Goal: Task Accomplishment & Management: Manage account settings

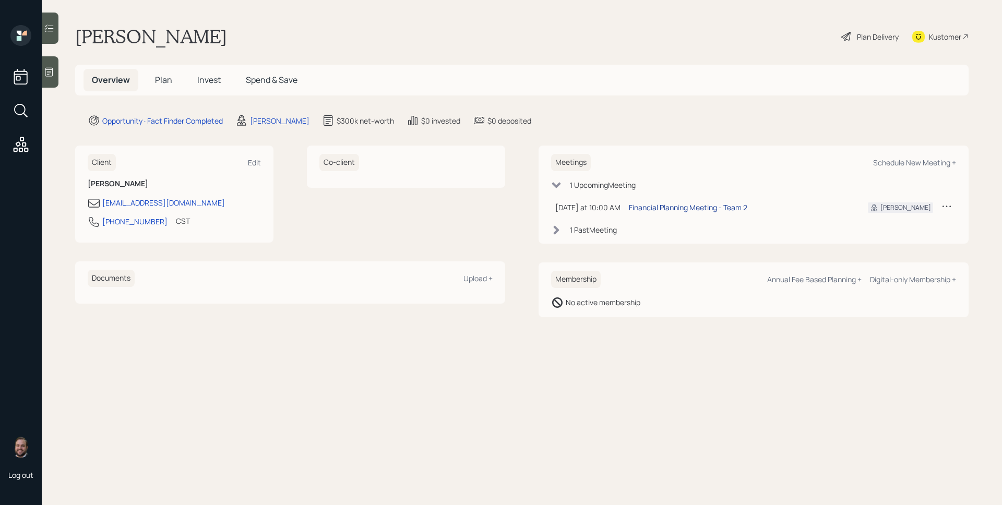
click at [715, 212] on div "Financial Planning Meeting - Team 2" at bounding box center [688, 207] width 118 height 11
click at [51, 69] on icon at bounding box center [49, 72] width 8 height 9
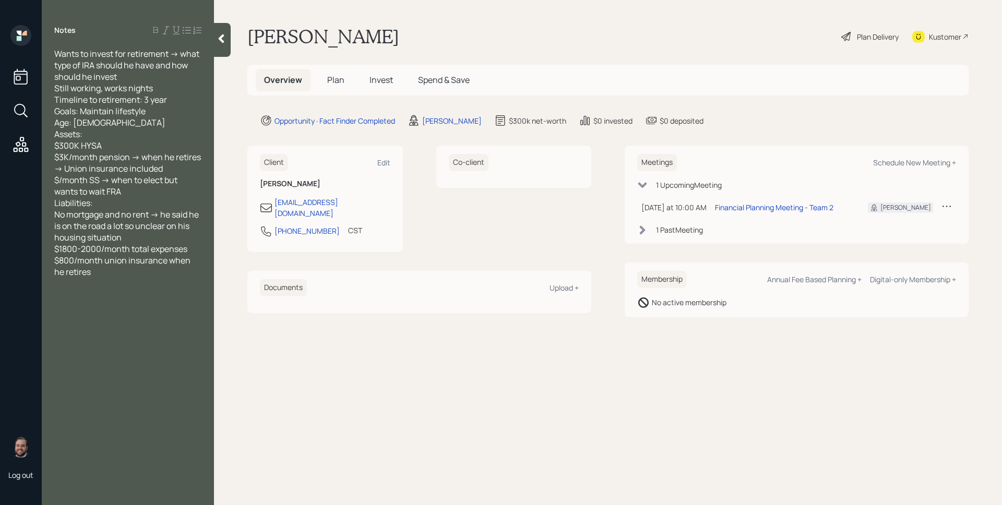
click at [336, 84] on span "Plan" at bounding box center [335, 79] width 17 height 11
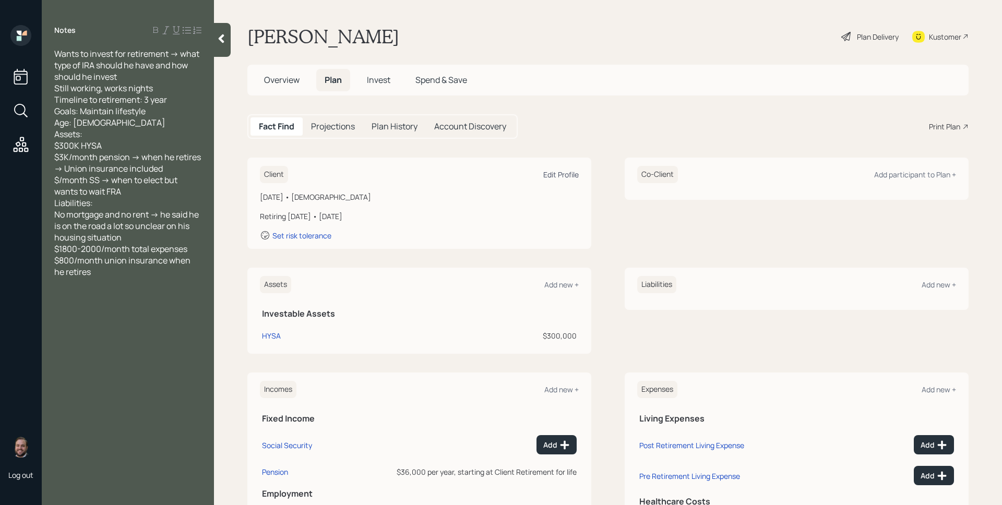
click at [557, 173] on div "Edit Profile" at bounding box center [560, 175] width 35 height 10
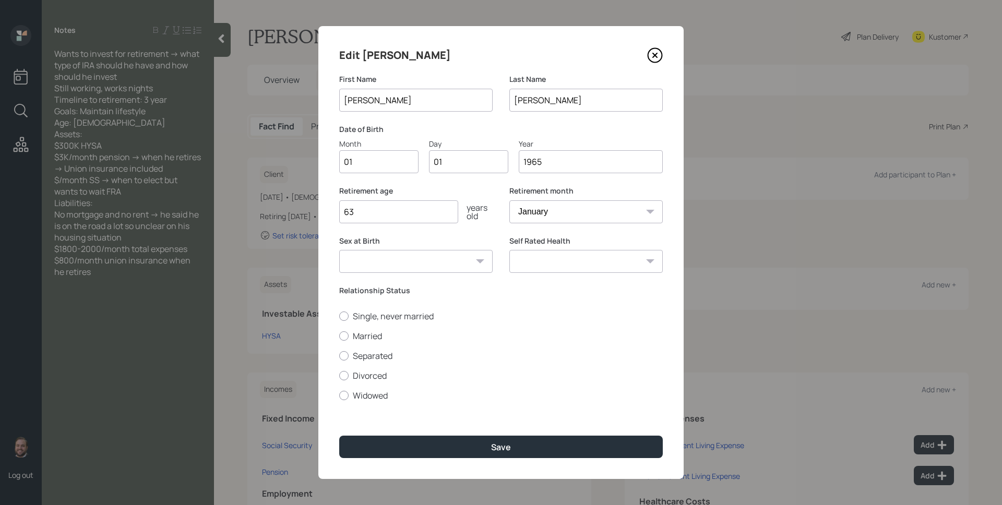
click at [391, 169] on input "01" at bounding box center [378, 161] width 79 height 23
type input "08"
type input "0"
type input "29"
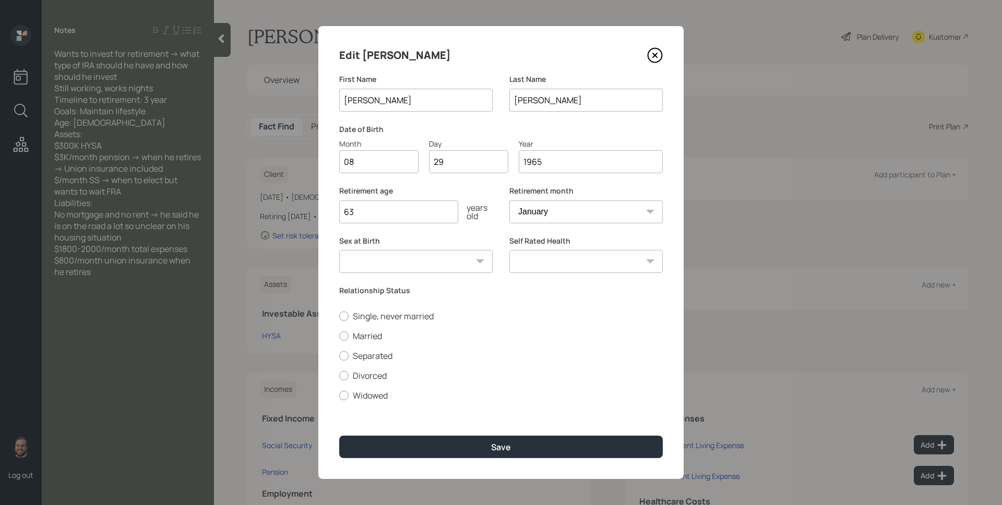
click at [628, 224] on div "Retirement month January February March April May June July August September Oc…" at bounding box center [585, 211] width 153 height 50
click at [624, 219] on select "January February March April May June July August September October November De…" at bounding box center [585, 211] width 153 height 23
select select "8"
click at [509, 200] on select "January February March April May June July August September October November De…" at bounding box center [585, 211] width 153 height 23
click at [448, 295] on label "Relationship Status" at bounding box center [500, 290] width 323 height 10
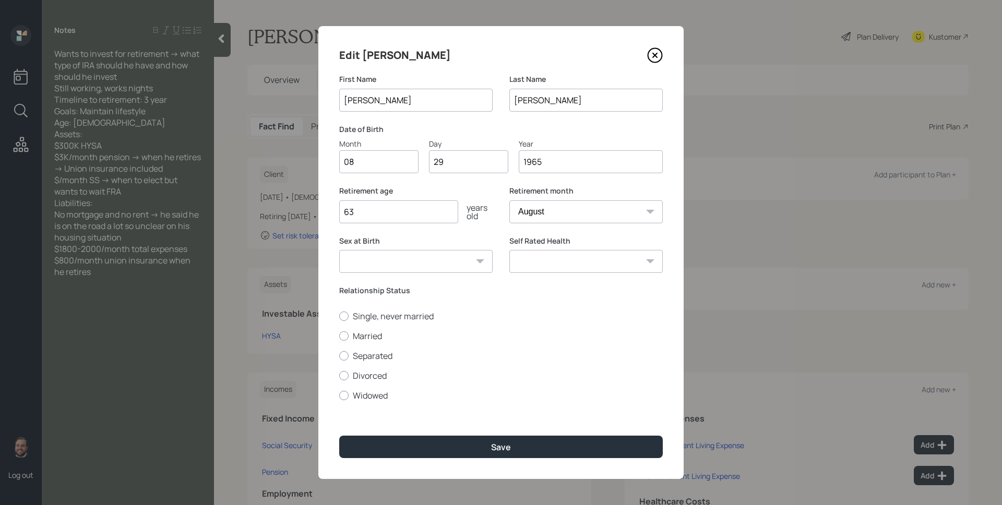
click at [428, 211] on input "63" at bounding box center [398, 211] width 119 height 23
type input "62"
click at [597, 214] on select "January February March April May June July August September October November De…" at bounding box center [585, 211] width 153 height 23
click at [509, 200] on select "January February March April May June July August September October November De…" at bounding box center [585, 211] width 153 height 23
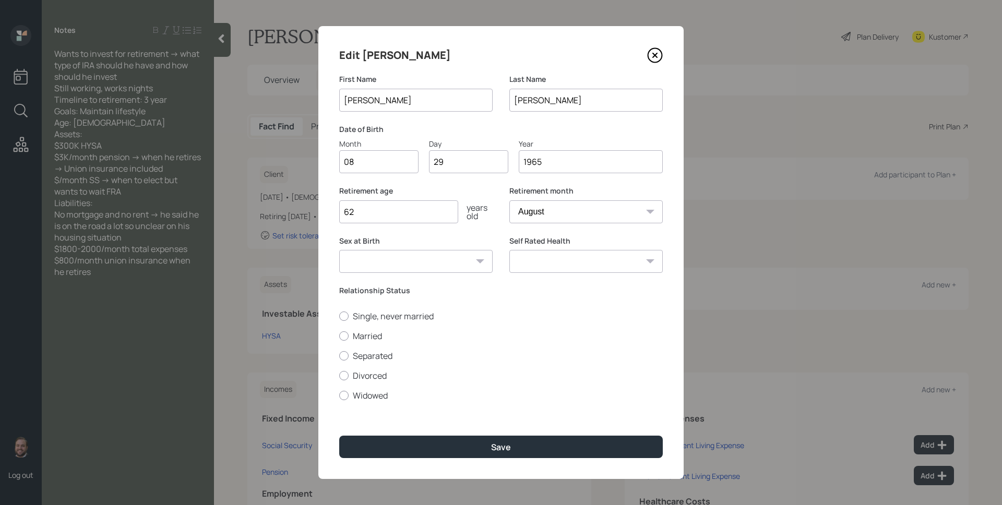
click at [560, 298] on div "Relationship Status Single, never married Married Separated Divorced Widowed" at bounding box center [500, 343] width 323 height 116
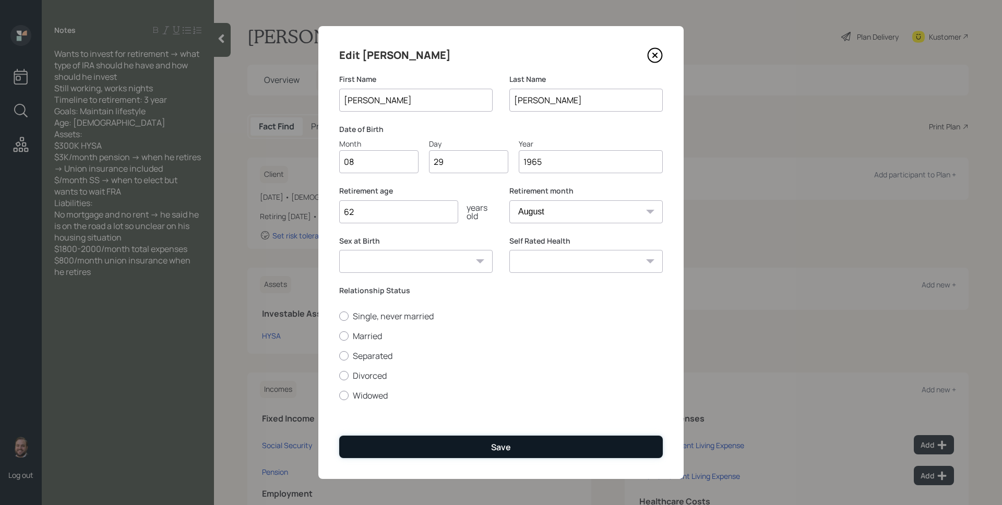
click at [498, 447] on div "Save" at bounding box center [501, 446] width 20 height 11
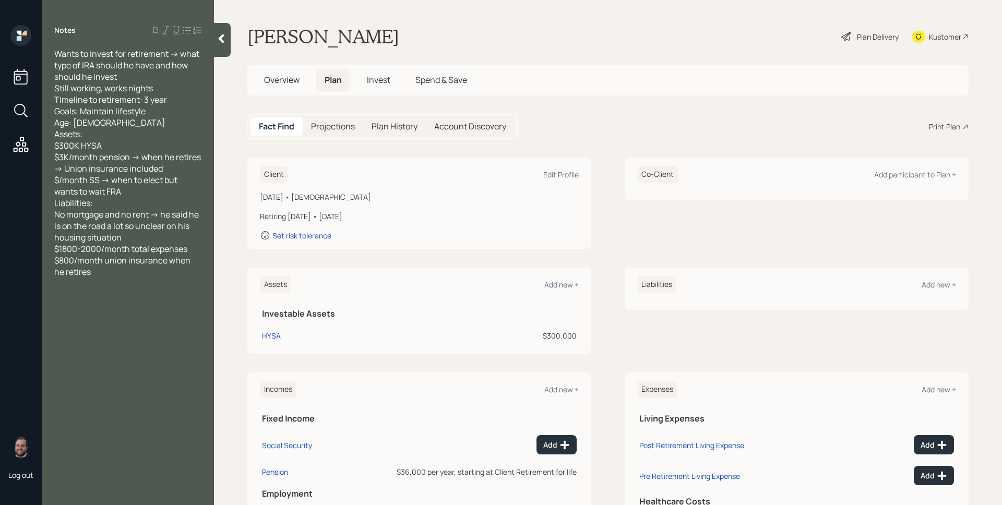
click at [857, 39] on div "Plan Delivery" at bounding box center [878, 36] width 42 height 11
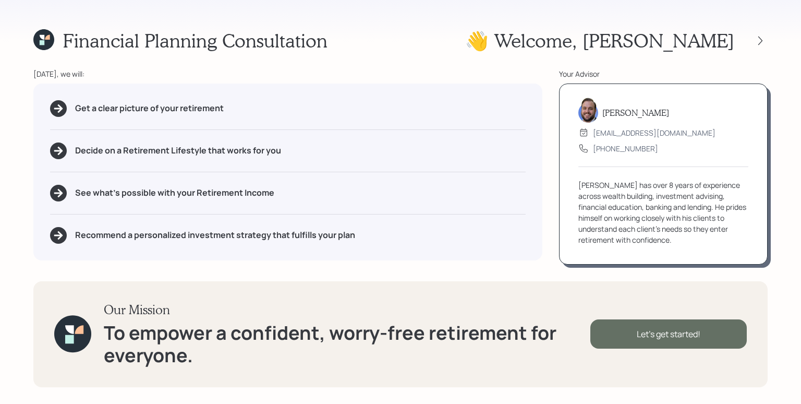
click at [652, 332] on div "Let's get started!" at bounding box center [669, 333] width 157 height 29
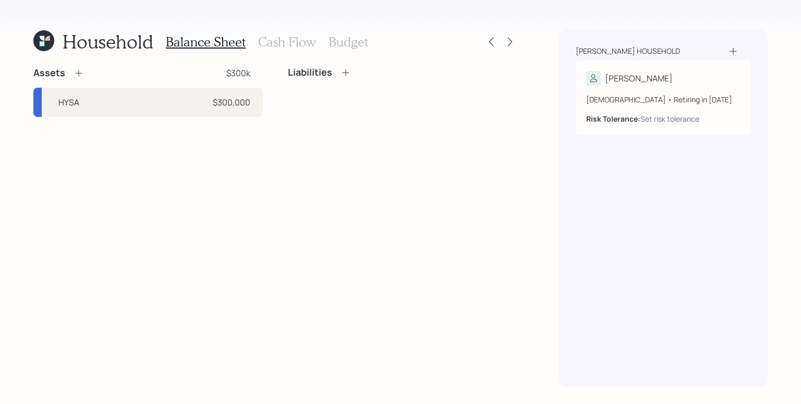
click at [415, 189] on div "Assets $300k HYSA $300,000 Liabilities" at bounding box center [275, 227] width 484 height 320
click at [275, 243] on div "Assets $300k HYSA $300,000 Liabilities" at bounding box center [275, 227] width 484 height 320
click at [82, 73] on icon at bounding box center [79, 73] width 10 height 10
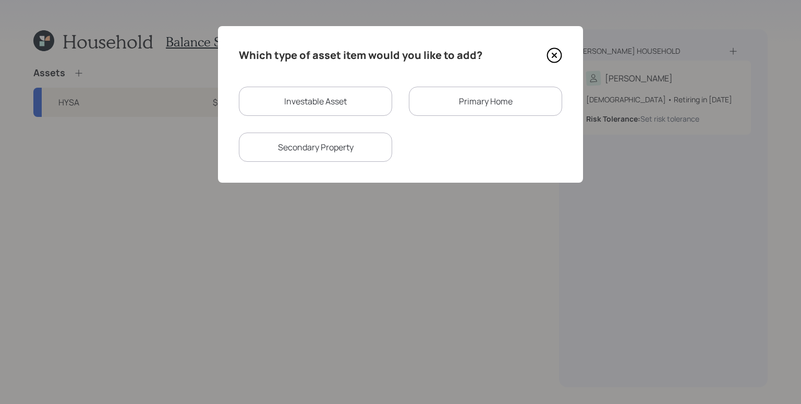
click at [338, 100] on div "Investable Asset" at bounding box center [315, 101] width 153 height 29
select select "taxable"
select select "balanced"
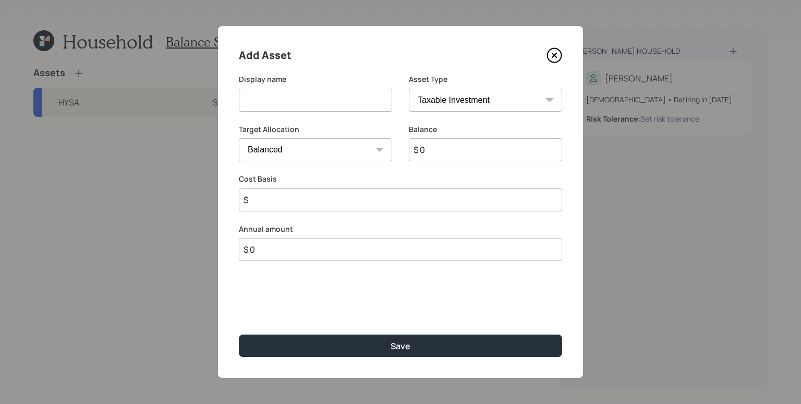
click at [338, 100] on input at bounding box center [315, 100] width 153 height 23
type input "Vanguard Supplemental Annuity"
click at [494, 97] on select "SEP IRA IRA Roth IRA 401(k) Roth 401(k) 403(b) Roth 403(b) 457(b) Roth 457(b) H…" at bounding box center [485, 100] width 153 height 23
select select "public_school_sponsored"
click at [409, 89] on select "SEP IRA IRA Roth IRA 401(k) Roth 401(k) 403(b) Roth 403(b) 457(b) Roth 457(b) H…" at bounding box center [485, 100] width 153 height 23
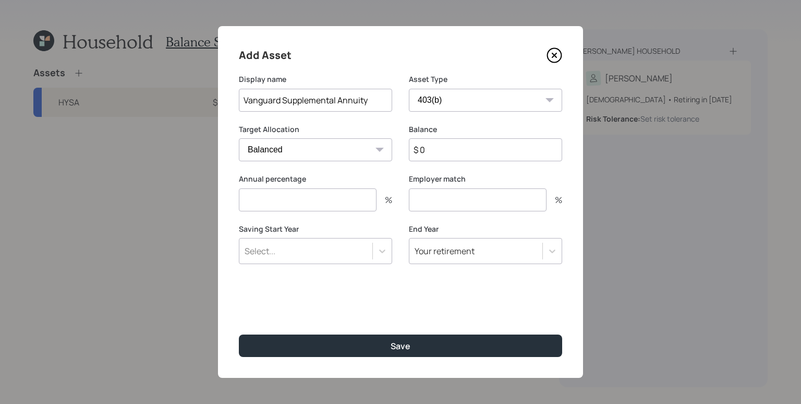
click at [485, 157] on input "$ 0" at bounding box center [485, 149] width 153 height 23
type input "$ 100,000"
click at [338, 198] on input "number" at bounding box center [308, 199] width 138 height 23
type input "0"
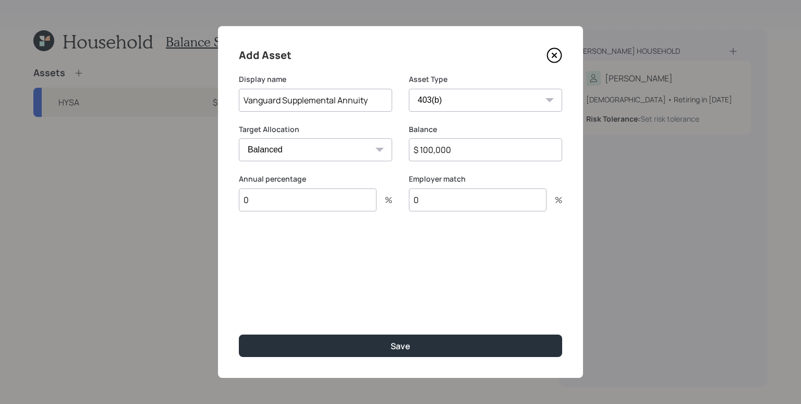
type input "0"
click at [239, 334] on button "Save" at bounding box center [400, 345] width 323 height 22
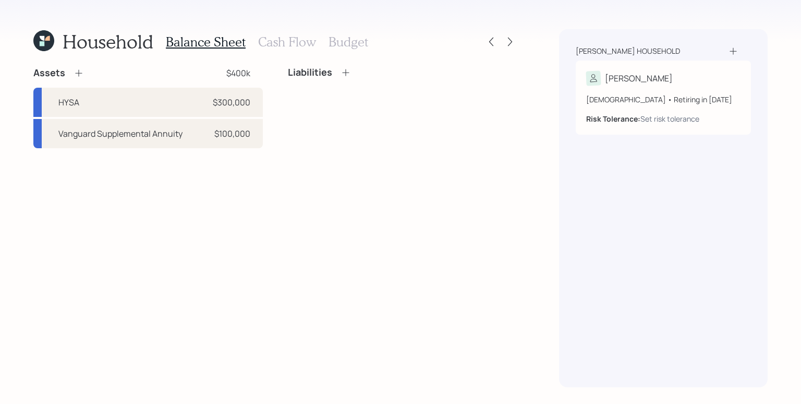
click at [40, 43] on icon at bounding box center [43, 40] width 21 height 21
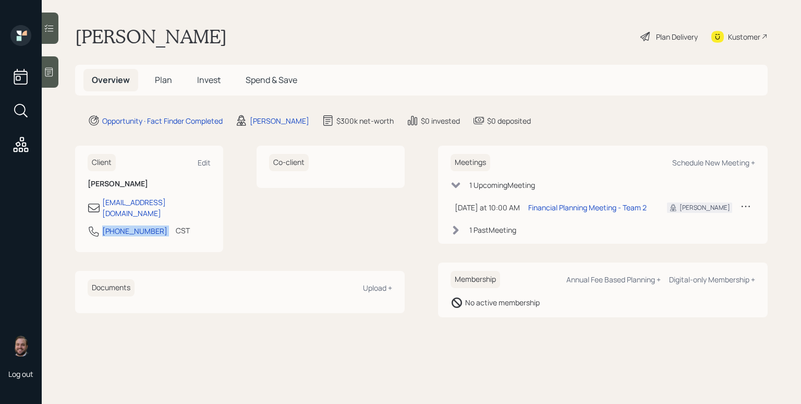
drag, startPoint x: 157, startPoint y: 222, endPoint x: 101, endPoint y: 225, distance: 55.4
click at [101, 225] on div "630-903-5042 CST Currently 9:04 AM" at bounding box center [149, 234] width 123 height 19
copy div "630-903-5042"
click at [660, 34] on div "Plan Delivery" at bounding box center [677, 36] width 42 height 11
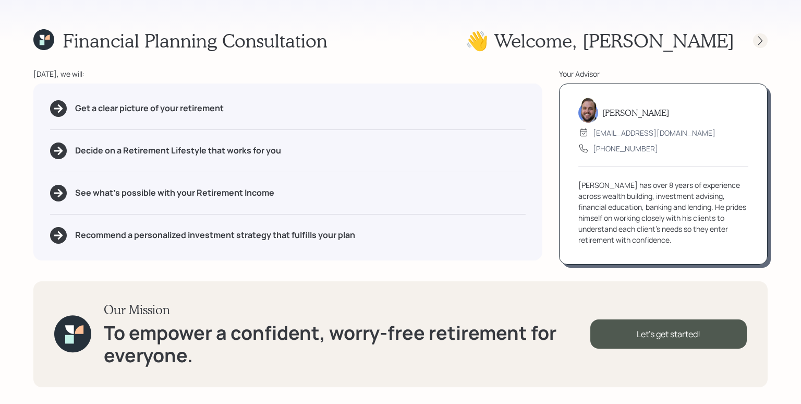
click at [763, 38] on icon at bounding box center [760, 40] width 10 height 10
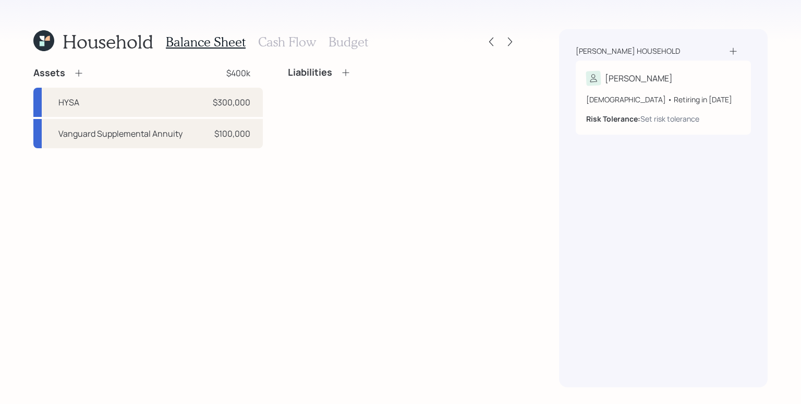
click at [323, 190] on div "Assets $400k HYSA $300,000 Vanguard Supplemental Annuity $100,000 Liabilities" at bounding box center [275, 227] width 484 height 320
click at [225, 135] on div "$100,000" at bounding box center [232, 133] width 36 height 13
select select "public_school_sponsored"
select select "balanced"
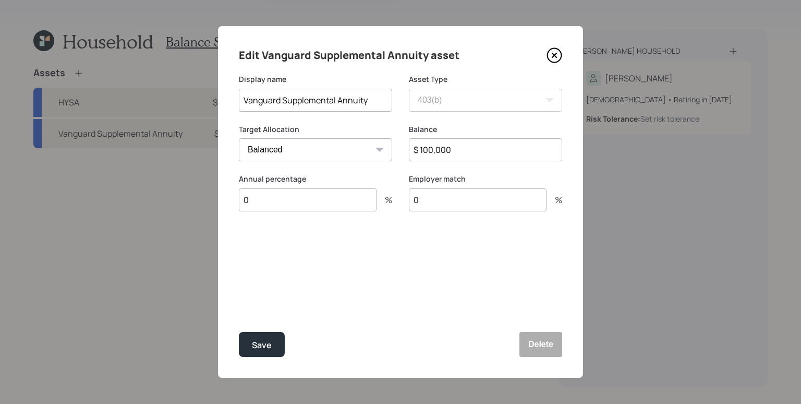
click at [329, 200] on input "0" at bounding box center [308, 199] width 138 height 23
click at [238, 351] on div "Edit Vanguard Supplemental Annuity asset Display name Vanguard Supplemental Ann…" at bounding box center [400, 202] width 365 height 352
click at [253, 351] on div "Save" at bounding box center [262, 345] width 20 height 14
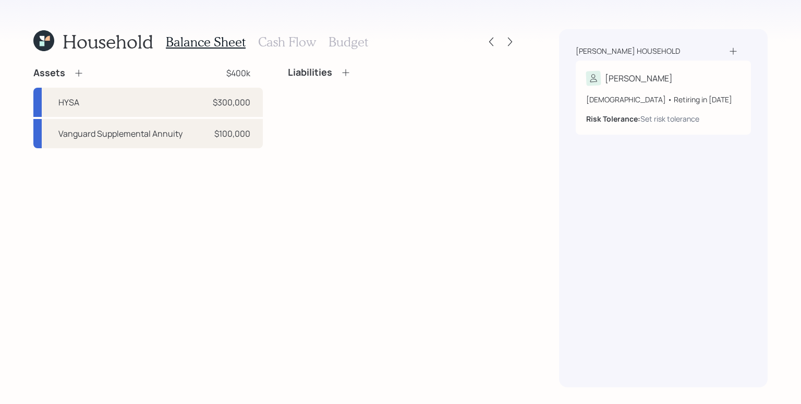
click at [77, 72] on icon at bounding box center [79, 73] width 10 height 10
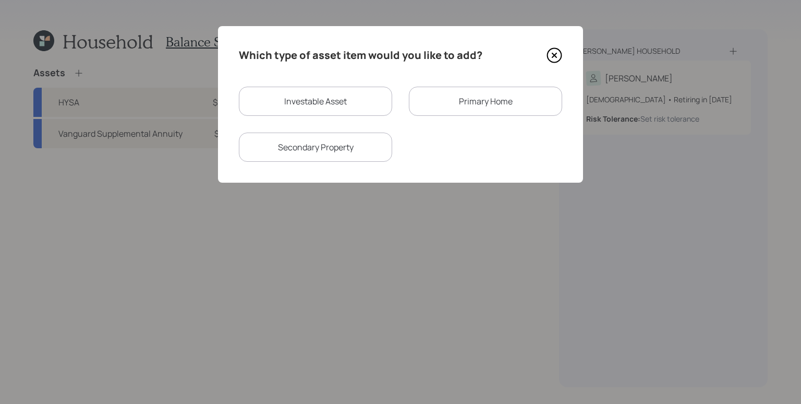
click at [273, 97] on div "Investable Asset" at bounding box center [315, 101] width 153 height 29
select select "taxable"
select select "balanced"
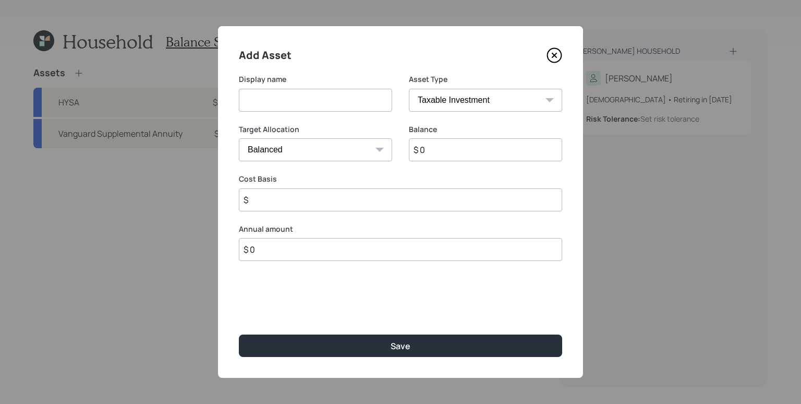
click at [321, 103] on input at bounding box center [315, 100] width 153 height 23
type input "Checking"
click at [480, 141] on input "$ 0" at bounding box center [485, 149] width 153 height 23
click at [483, 150] on input "$ 0" at bounding box center [485, 149] width 153 height 23
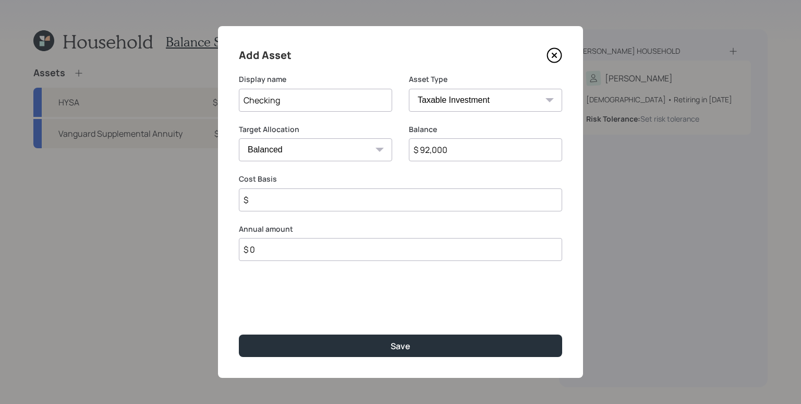
type input "$ 92,000"
click at [436, 93] on select "SEP IRA IRA Roth IRA 401(k) Roth 401(k) 403(b) Roth 403(b) 457(b) Roth 457(b) H…" at bounding box center [485, 100] width 153 height 23
select select "cash"
click at [409, 89] on select "SEP IRA IRA Roth IRA 401(k) Roth 401(k) 403(b) Roth 403(b) 457(b) Roth 457(b) H…" at bounding box center [485, 100] width 153 height 23
type input "$"
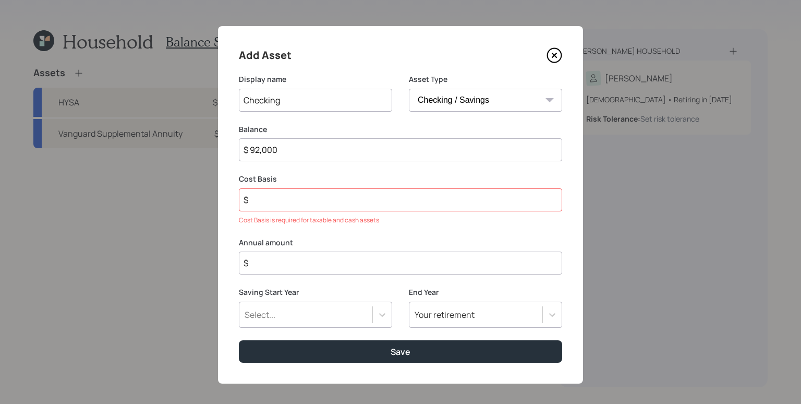
click at [323, 203] on input "$" at bounding box center [400, 199] width 323 height 23
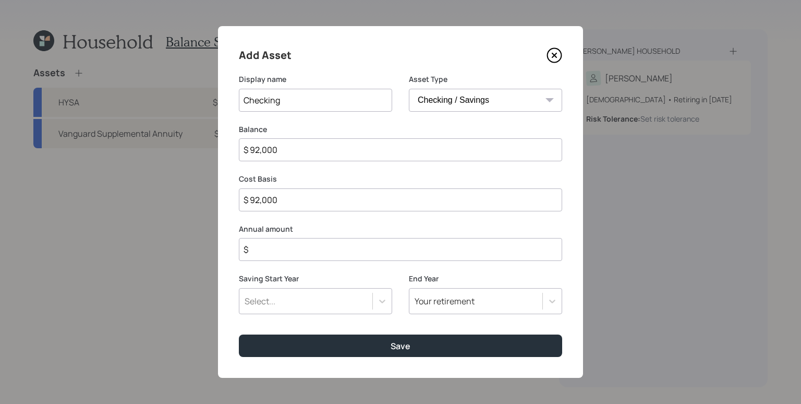
type input "$ 92,000"
type input "$ 0"
click at [239, 334] on button "Save" at bounding box center [400, 345] width 323 height 22
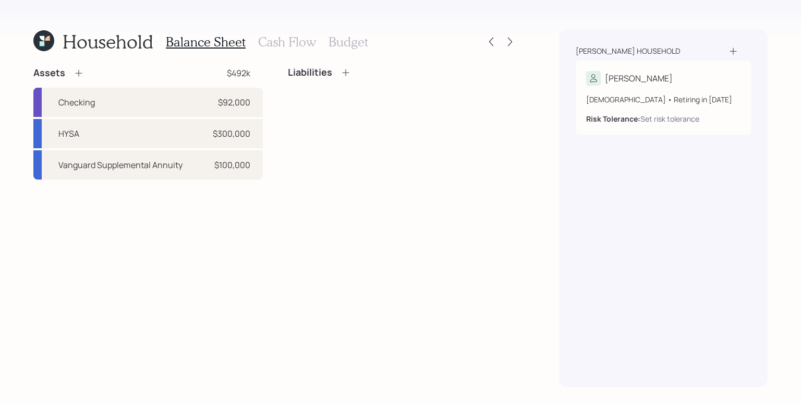
click at [85, 65] on div "Household Balance Sheet Cash Flow Budget Assets $492k Checking $92,000 HYSA $30…" at bounding box center [275, 208] width 484 height 358
click at [77, 74] on icon at bounding box center [79, 73] width 10 height 10
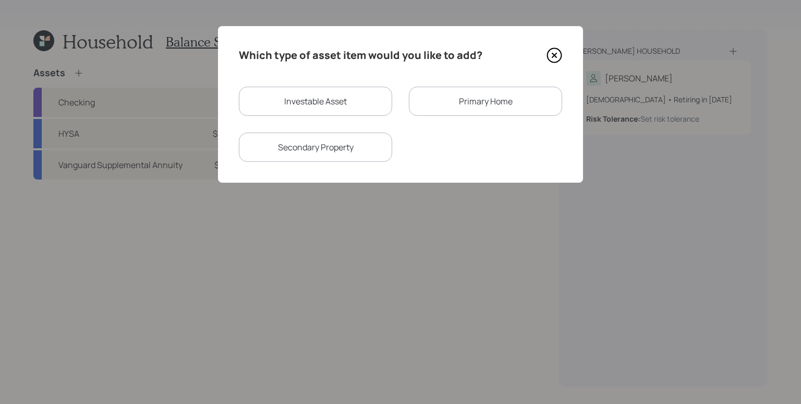
click at [309, 93] on div "Investable Asset" at bounding box center [315, 101] width 153 height 29
select select "taxable"
select select "balanced"
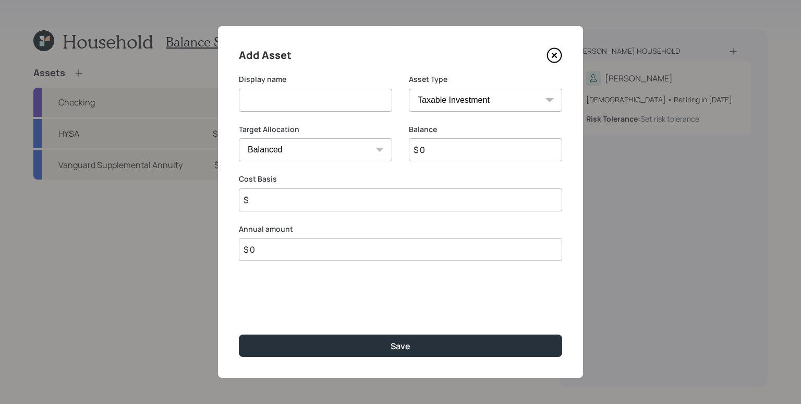
click at [476, 102] on select "SEP IRA IRA Roth IRA 401(k) Roth 401(k) 403(b) Roth 403(b) 457(b) Roth 457(b) H…" at bounding box center [485, 100] width 153 height 23
select select "hsa"
click at [409, 89] on select "SEP IRA IRA Roth IRA 401(k) Roth 401(k) 403(b) Roth 403(b) 457(b) Roth 457(b) H…" at bounding box center [485, 100] width 153 height 23
type input "$"
click at [329, 98] on input at bounding box center [315, 100] width 153 height 23
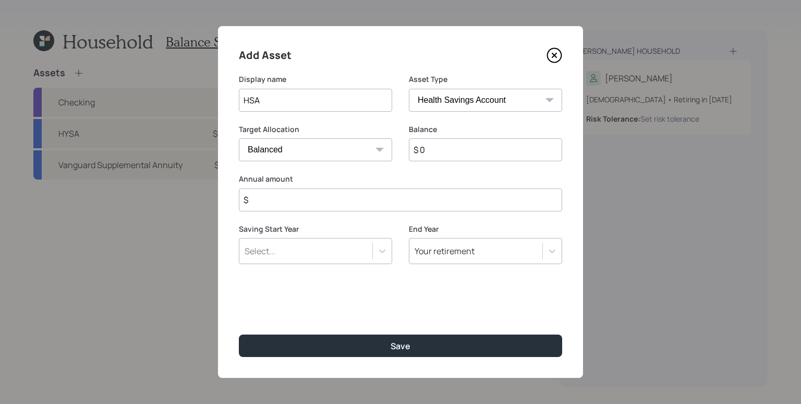
type input "HSA"
click at [475, 152] on input "$ 0" at bounding box center [485, 149] width 153 height 23
type input "$ 20,000"
click at [322, 150] on select "Cash Conservative Balanced Aggressive" at bounding box center [315, 149] width 153 height 23
select select "uninvested"
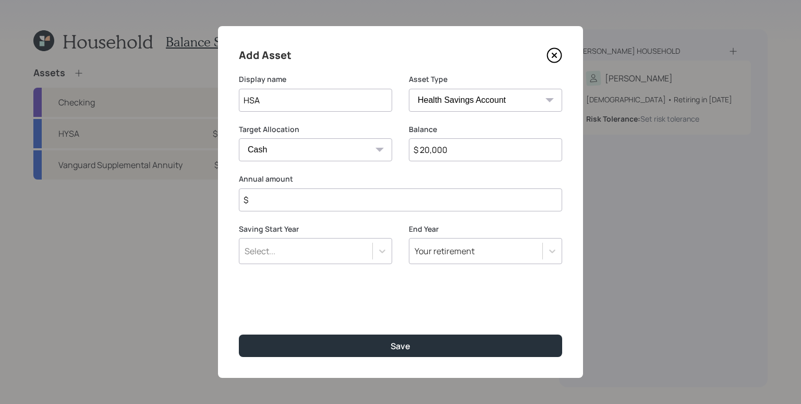
click at [239, 138] on select "Cash Conservative Balanced Aggressive" at bounding box center [315, 149] width 153 height 23
click at [345, 203] on input "$" at bounding box center [400, 199] width 323 height 23
drag, startPoint x: 259, startPoint y: 200, endPoint x: 251, endPoint y: 198, distance: 8.6
click at [251, 198] on input "$ 0" at bounding box center [400, 199] width 323 height 23
click at [309, 197] on input "$ 0" at bounding box center [400, 199] width 323 height 23
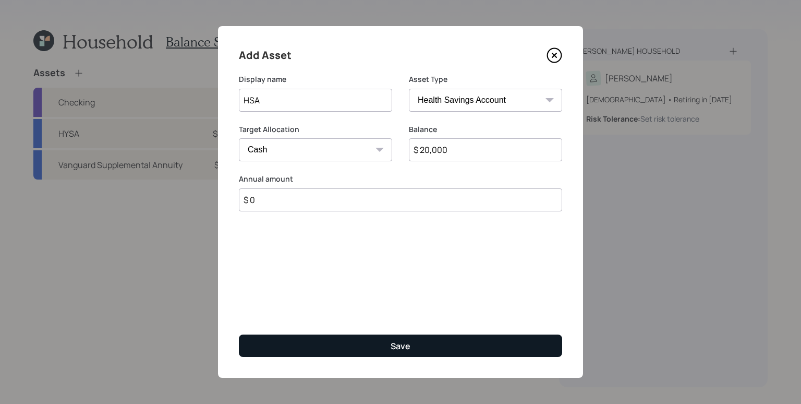
type input "$ 0"
click at [405, 347] on div "Save" at bounding box center [401, 345] width 20 height 11
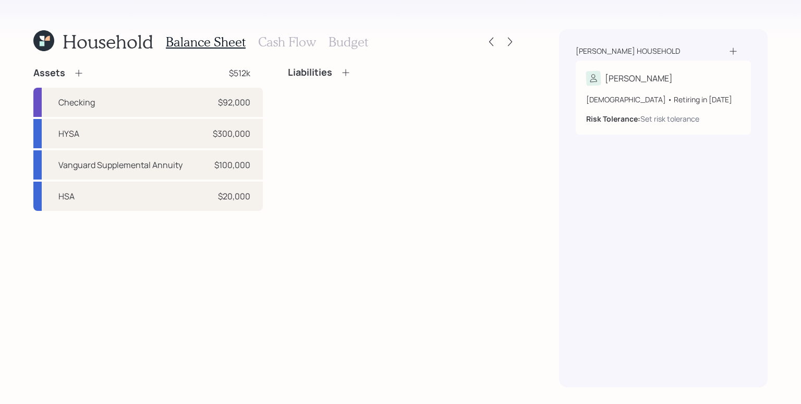
click at [221, 246] on div "Assets $512k Checking $92,000 HYSA $300,000 Vanguard Supplemental Annuity $100,…" at bounding box center [275, 227] width 484 height 320
click at [342, 229] on div "Assets $512k Checking $92,000 HYSA $300,000 Vanguard Supplemental Annuity $100,…" at bounding box center [275, 227] width 484 height 320
click at [323, 126] on div "Liabilities" at bounding box center [403, 139] width 230 height 144
click at [299, 42] on h3 "Cash Flow" at bounding box center [287, 41] width 58 height 15
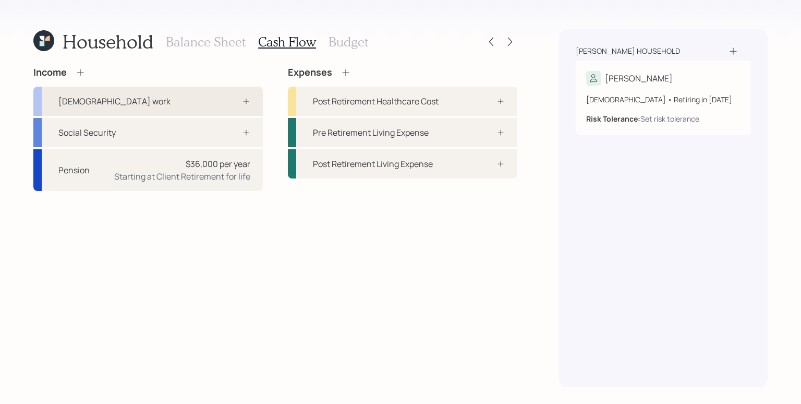
click at [218, 102] on div "Full-time work" at bounding box center [148, 101] width 230 height 29
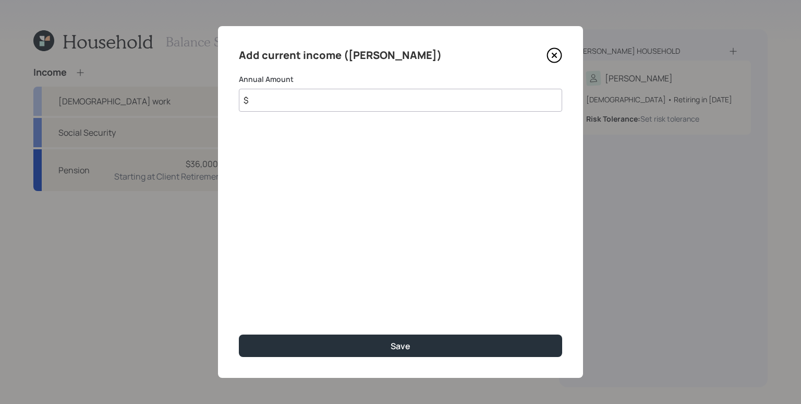
click at [308, 104] on input "$" at bounding box center [400, 100] width 323 height 23
type input "$ 140,000"
click at [239, 334] on button "Save" at bounding box center [400, 345] width 323 height 22
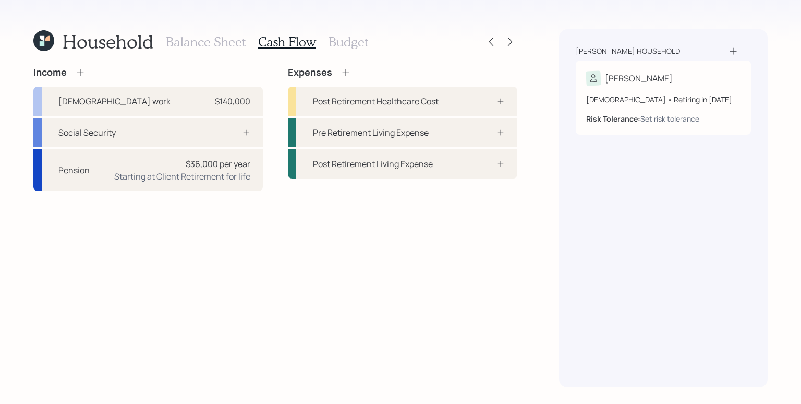
click at [268, 129] on div "Income Full-time work $140,000 Social Security Pension $36,000 per year Startin…" at bounding box center [275, 129] width 484 height 124
click at [244, 134] on icon at bounding box center [246, 132] width 8 height 8
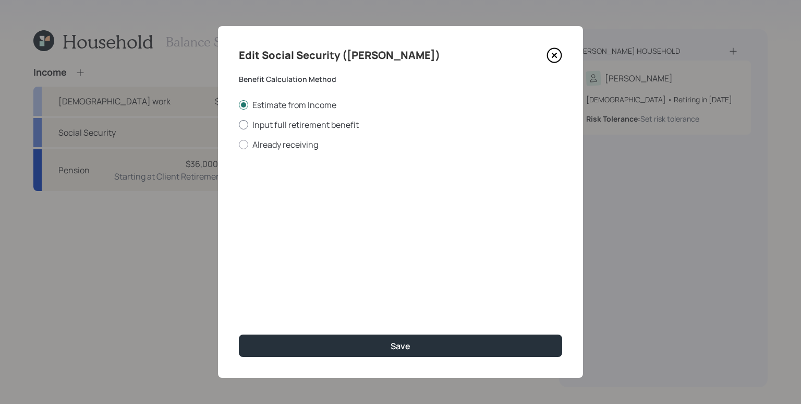
click at [285, 126] on label "Input full retirement benefit" at bounding box center [400, 124] width 323 height 11
click at [239, 125] on input "Input full retirement benefit" at bounding box center [238, 124] width 1 height 1
radio input "true"
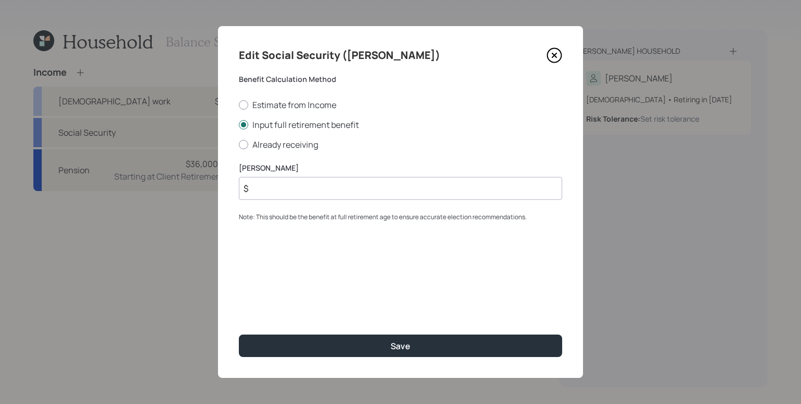
click at [295, 192] on input "$" at bounding box center [400, 188] width 323 height 23
type input "$ 3,500"
click at [239, 334] on button "Save" at bounding box center [400, 345] width 323 height 22
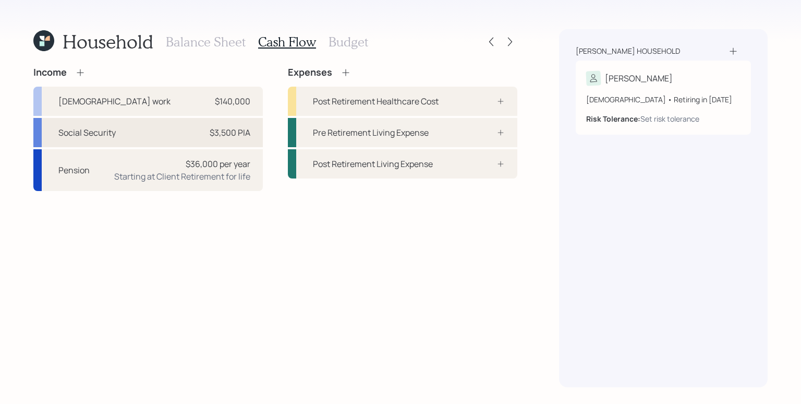
click at [245, 135] on div "$3,500 PIA" at bounding box center [230, 132] width 41 height 13
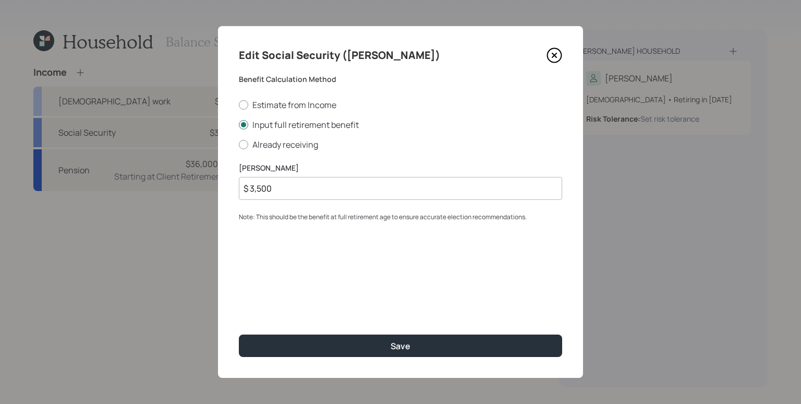
drag, startPoint x: 314, startPoint y: 190, endPoint x: 257, endPoint y: 185, distance: 57.6
click at [257, 185] on input "$ 3,500" at bounding box center [400, 188] width 323 height 23
type input "$ 3,200"
click at [353, 232] on div "Edit Social Security (Timothy) Benefit Calculation Method Estimate from Income …" at bounding box center [400, 202] width 365 height 352
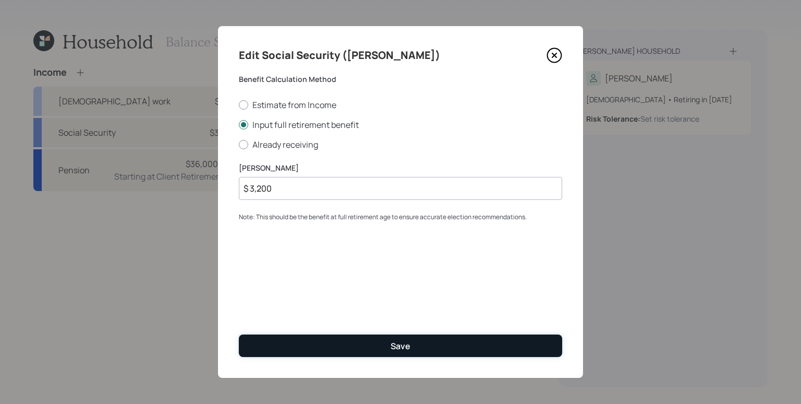
click at [429, 341] on button "Save" at bounding box center [400, 345] width 323 height 22
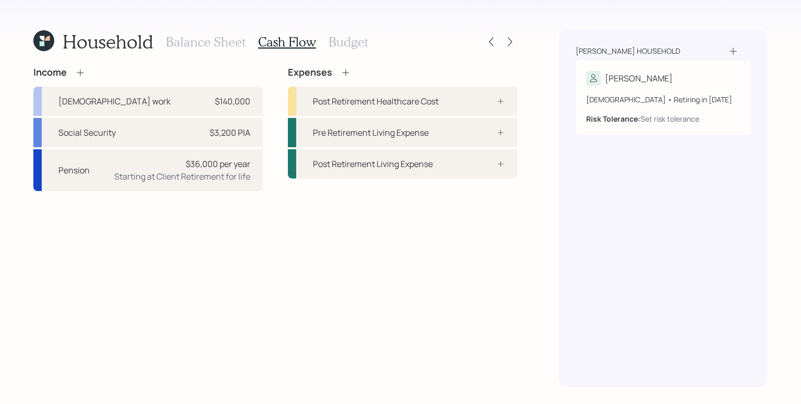
click at [181, 280] on div "Income Full-time work $140,000 Social Security $3,200 PIA Pension $36,000 per y…" at bounding box center [275, 227] width 484 height 320
click at [335, 101] on div "Post Retirement Healthcare Cost" at bounding box center [376, 101] width 126 height 13
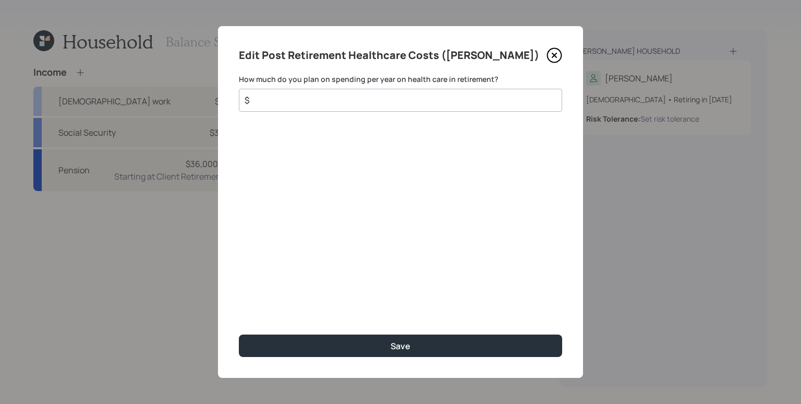
click at [456, 103] on input "$" at bounding box center [397, 100] width 306 height 13
type input "$ 9,600"
click at [239, 334] on button "Save" at bounding box center [400, 345] width 323 height 22
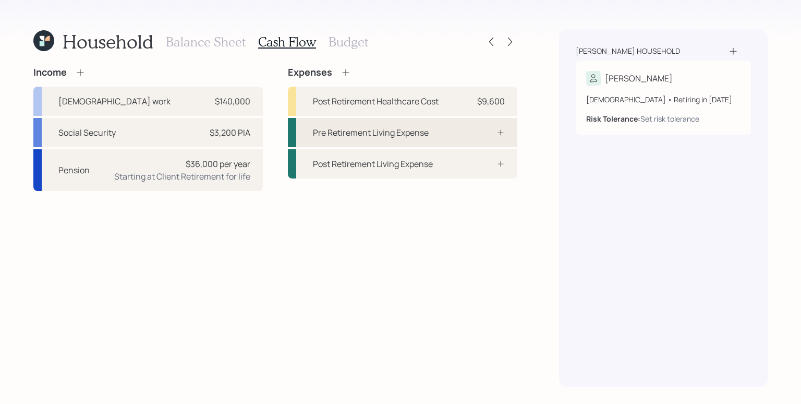
click at [463, 125] on div "Pre Retirement Living Expense" at bounding box center [403, 132] width 230 height 29
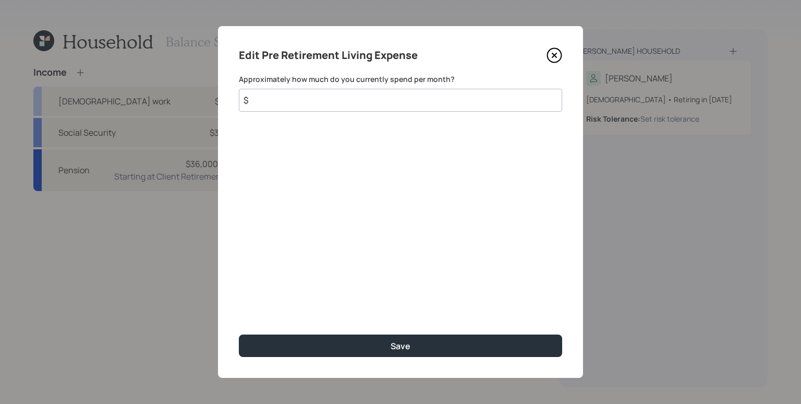
click at [352, 79] on label "Approximately how much do you currently spend per month?" at bounding box center [400, 79] width 323 height 10
click at [347, 97] on input "$" at bounding box center [400, 100] width 323 height 23
type input "$ 2,000"
click at [239, 334] on button "Save" at bounding box center [400, 345] width 323 height 22
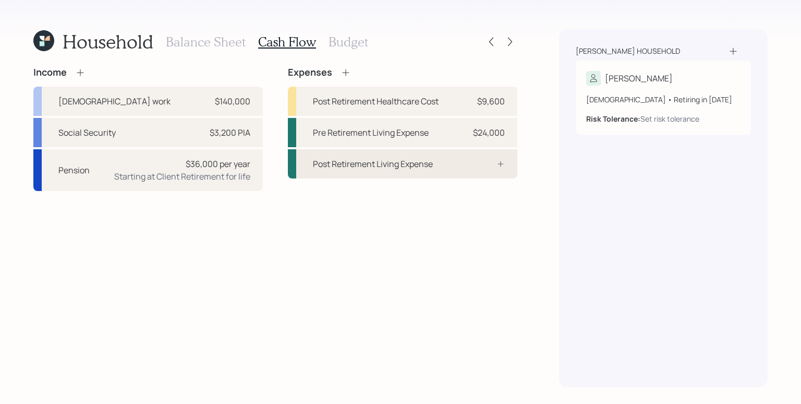
click at [464, 172] on div "Post Retirement Living Expense" at bounding box center [403, 163] width 230 height 29
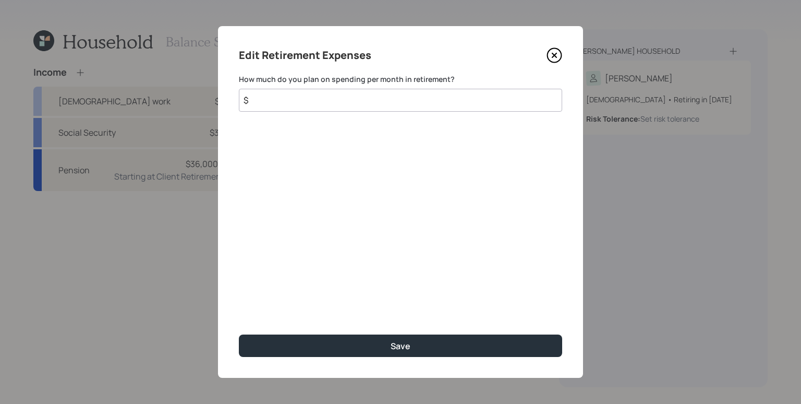
click at [430, 102] on input "$" at bounding box center [400, 100] width 323 height 23
type input "$ 2,000"
click at [239, 334] on button "Save" at bounding box center [400, 345] width 323 height 22
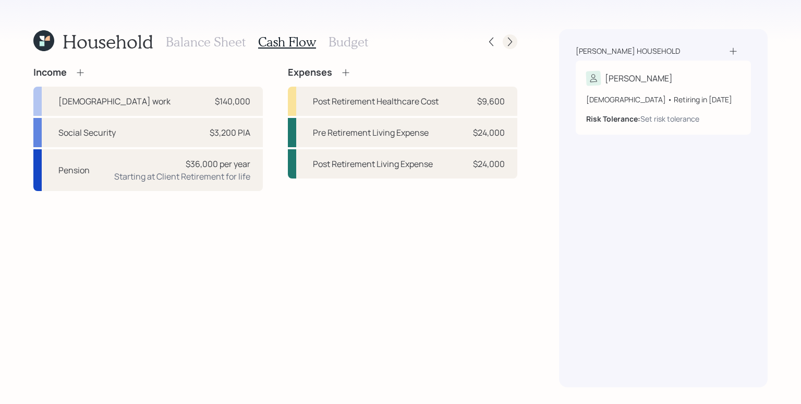
click at [507, 44] on icon at bounding box center [510, 42] width 10 height 10
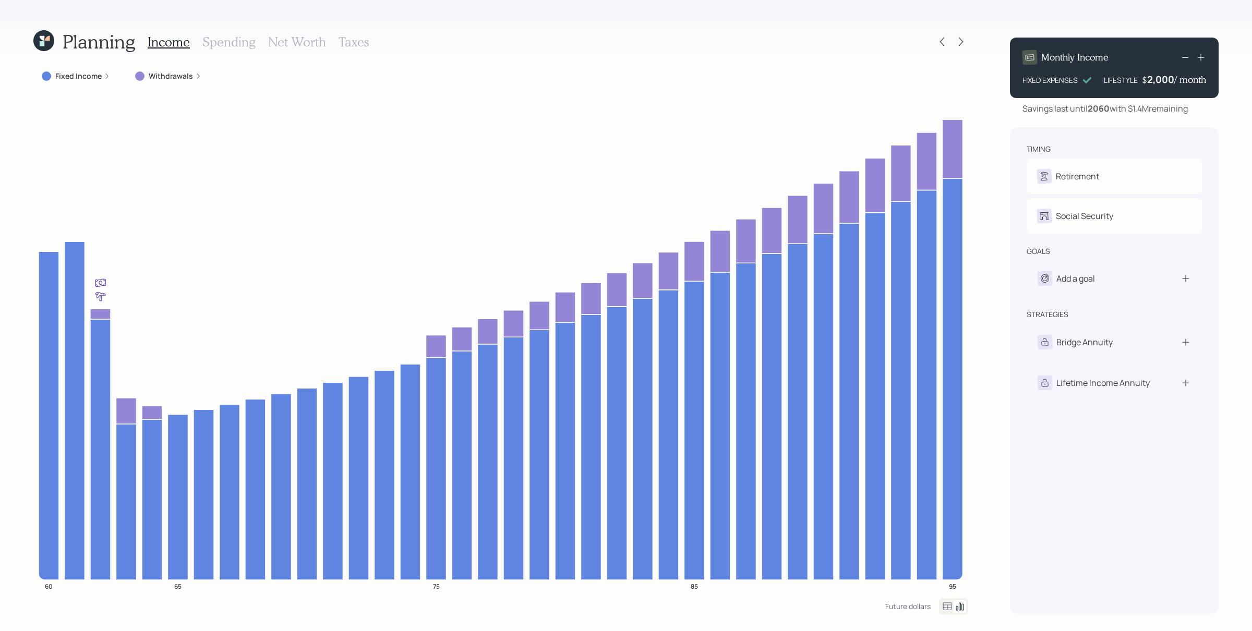
click at [996, 243] on div "Planning Income Spending Net Worth Taxes Fixed Income Withdrawals 60 65 75 85 9…" at bounding box center [626, 315] width 1252 height 631
click at [91, 68] on div "Fixed Income" at bounding box center [75, 76] width 85 height 19
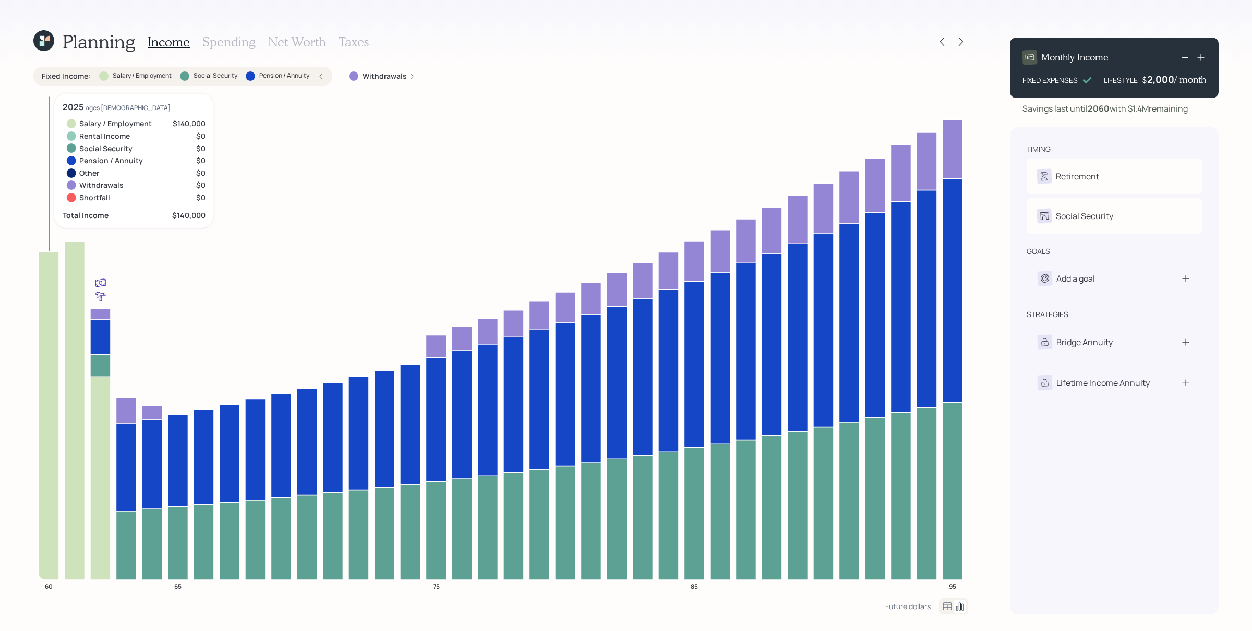
click at [45, 323] on icon at bounding box center [49, 415] width 20 height 329
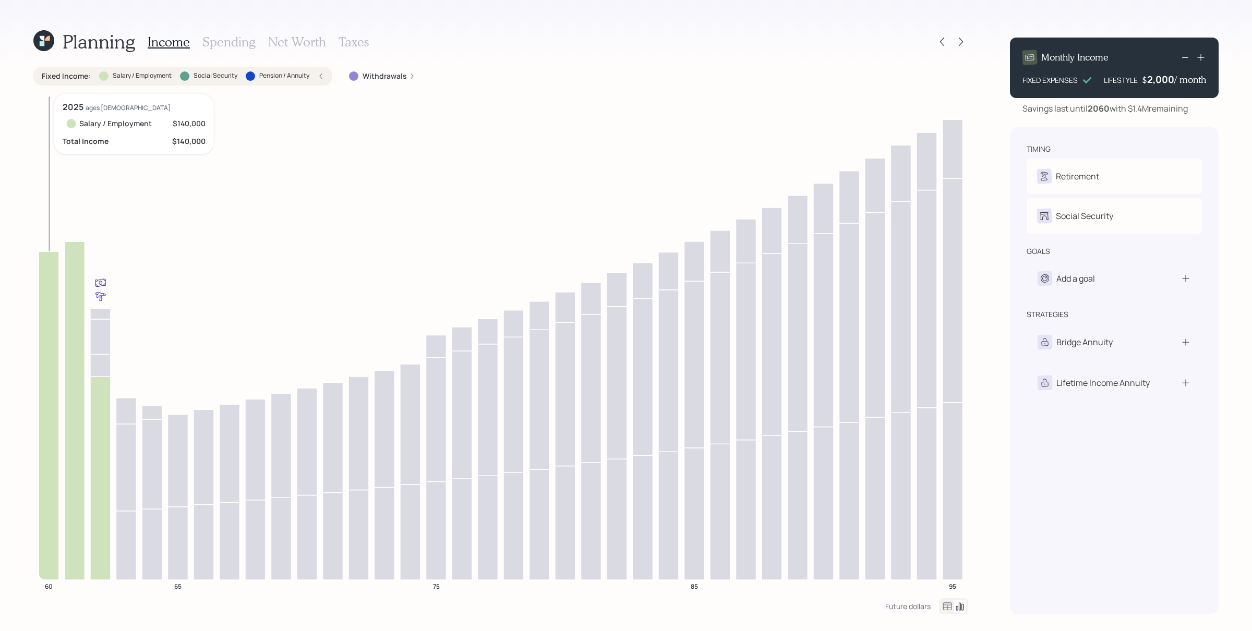
click at [43, 320] on icon at bounding box center [49, 415] width 20 height 329
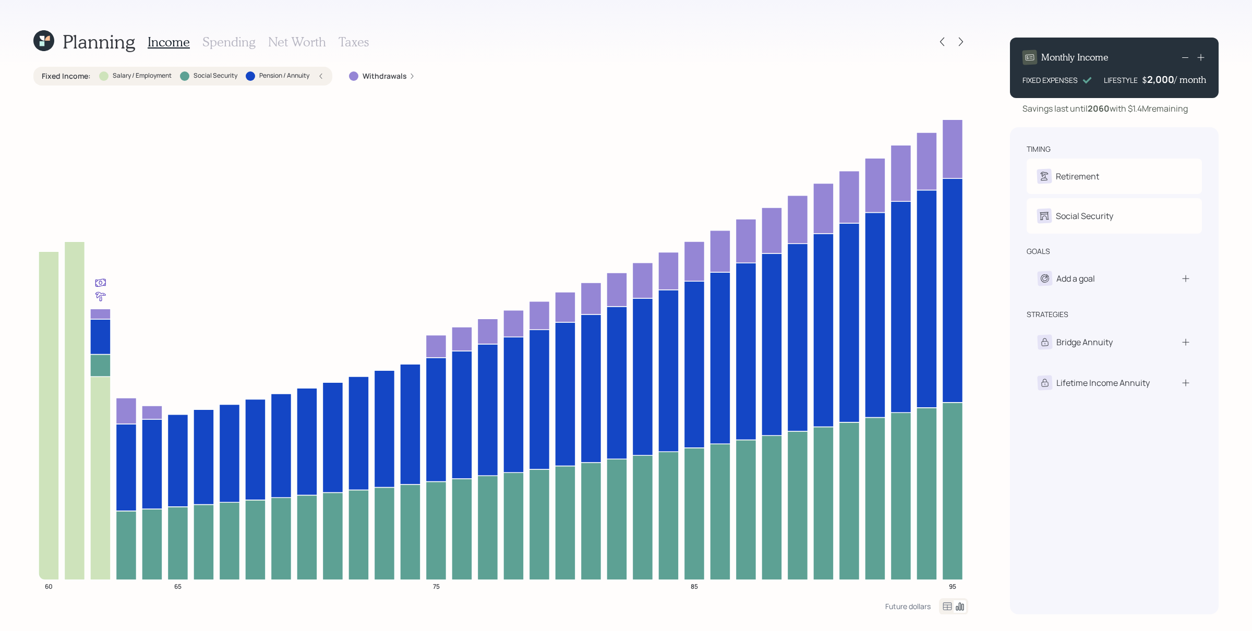
click at [322, 73] on icon at bounding box center [321, 76] width 6 height 6
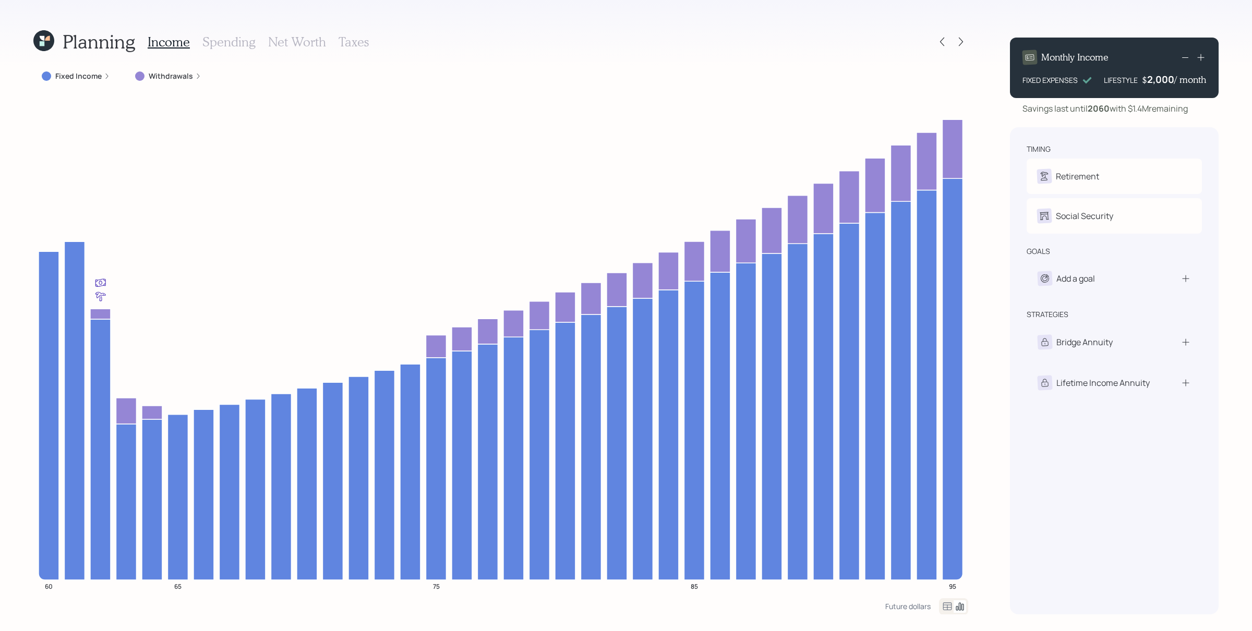
click at [195, 76] on icon at bounding box center [198, 76] width 6 height 6
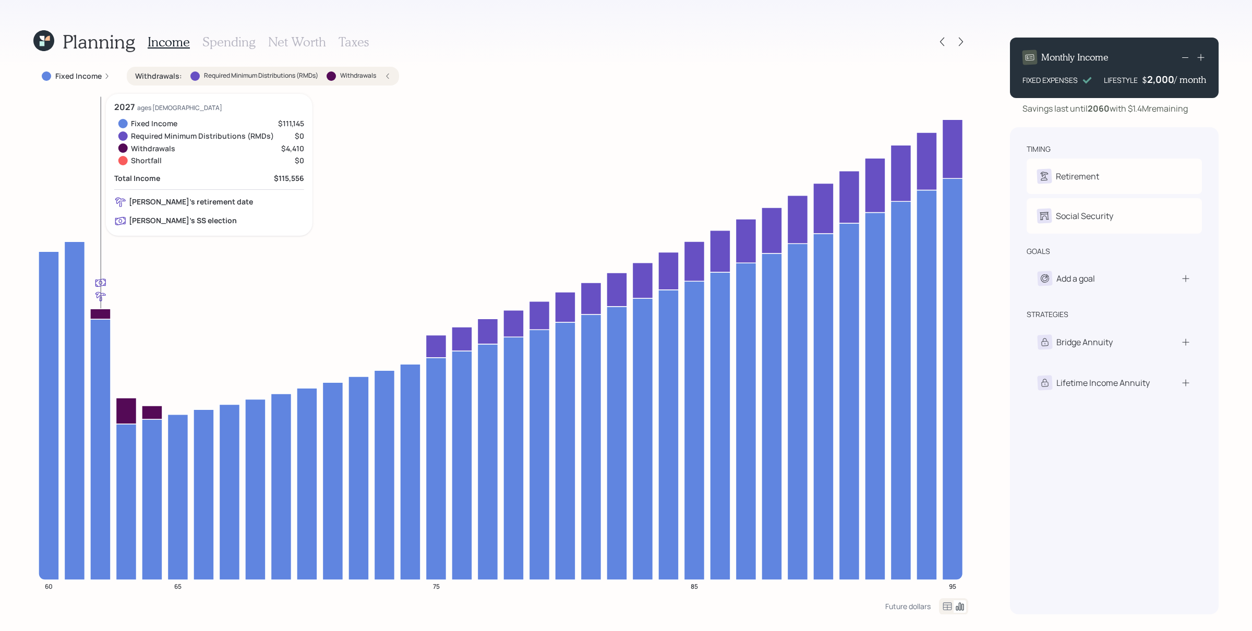
click at [100, 314] on icon at bounding box center [100, 314] width 20 height 10
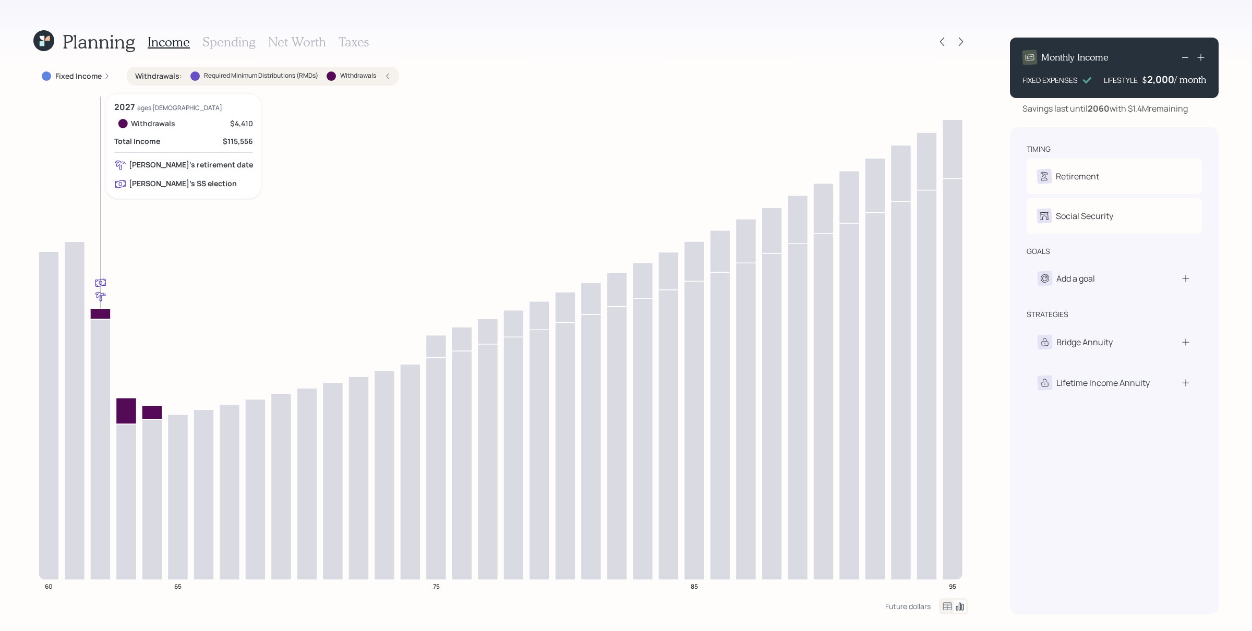
click at [100, 314] on icon at bounding box center [100, 314] width 20 height 10
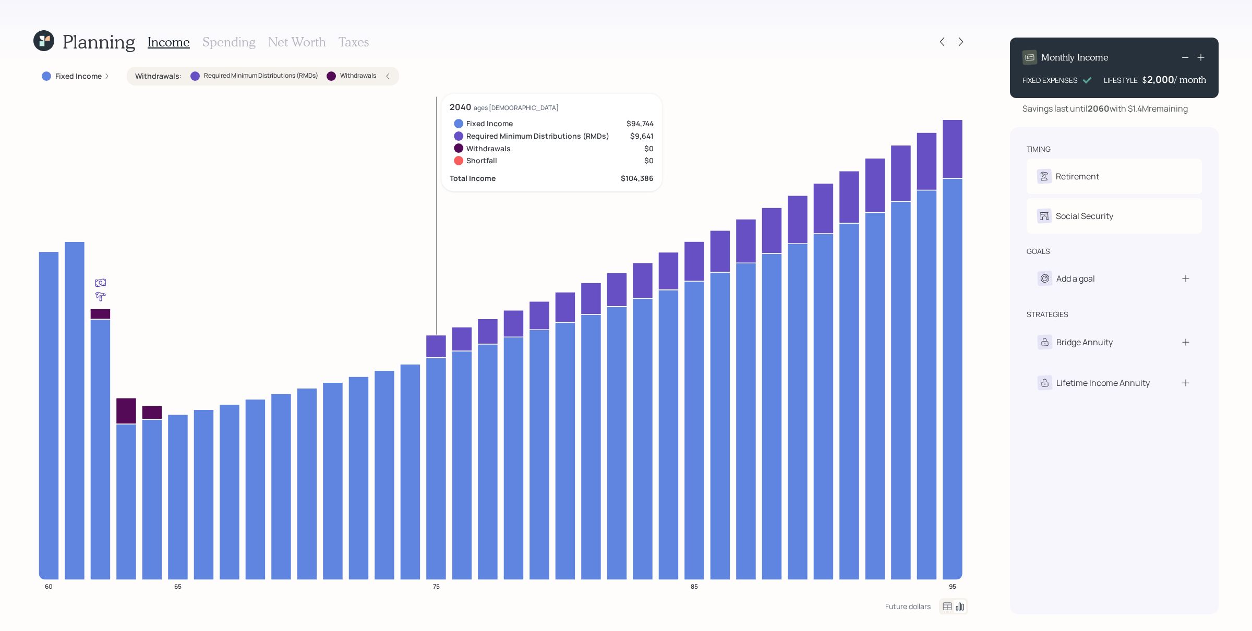
click at [436, 351] on icon at bounding box center [436, 346] width 20 height 22
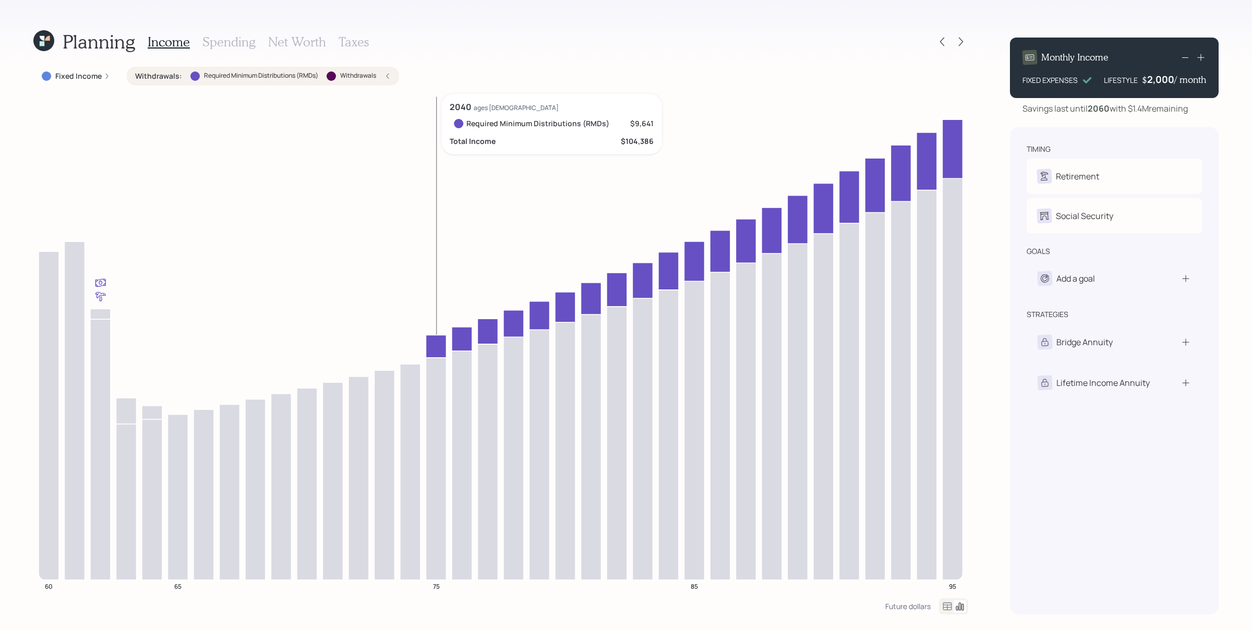
click at [430, 350] on icon at bounding box center [436, 346] width 20 height 22
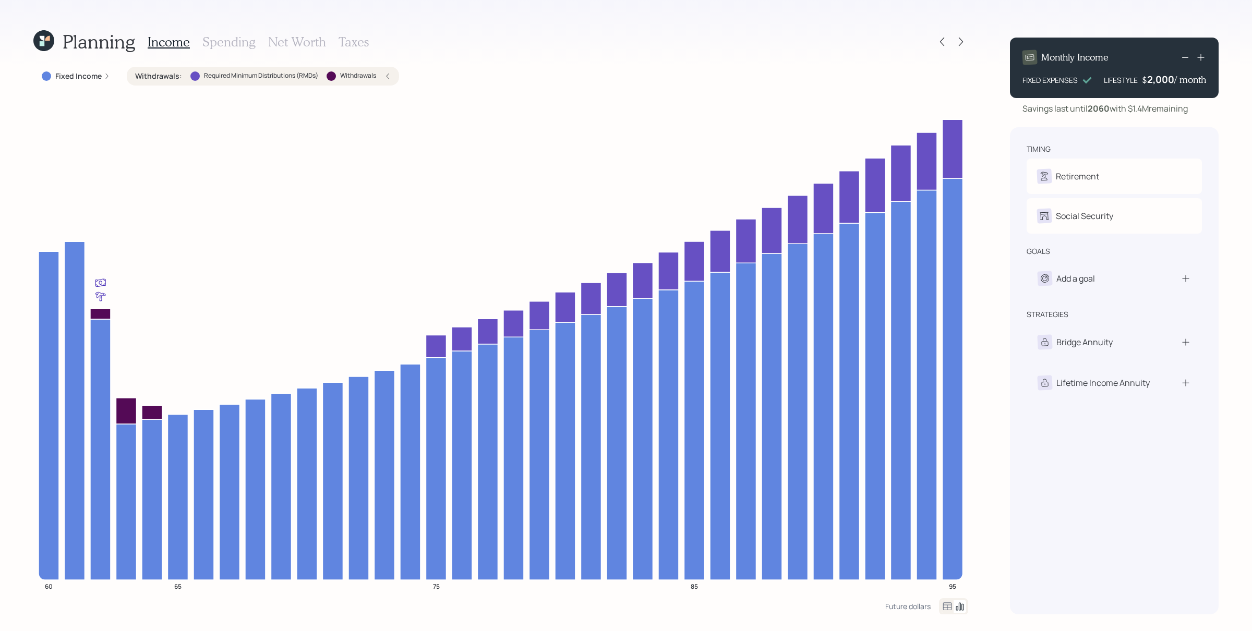
click at [383, 72] on div "Withdrawals : Required Minimum Distributions (RMDs) Withdrawals" at bounding box center [263, 76] width 256 height 10
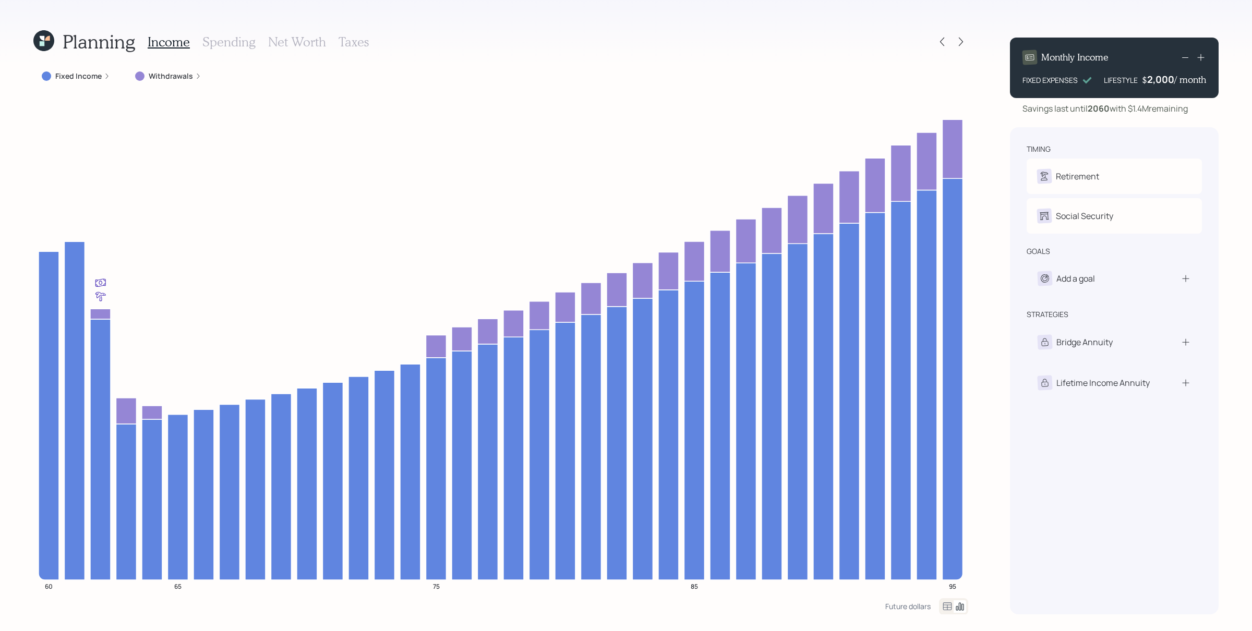
click at [235, 42] on h3 "Spending" at bounding box center [228, 41] width 53 height 15
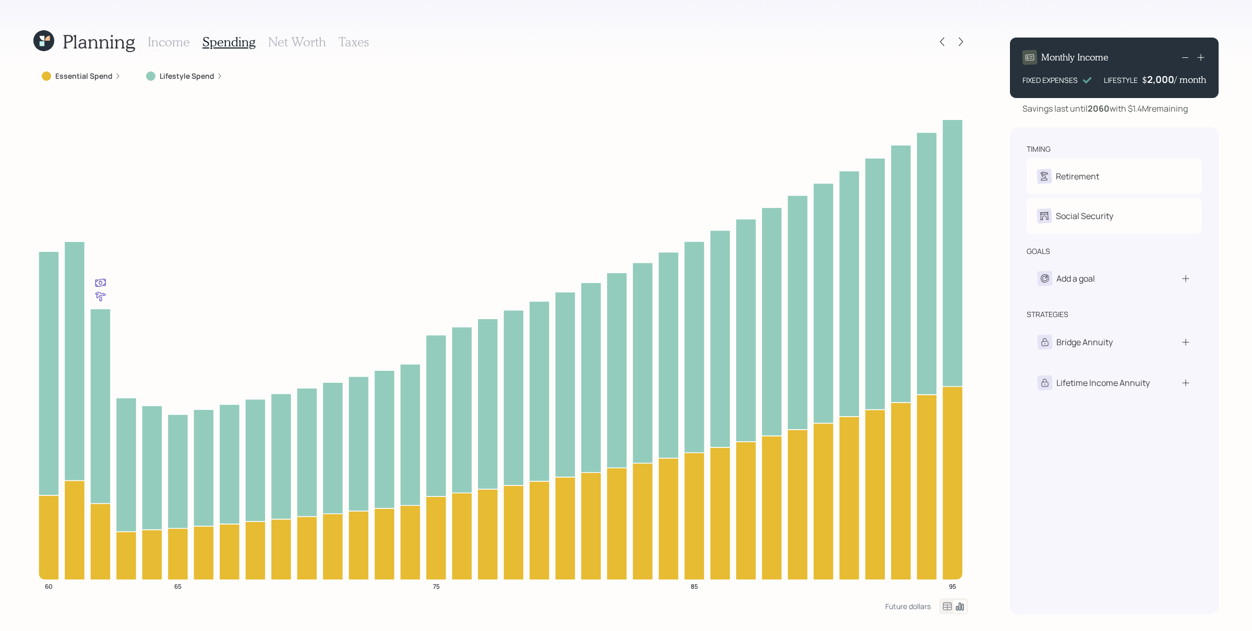
click at [115, 75] on icon at bounding box center [118, 76] width 6 height 6
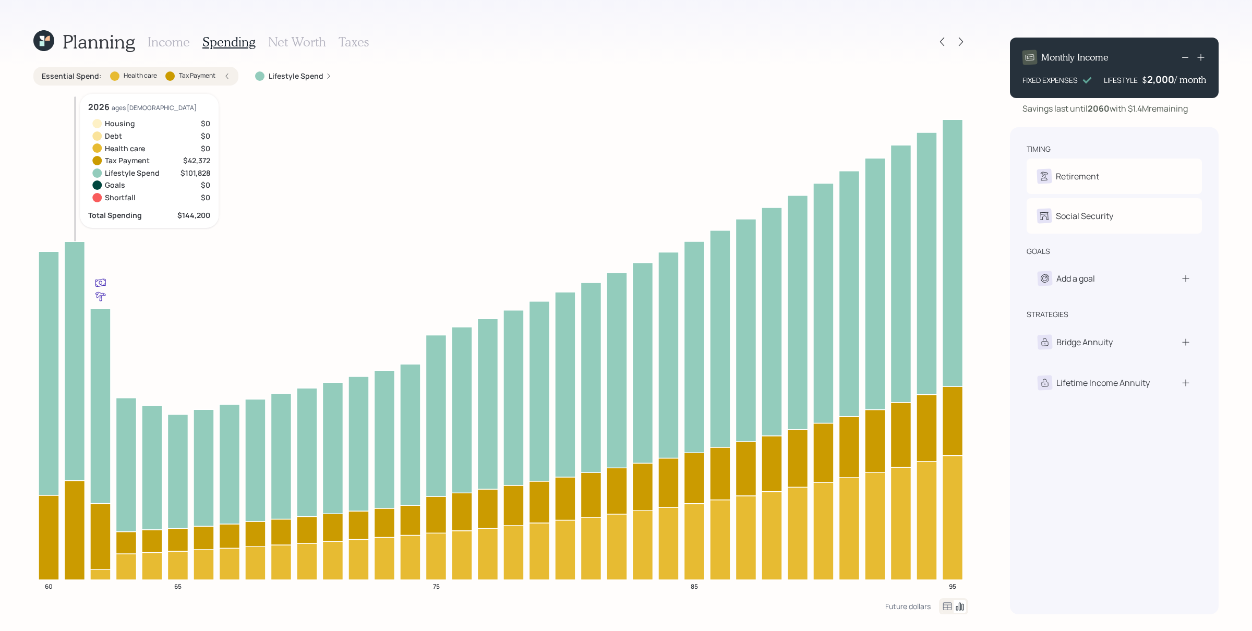
click at [224, 74] on icon at bounding box center [227, 76] width 6 height 6
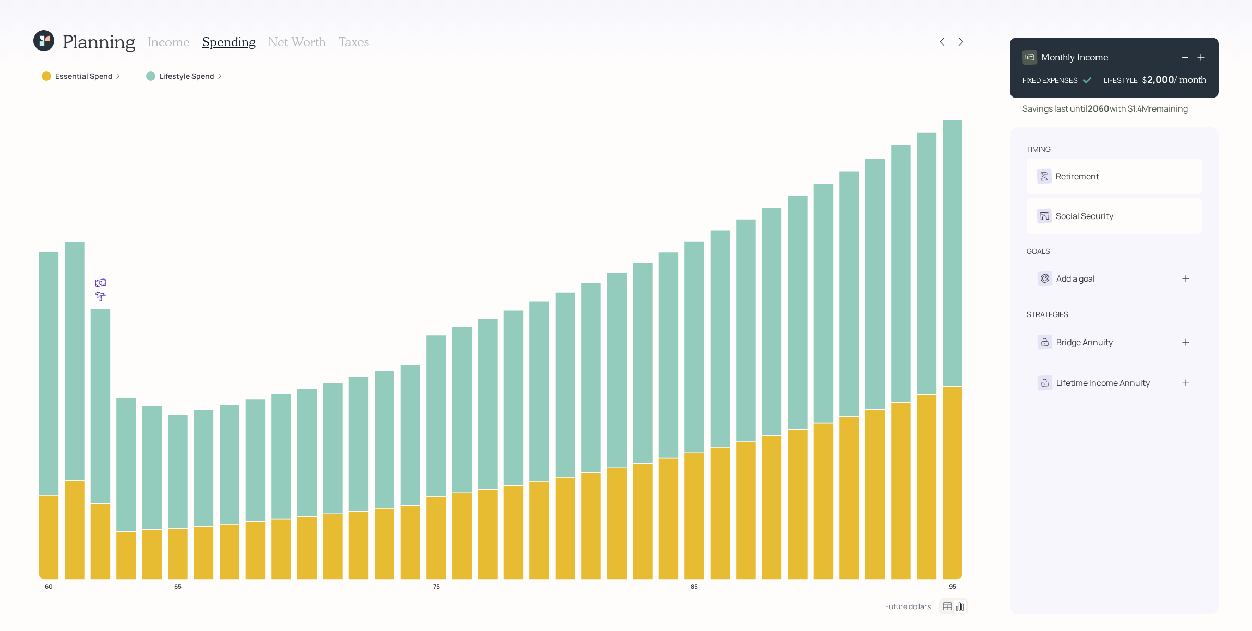
click at [212, 79] on div "Lifestyle Spend" at bounding box center [184, 76] width 77 height 10
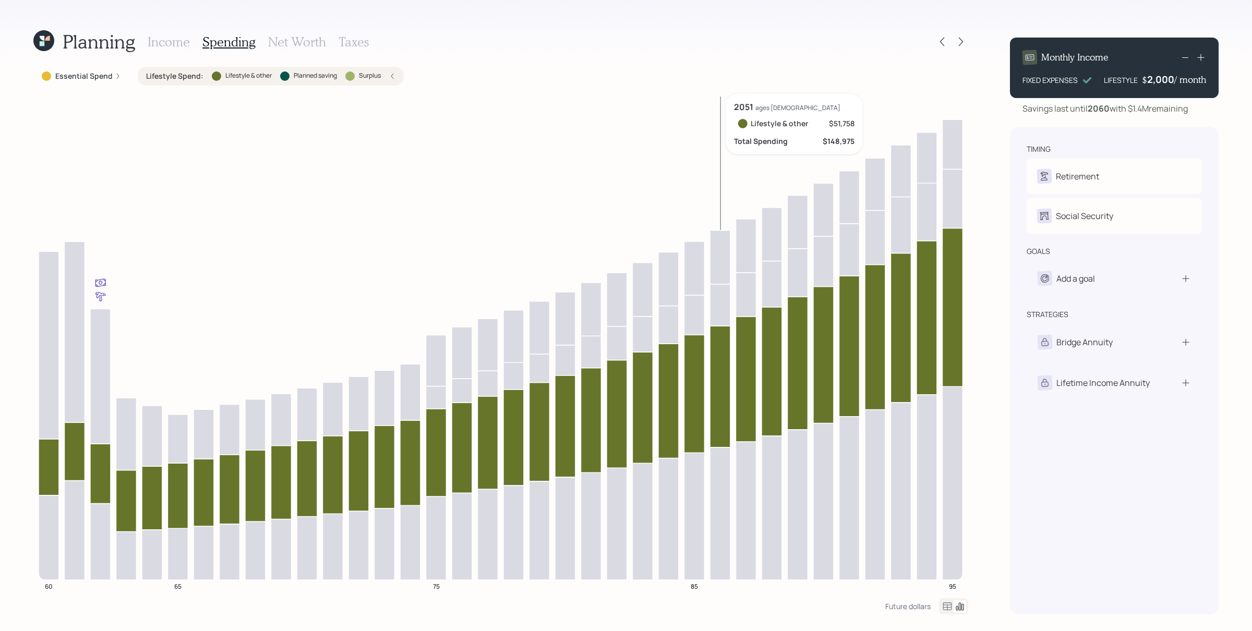
click at [721, 396] on icon at bounding box center [720, 387] width 20 height 122
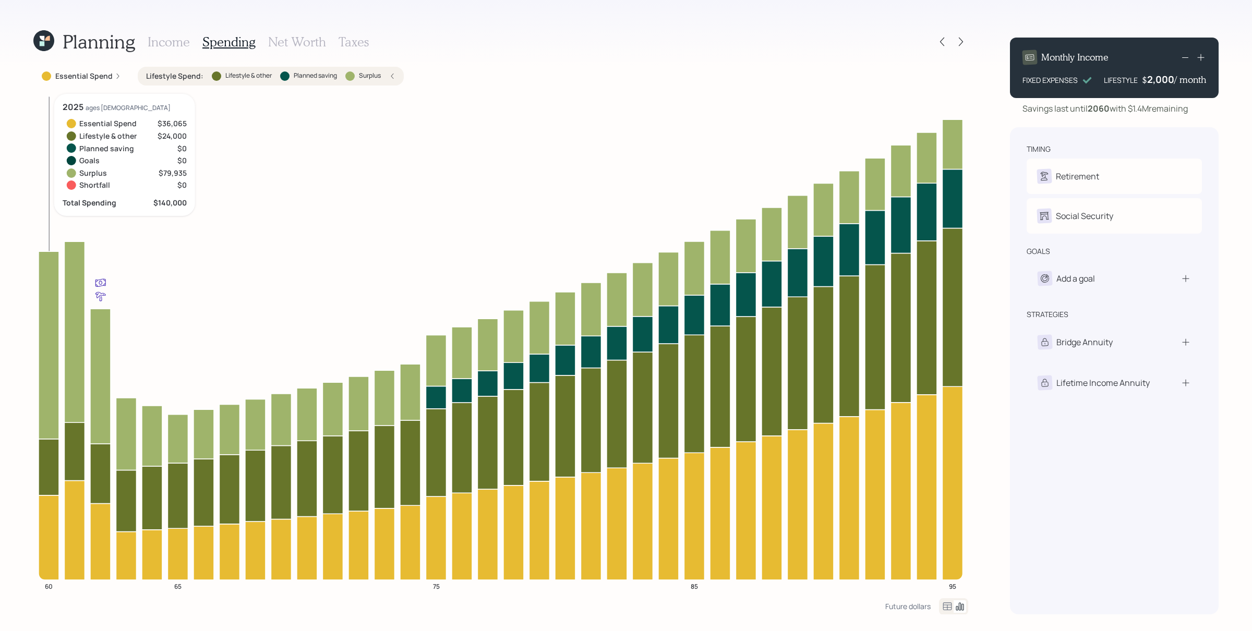
click at [58, 304] on icon at bounding box center [49, 345] width 20 height 188
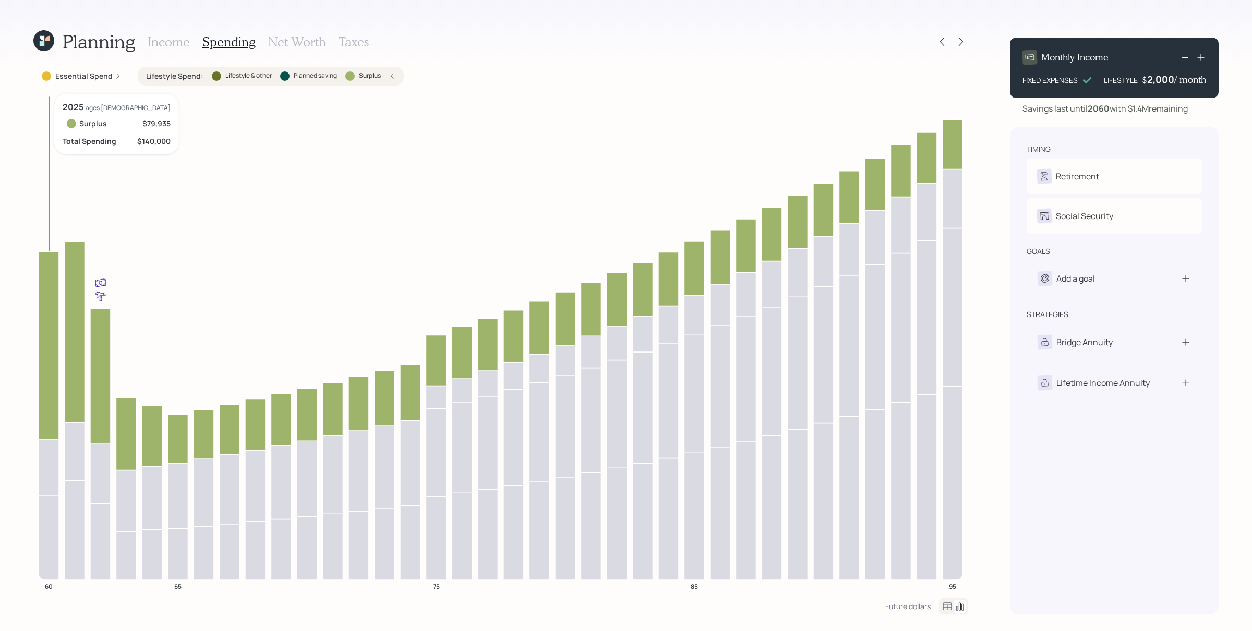
click at [56, 288] on icon at bounding box center [49, 345] width 20 height 188
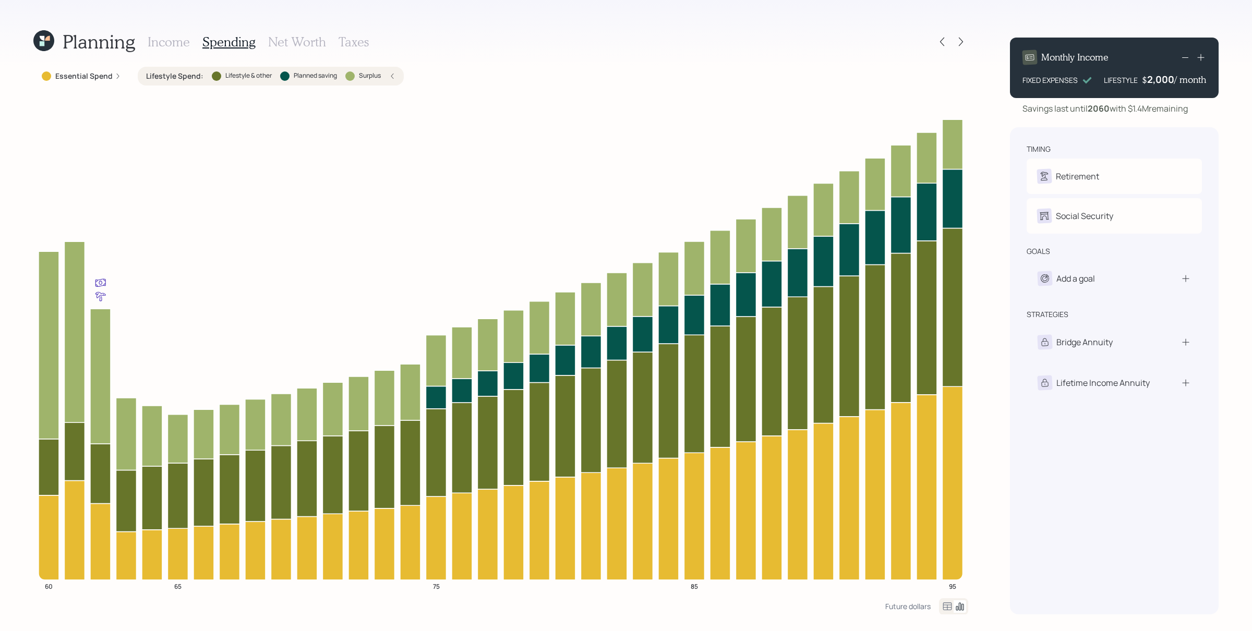
click at [299, 39] on h3 "Net Worth" at bounding box center [297, 41] width 58 height 15
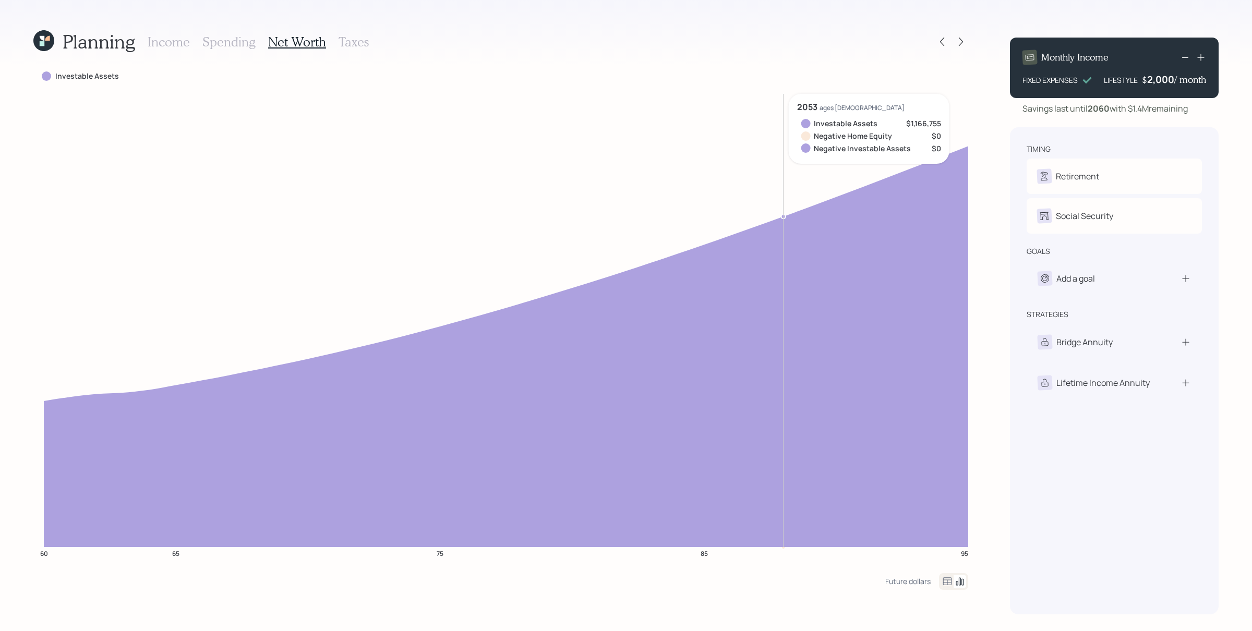
click at [233, 34] on h3 "Spending" at bounding box center [228, 41] width 53 height 15
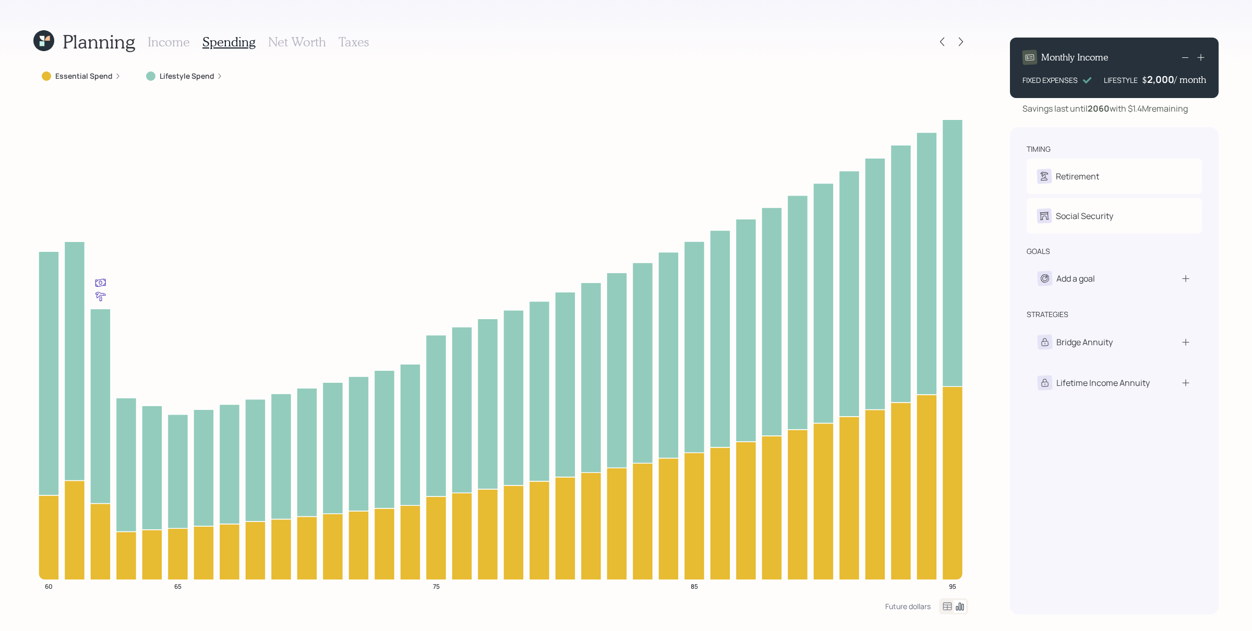
click at [188, 80] on label "Lifestyle Spend" at bounding box center [187, 76] width 55 height 10
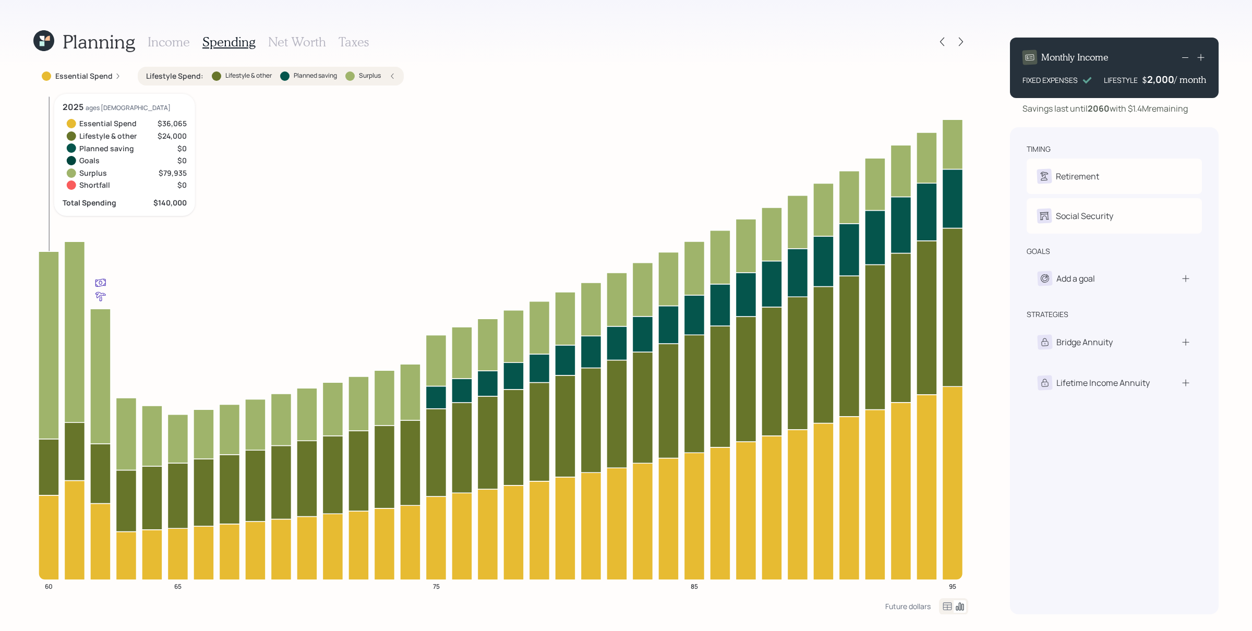
click at [38, 306] on icon "60 65 75 85 95" at bounding box center [500, 346] width 935 height 504
click at [41, 305] on icon at bounding box center [49, 345] width 20 height 188
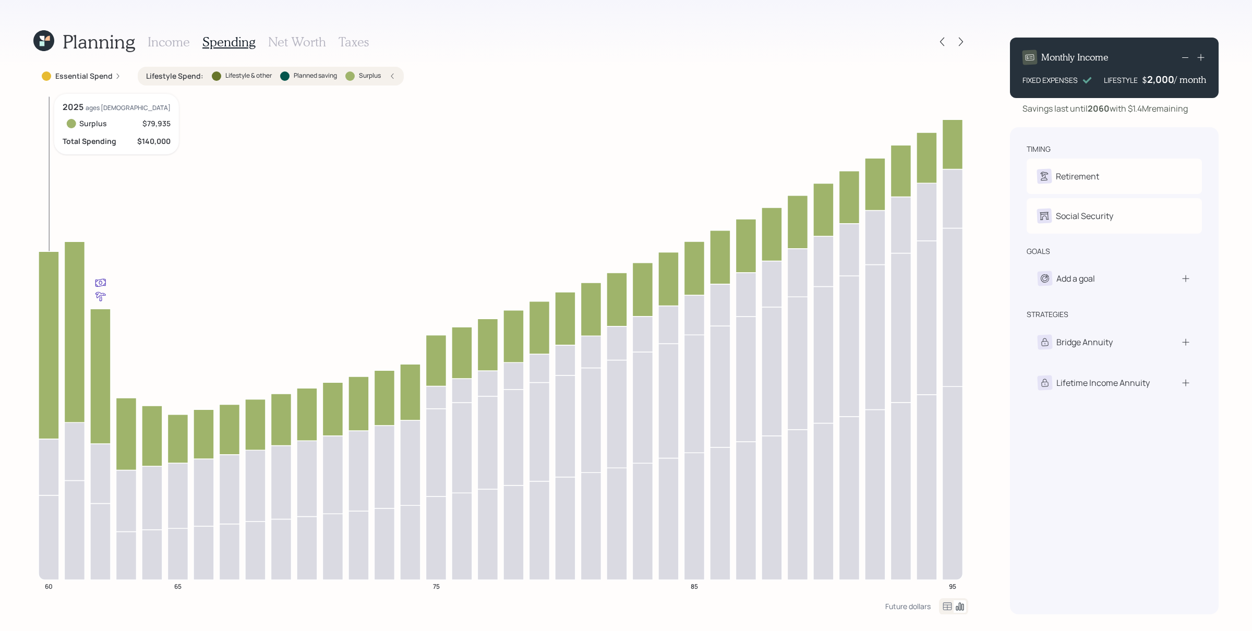
click at [39, 306] on icon at bounding box center [49, 345] width 20 height 188
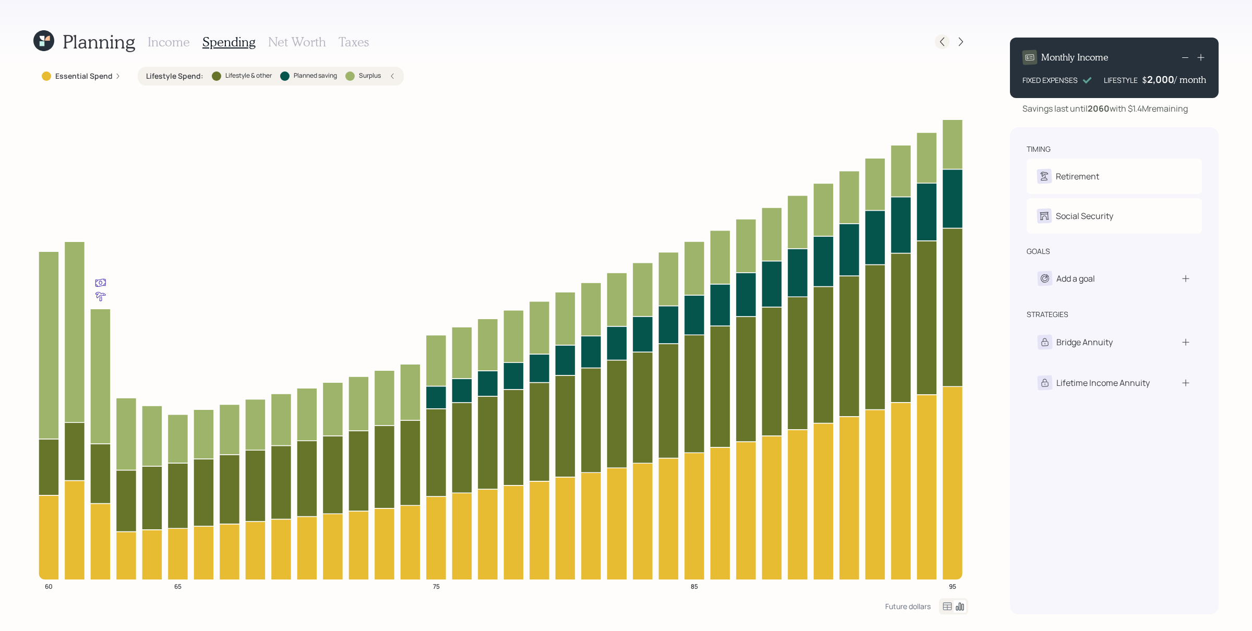
click at [939, 44] on icon at bounding box center [942, 42] width 10 height 10
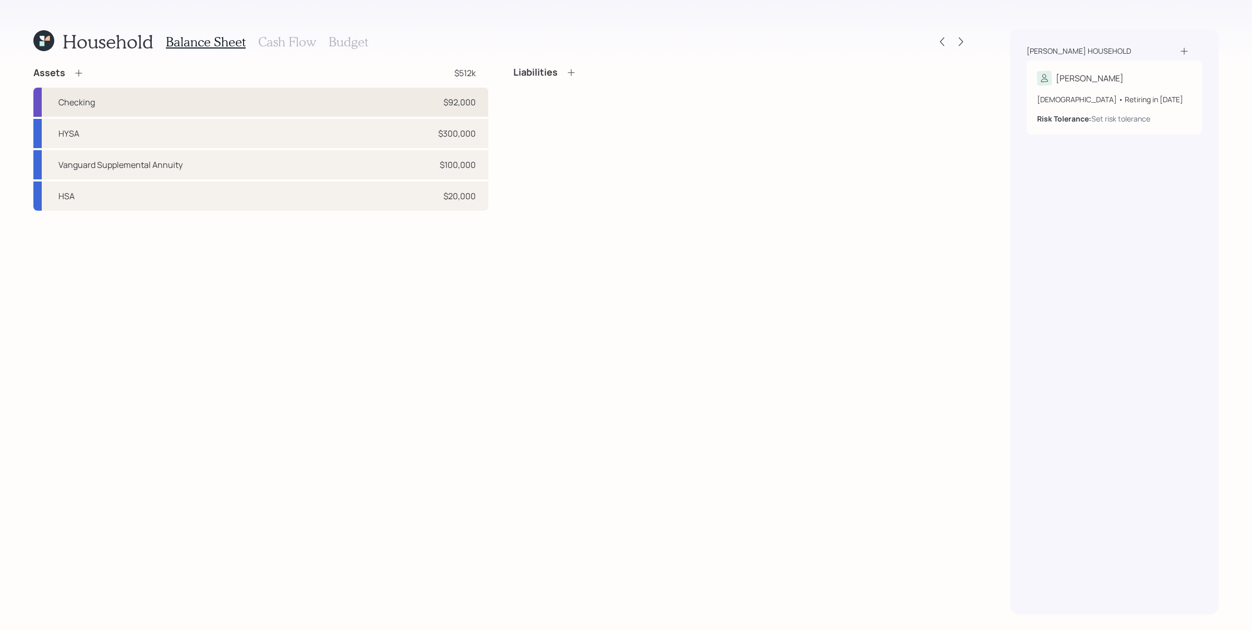
click at [196, 96] on div "Checking $92,000" at bounding box center [260, 102] width 455 height 29
select select "cash"
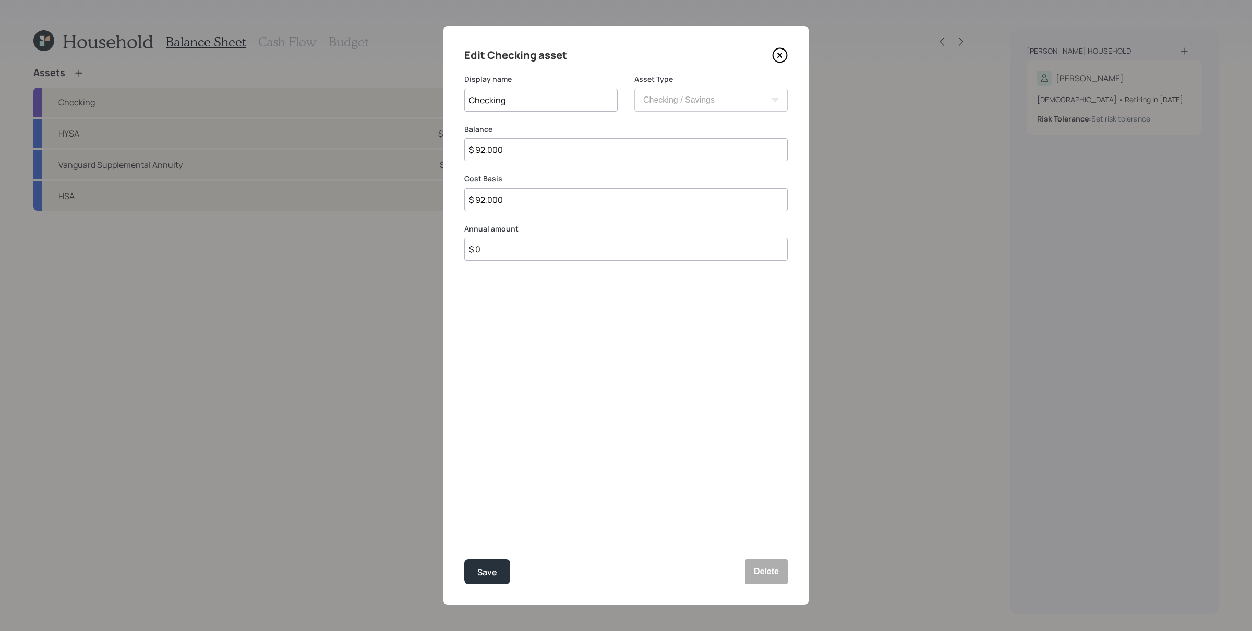
click at [543, 246] on input "$ 0" at bounding box center [625, 249] width 323 height 23
type input "$ 90,000"
click at [506, 504] on button "Save" at bounding box center [487, 571] width 46 height 25
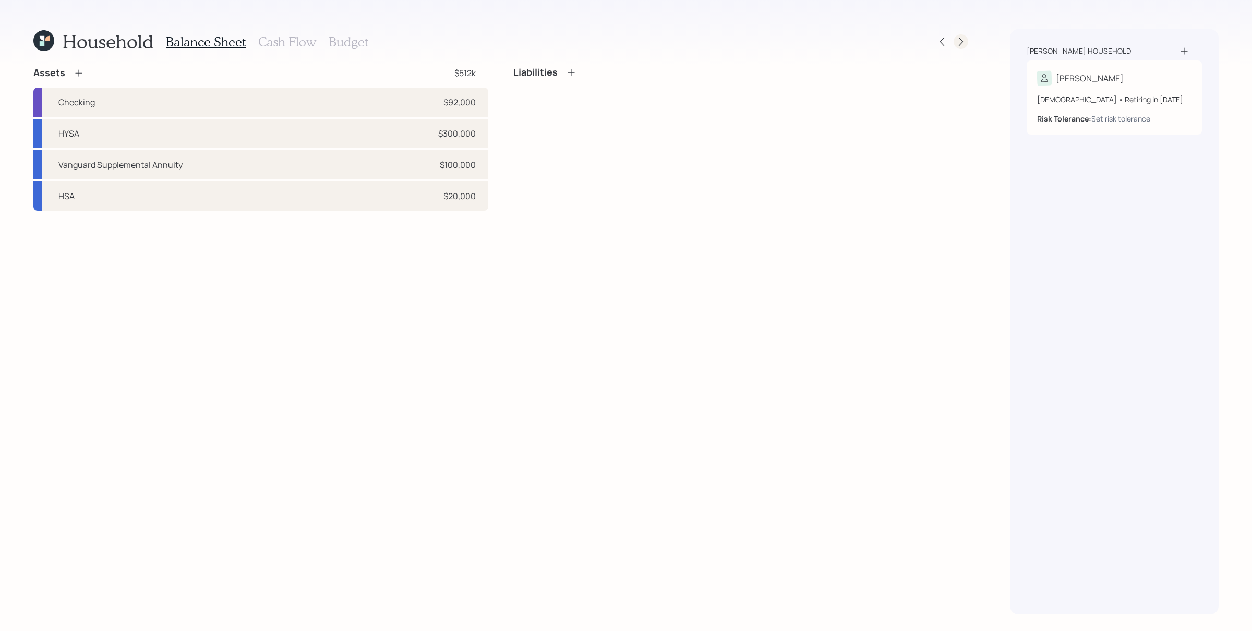
click at [961, 40] on icon at bounding box center [961, 42] width 10 height 10
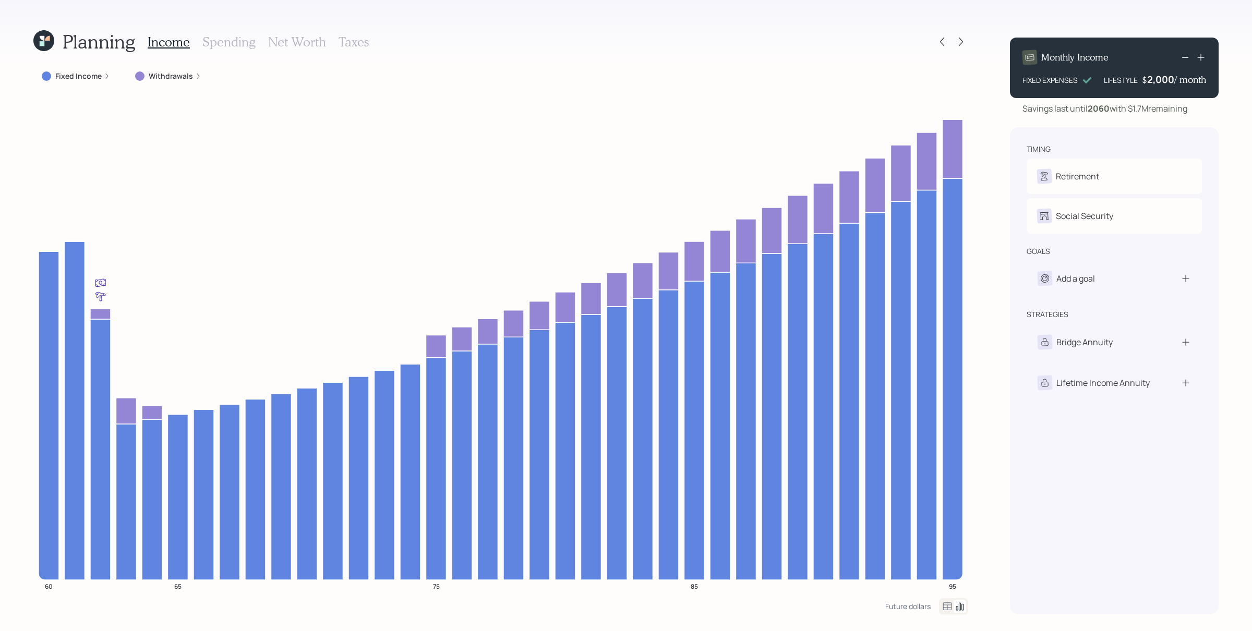
click at [223, 36] on h3 "Spending" at bounding box center [228, 41] width 53 height 15
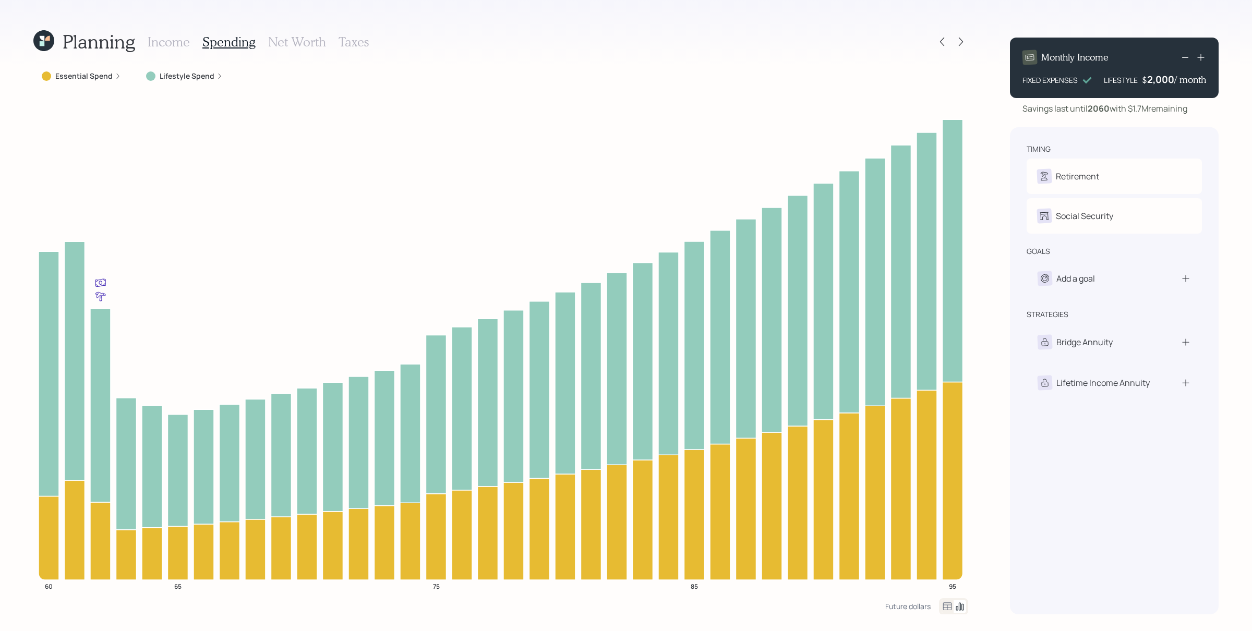
click at [181, 74] on label "Lifestyle Spend" at bounding box center [187, 76] width 55 height 10
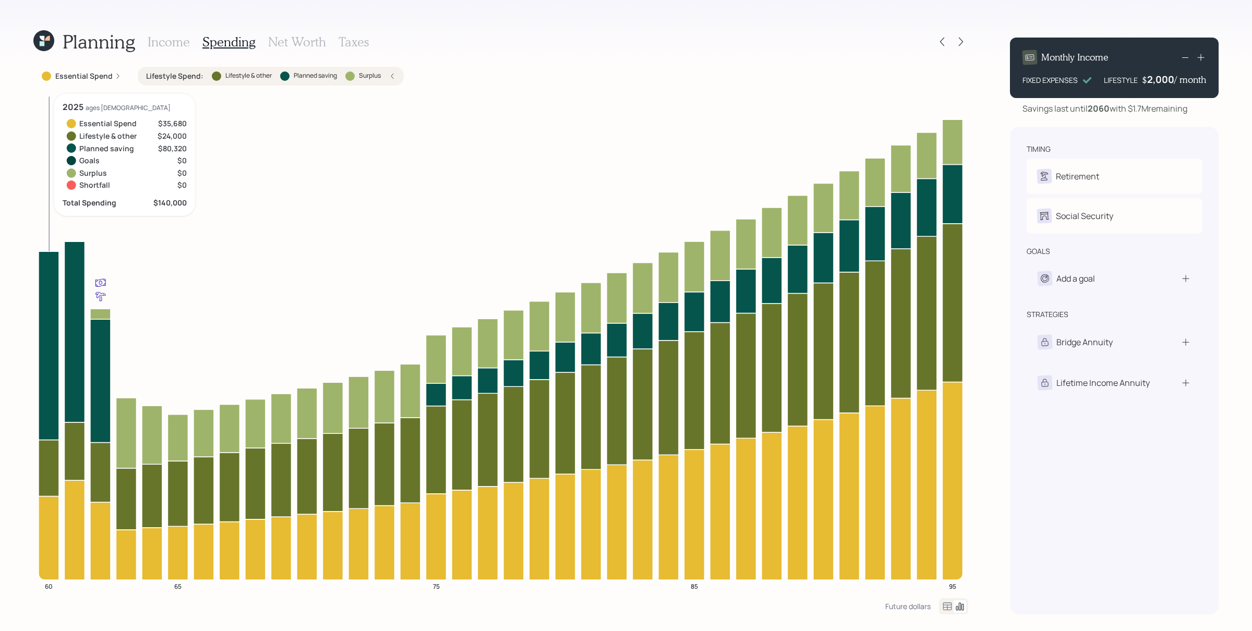
click at [44, 292] on icon at bounding box center [49, 345] width 20 height 188
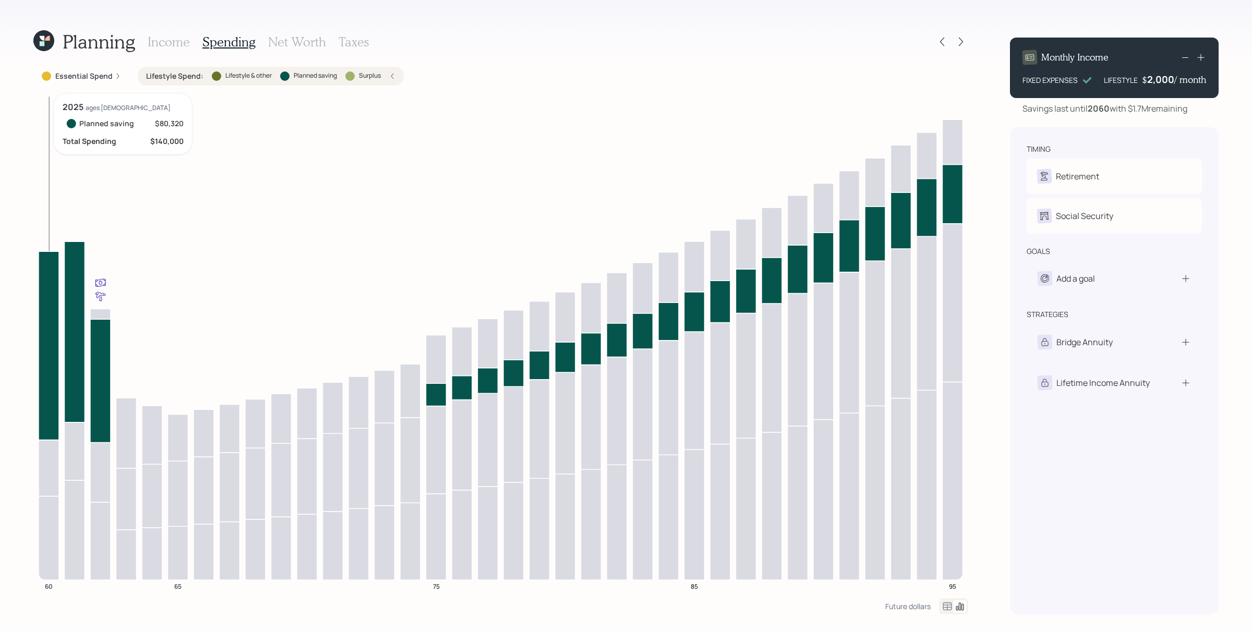
click at [45, 299] on icon at bounding box center [49, 345] width 20 height 188
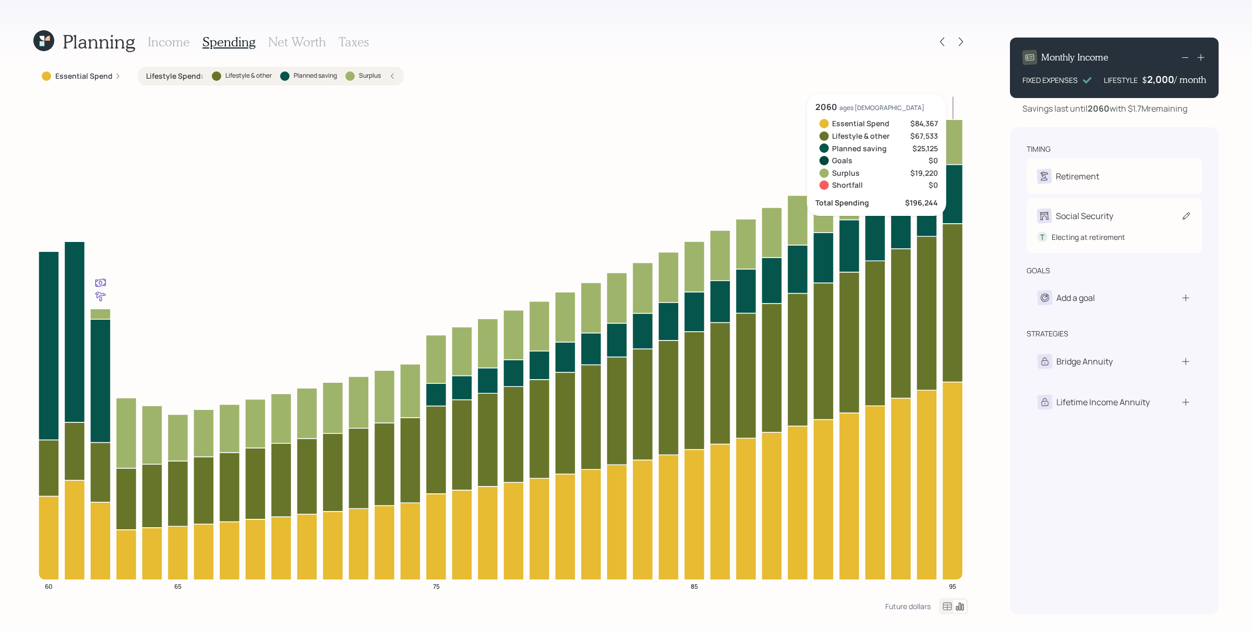
click at [1001, 212] on div "Social Security" at bounding box center [1114, 216] width 154 height 15
select select "8"
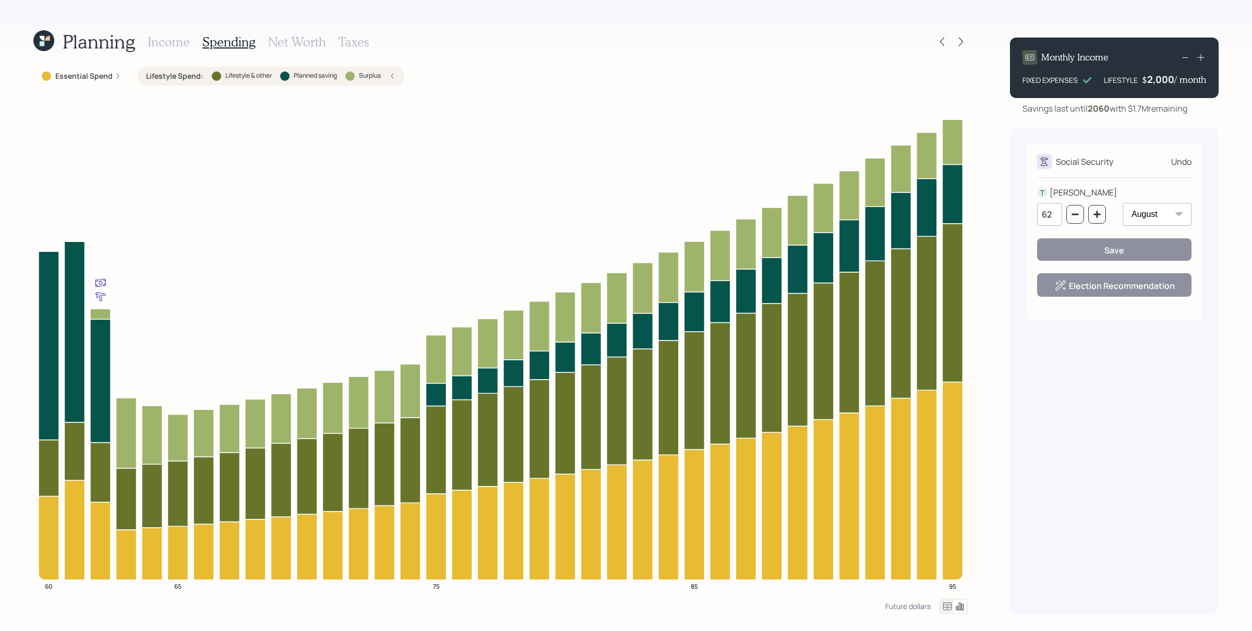
click at [172, 37] on h3 "Income" at bounding box center [169, 41] width 42 height 15
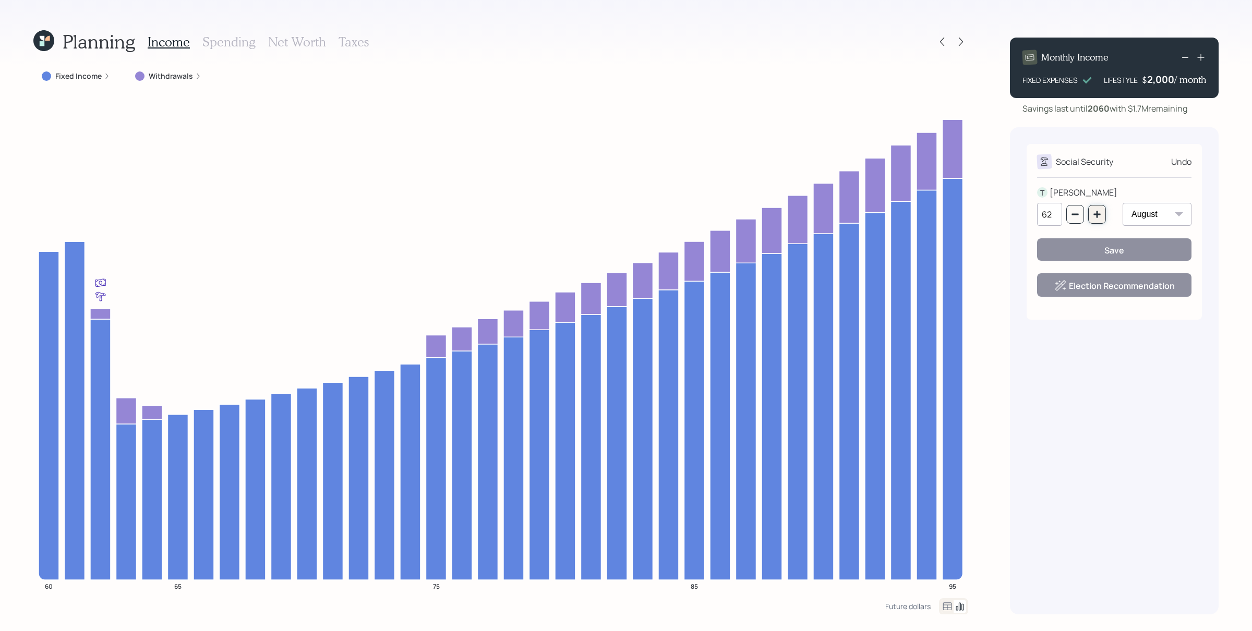
click at [1001, 213] on icon "button" at bounding box center [1096, 214] width 7 height 7
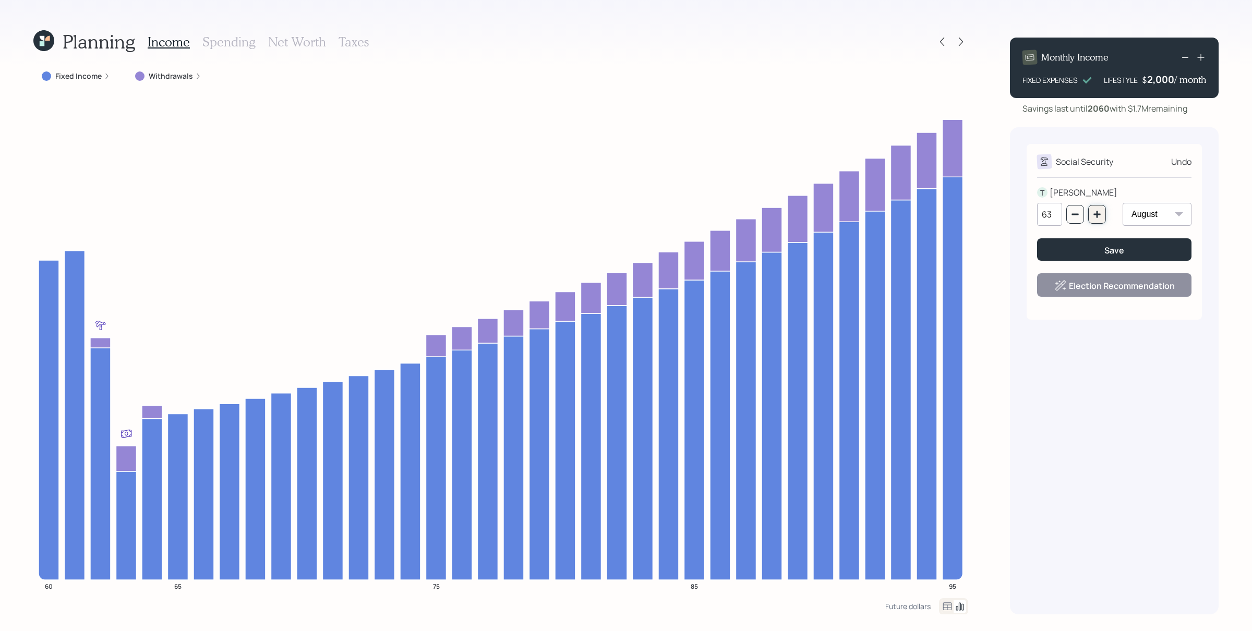
click at [1001, 213] on icon "button" at bounding box center [1097, 214] width 8 height 8
click at [1001, 213] on icon "button" at bounding box center [1096, 214] width 7 height 7
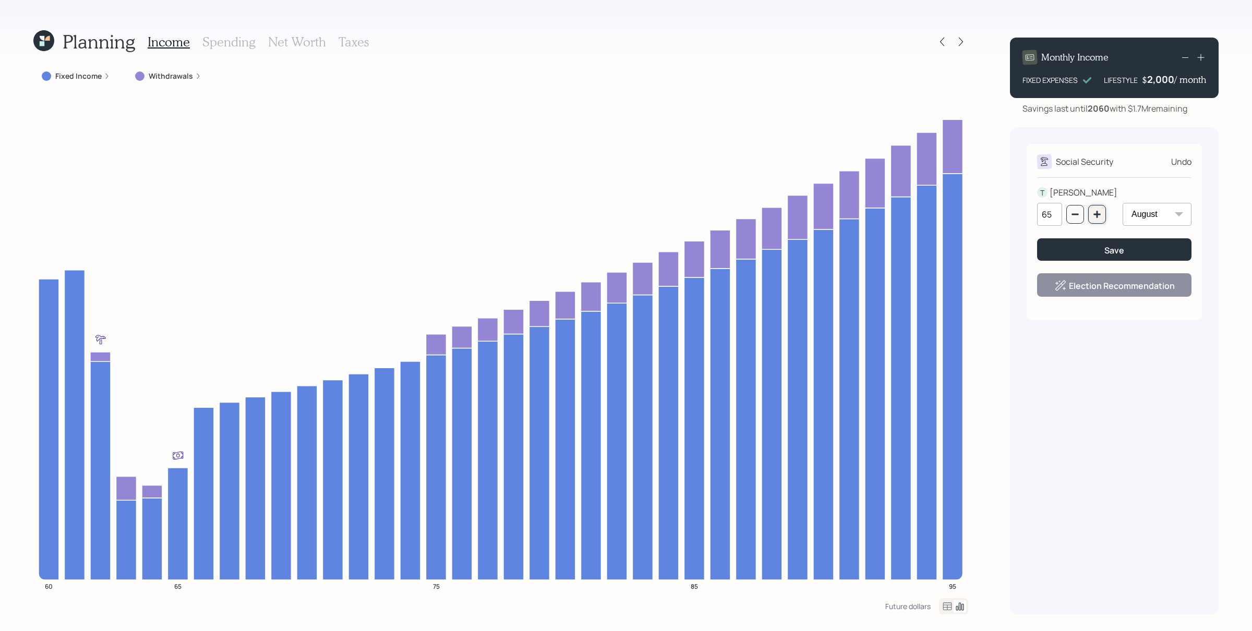
click at [1001, 213] on icon "button" at bounding box center [1096, 214] width 7 height 7
click at [1001, 213] on icon "button" at bounding box center [1097, 214] width 8 height 8
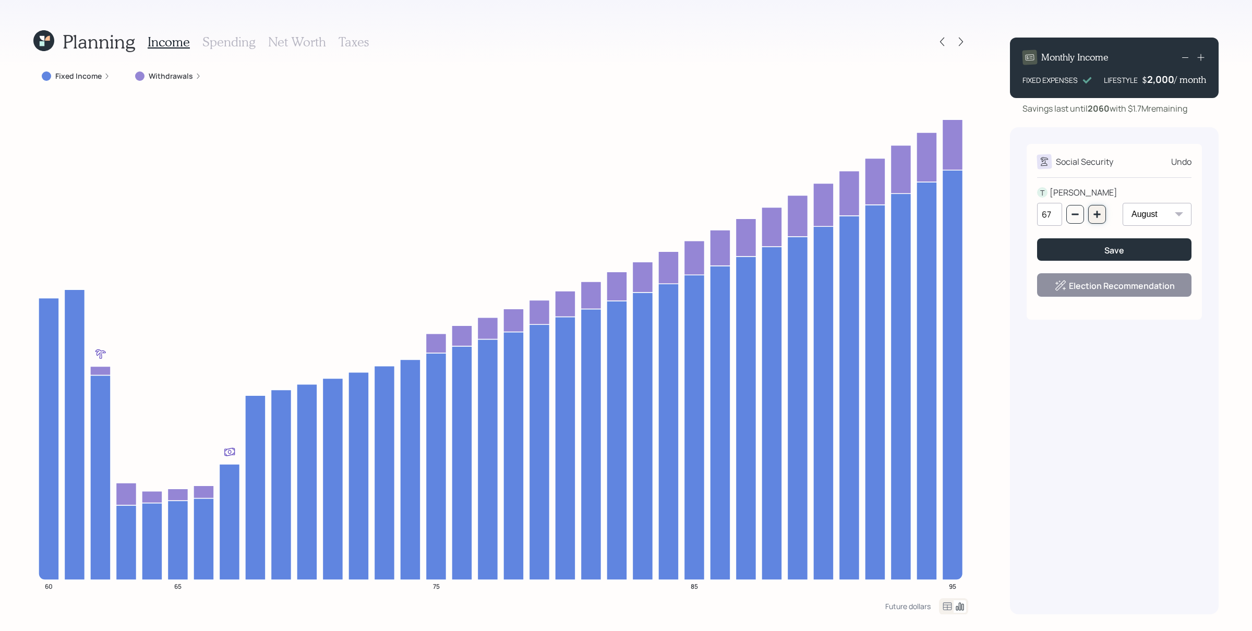
click at [1001, 214] on icon "button" at bounding box center [1097, 214] width 8 height 8
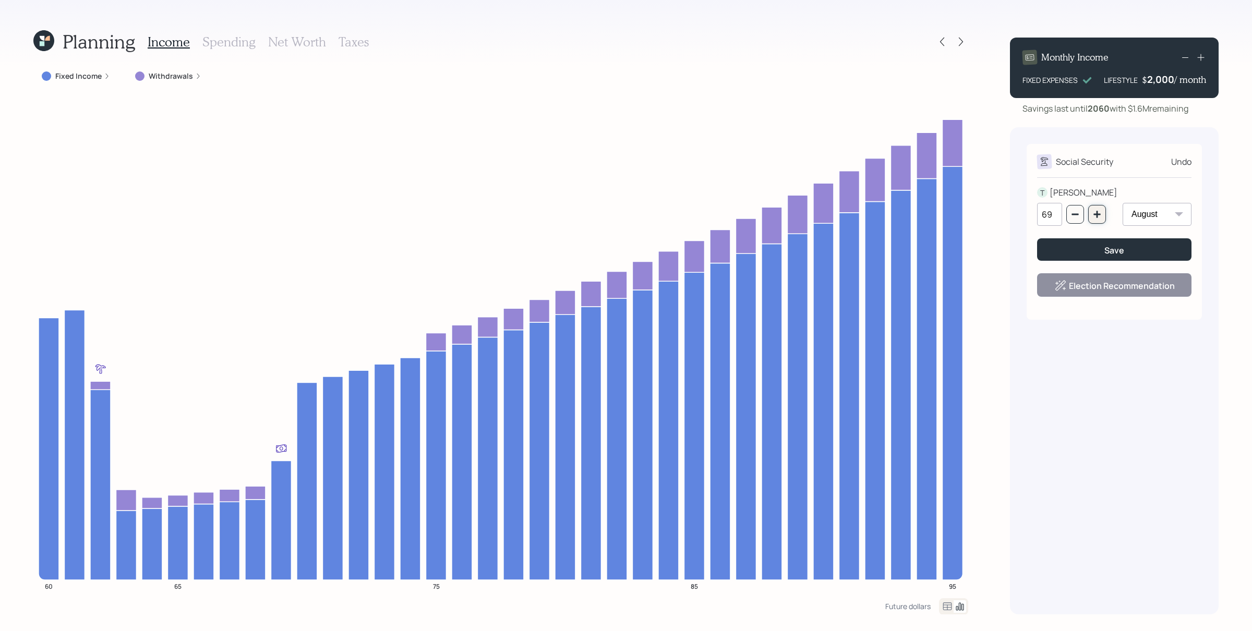
click at [1001, 214] on icon "button" at bounding box center [1097, 214] width 8 height 8
click at [229, 44] on h3 "Spending" at bounding box center [228, 41] width 53 height 15
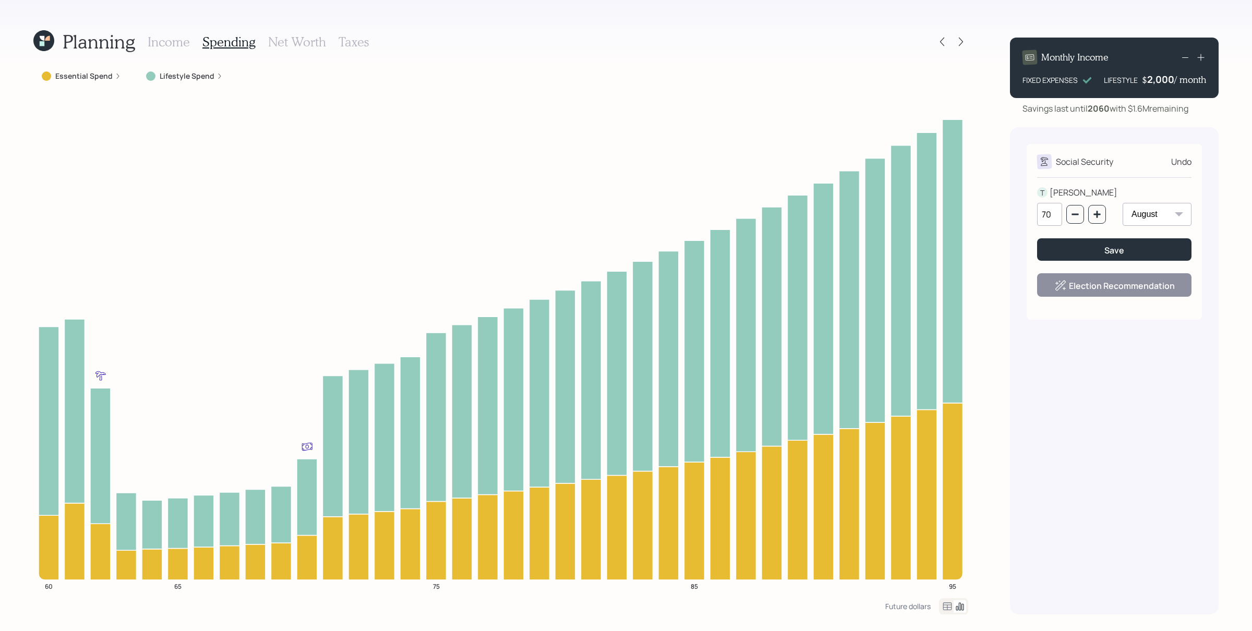
click at [192, 74] on label "Lifestyle Spend" at bounding box center [187, 76] width 55 height 10
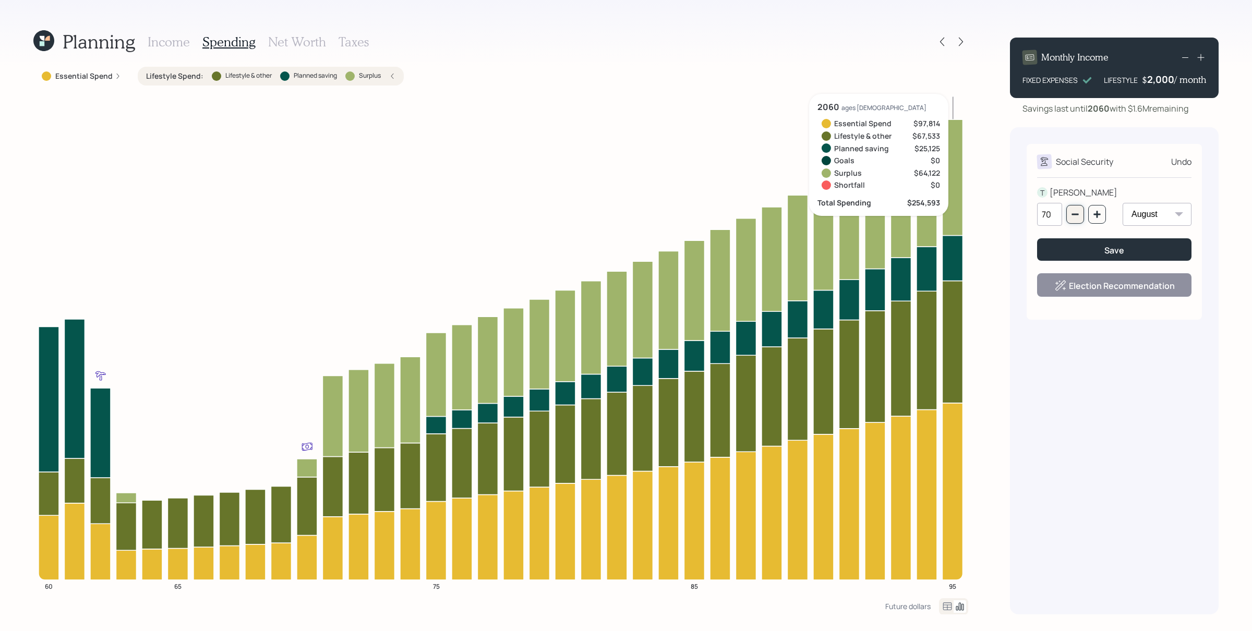
click at [1001, 215] on button "button" at bounding box center [1075, 214] width 18 height 19
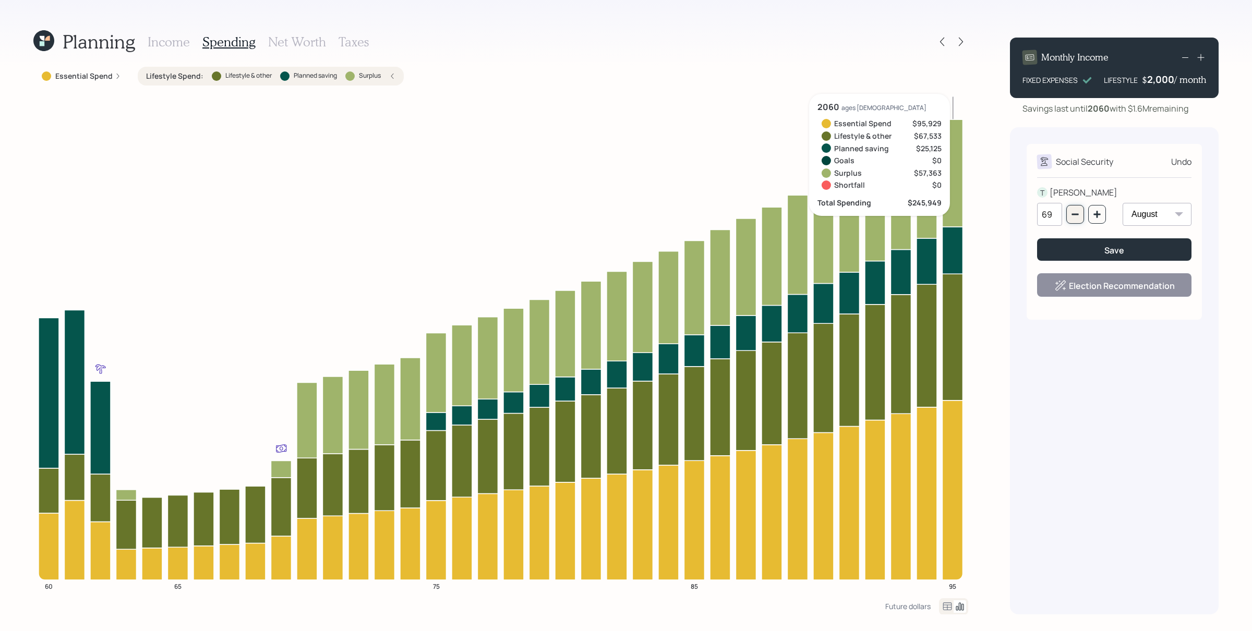
click at [1001, 215] on button "button" at bounding box center [1075, 214] width 18 height 19
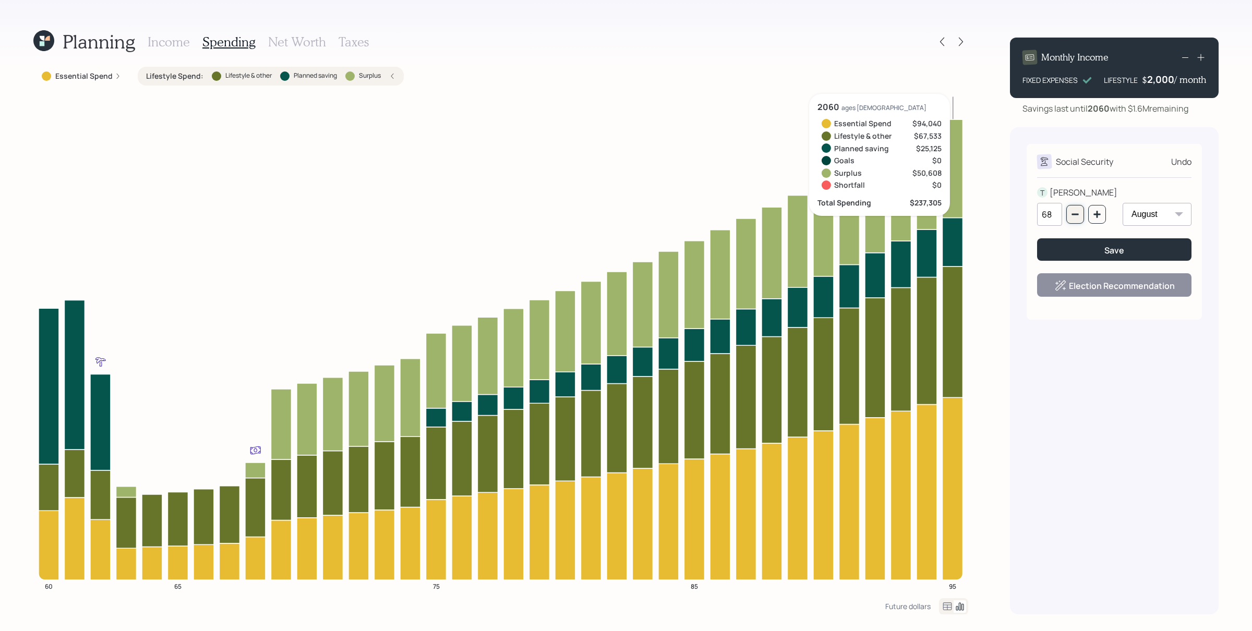
click at [1001, 215] on button "button" at bounding box center [1075, 214] width 18 height 19
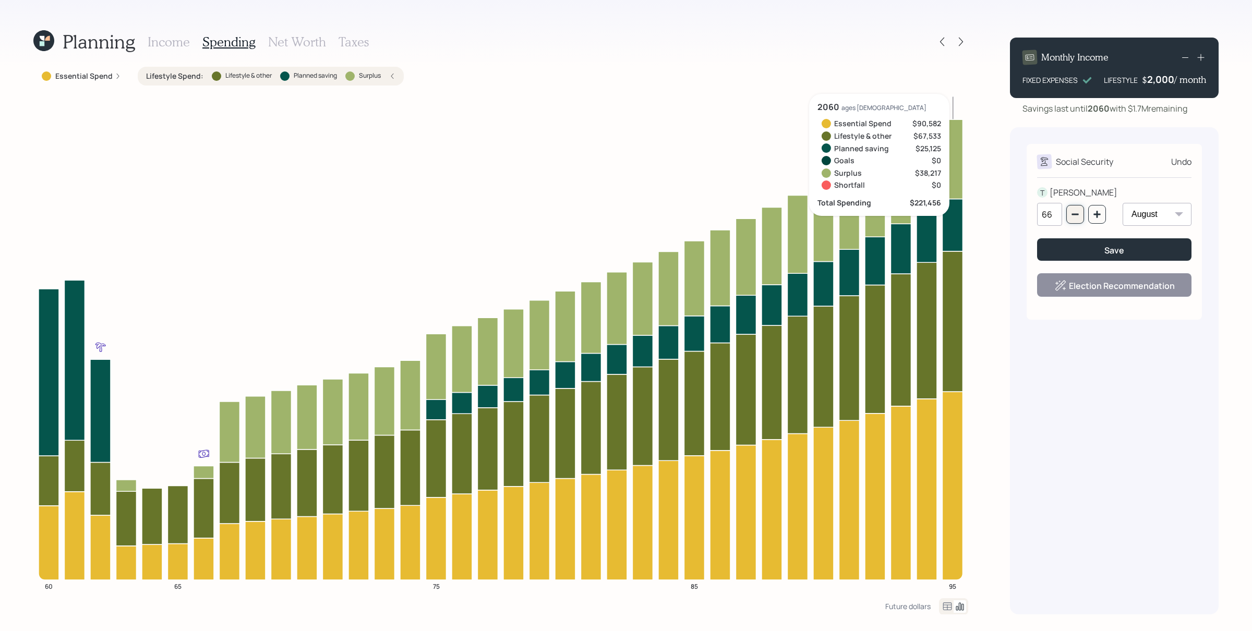
click at [1001, 215] on button "button" at bounding box center [1075, 214] width 18 height 19
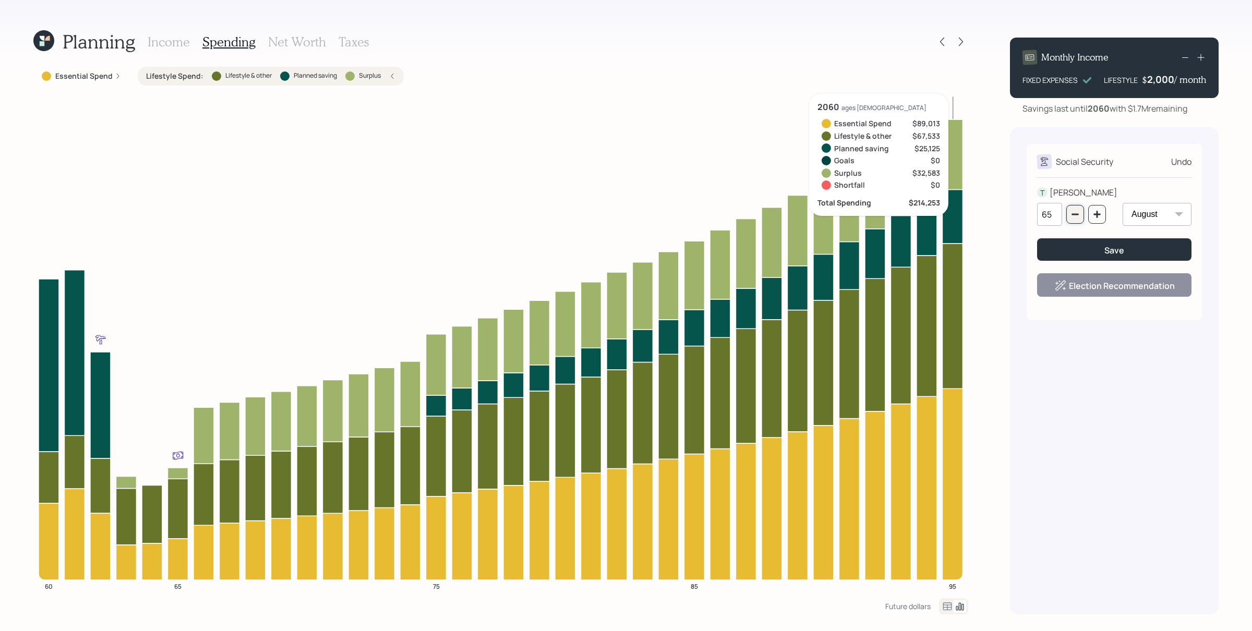
click at [1001, 215] on button "button" at bounding box center [1075, 214] width 18 height 19
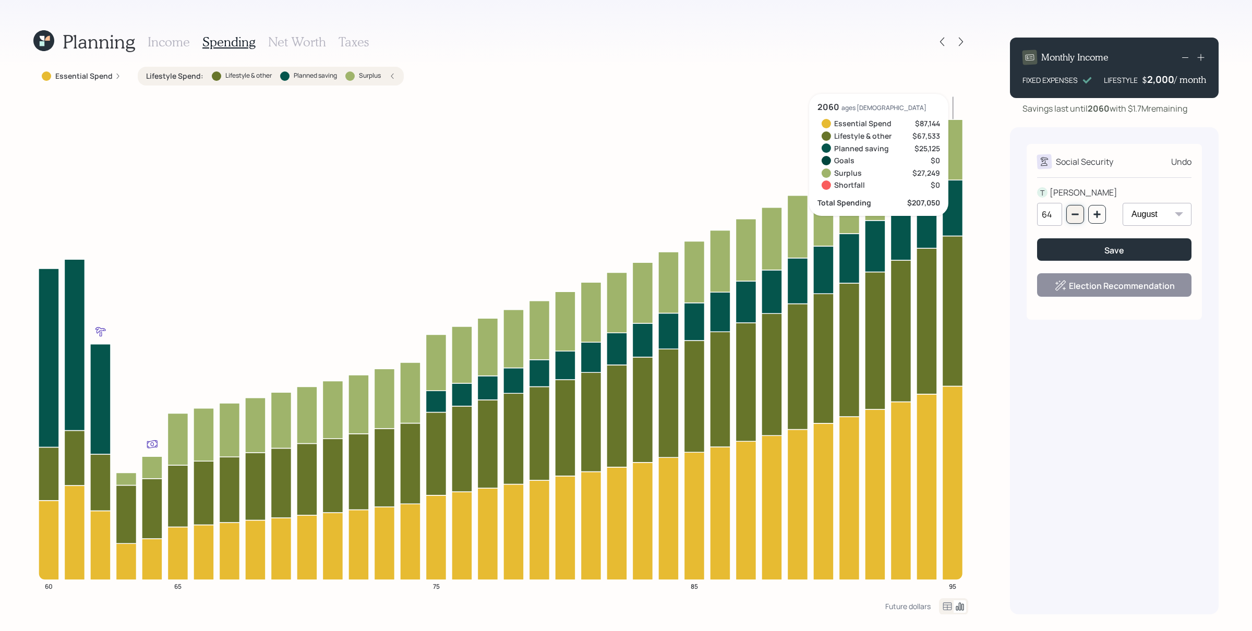
click at [1001, 215] on button "button" at bounding box center [1075, 214] width 18 height 19
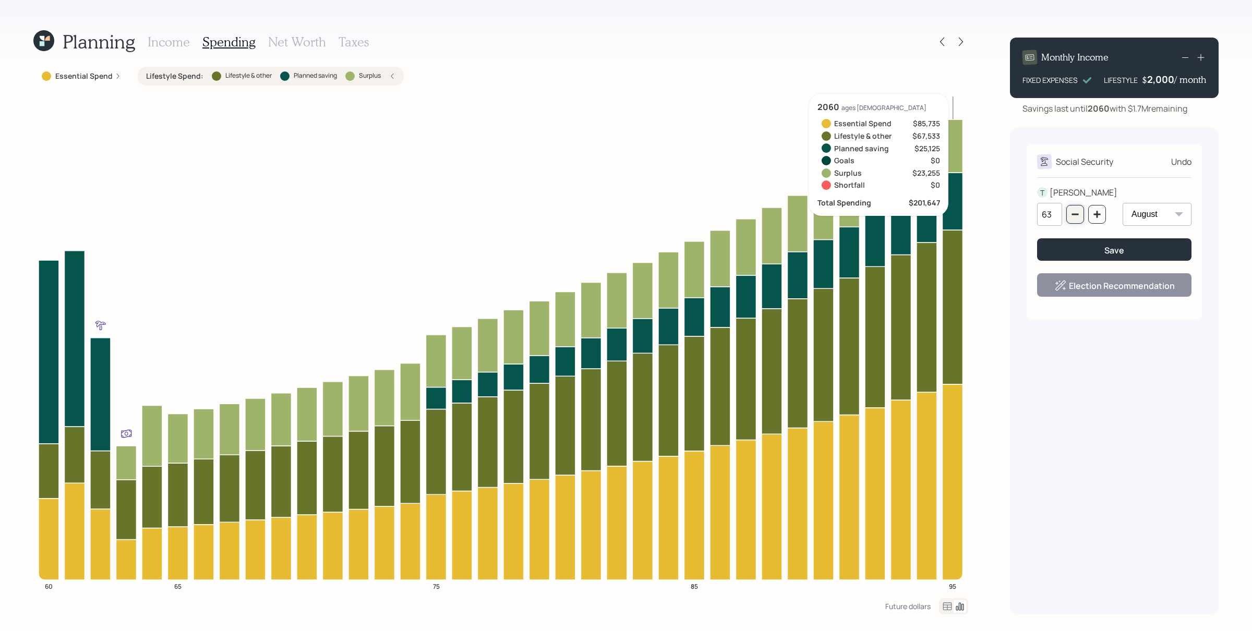
click at [1001, 215] on button "button" at bounding box center [1075, 214] width 18 height 19
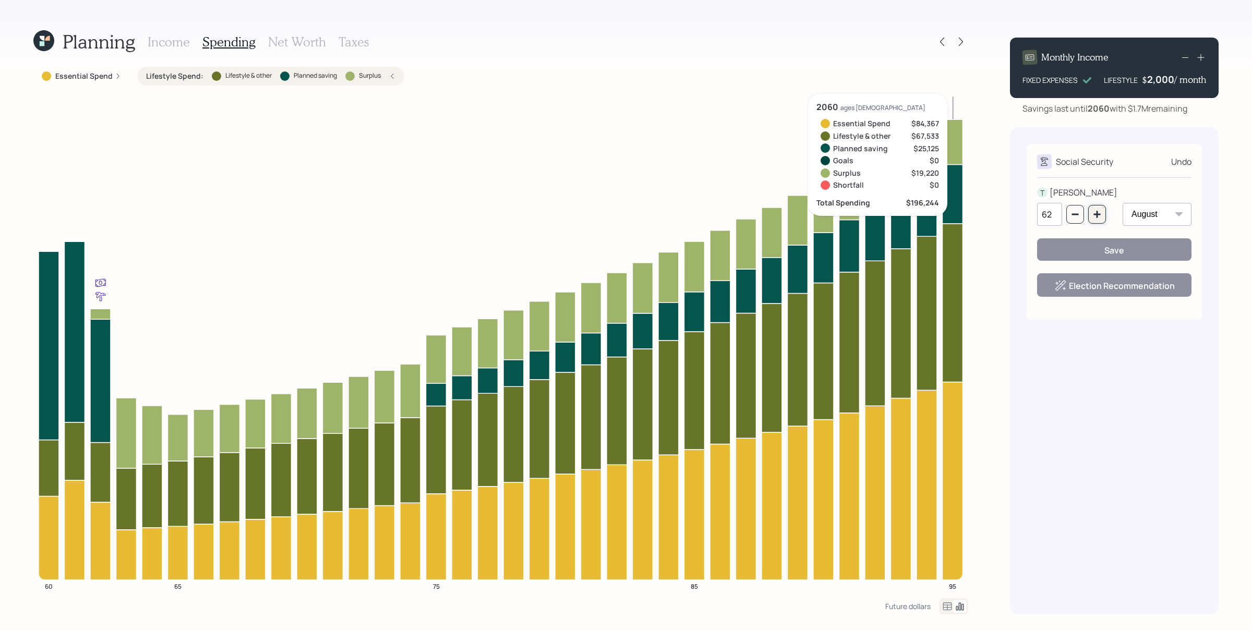
click at [1001, 214] on button "button" at bounding box center [1097, 214] width 18 height 19
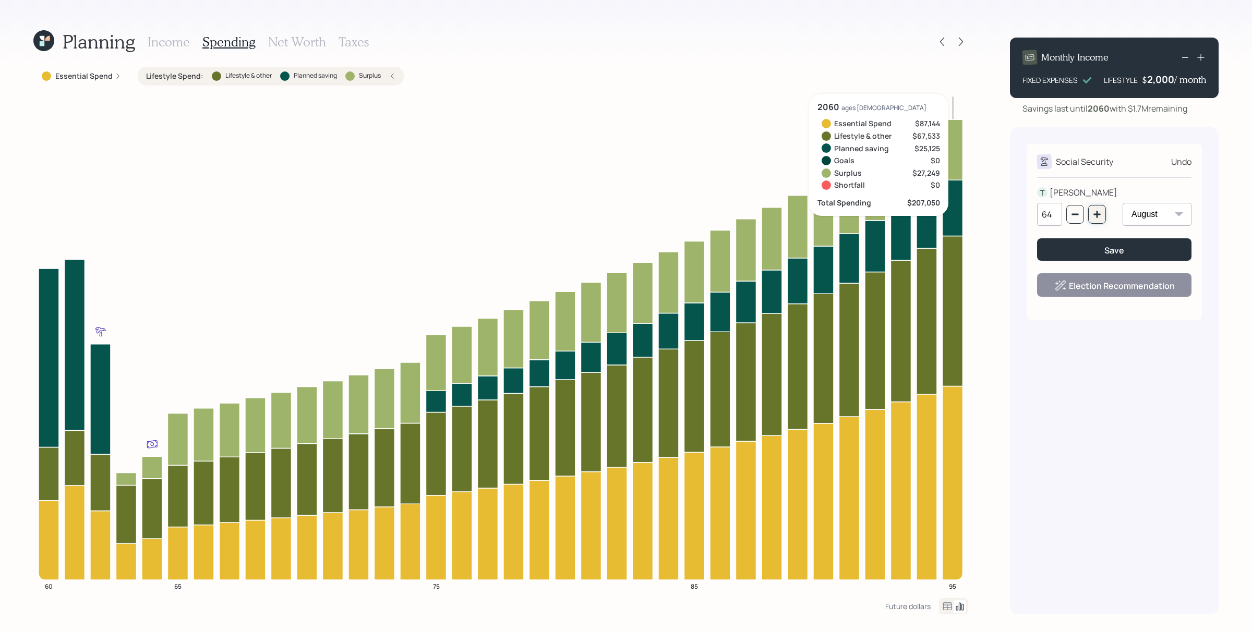
click at [1001, 214] on button "button" at bounding box center [1097, 214] width 18 height 19
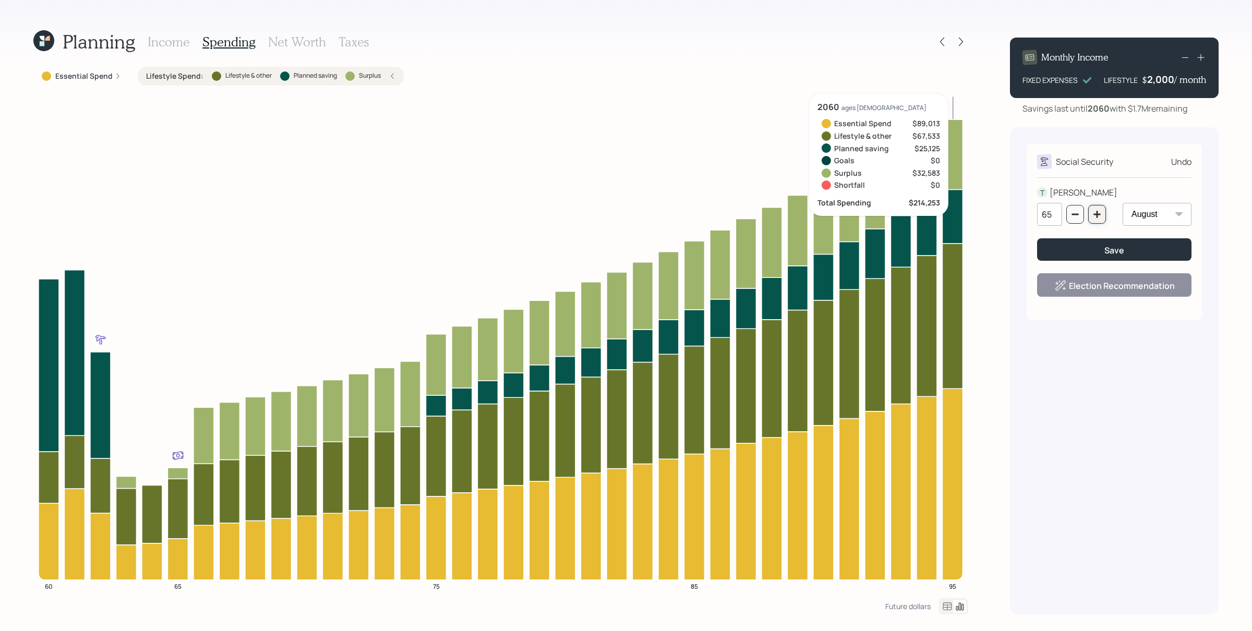
click at [1001, 214] on button "button" at bounding box center [1097, 214] width 18 height 19
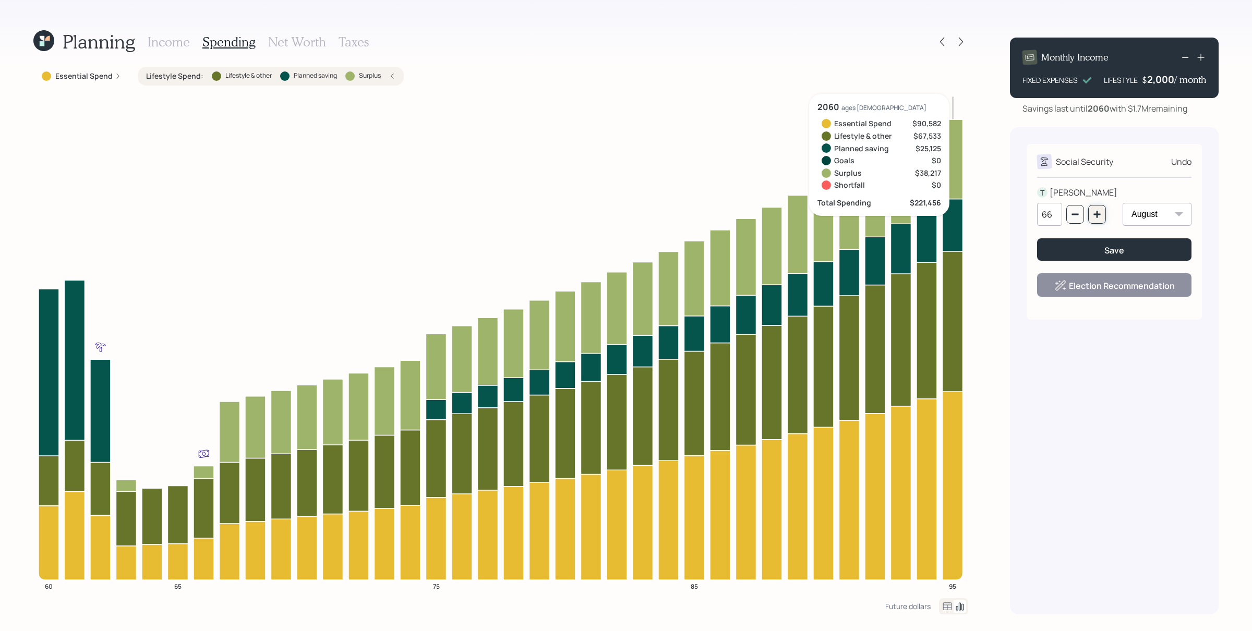
click at [1001, 214] on button "button" at bounding box center [1097, 214] width 18 height 19
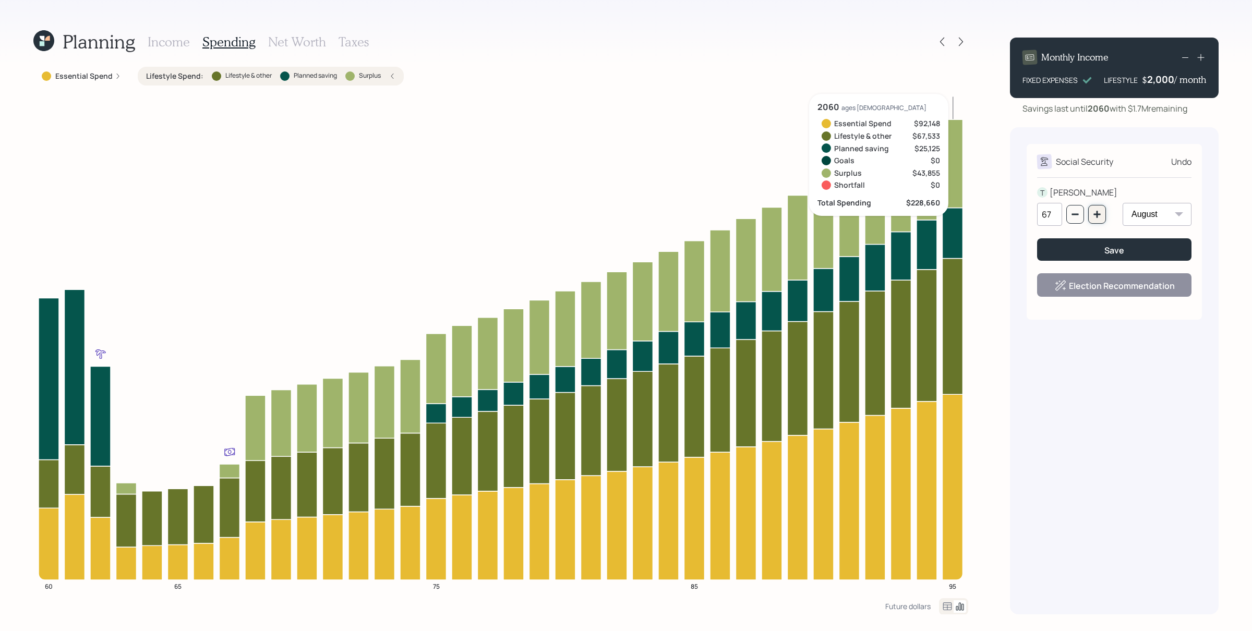
click at [1001, 214] on button "button" at bounding box center [1097, 214] width 18 height 19
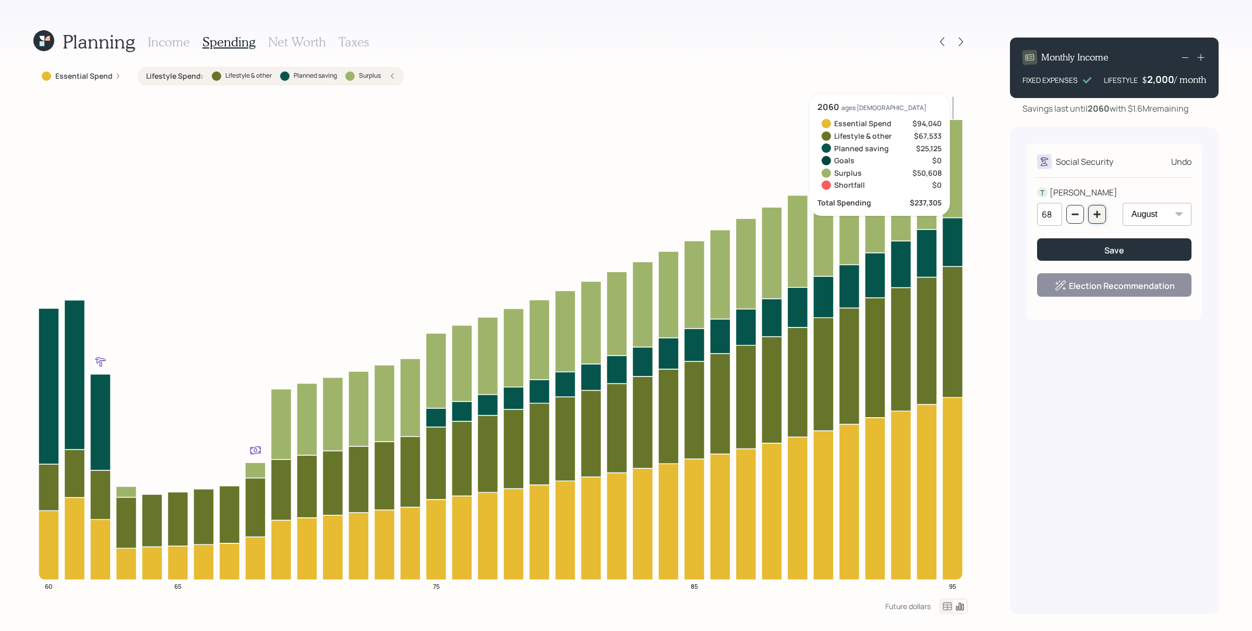
click at [1001, 214] on button "button" at bounding box center [1097, 214] width 18 height 19
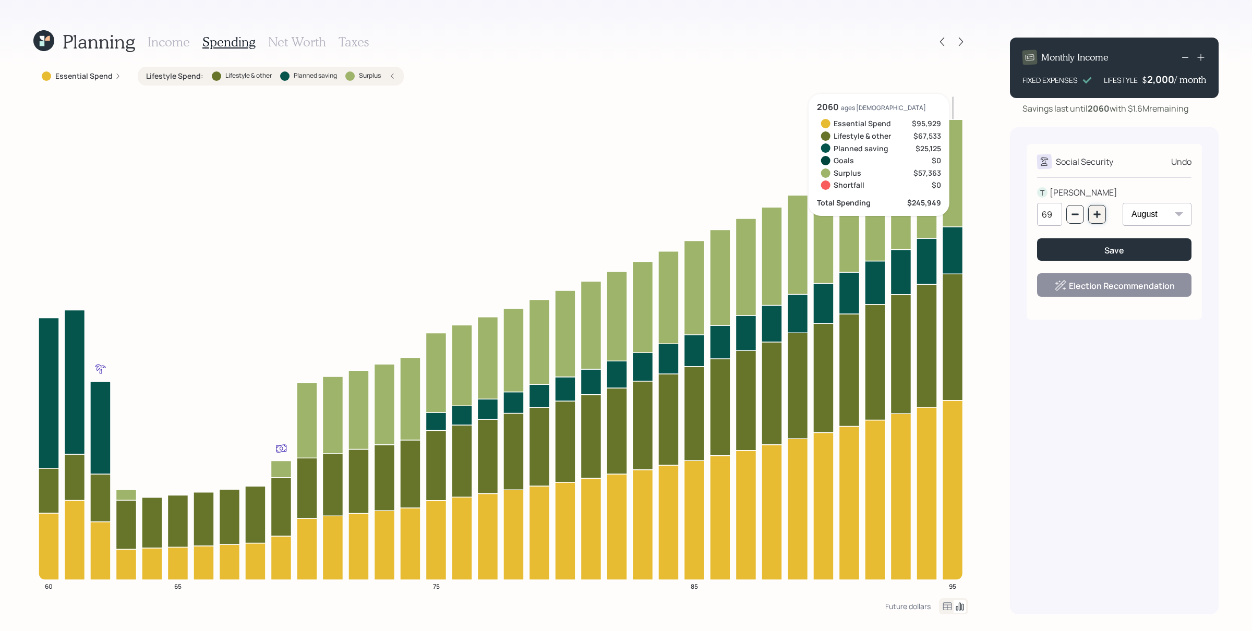
click at [1001, 214] on button "button" at bounding box center [1097, 214] width 18 height 19
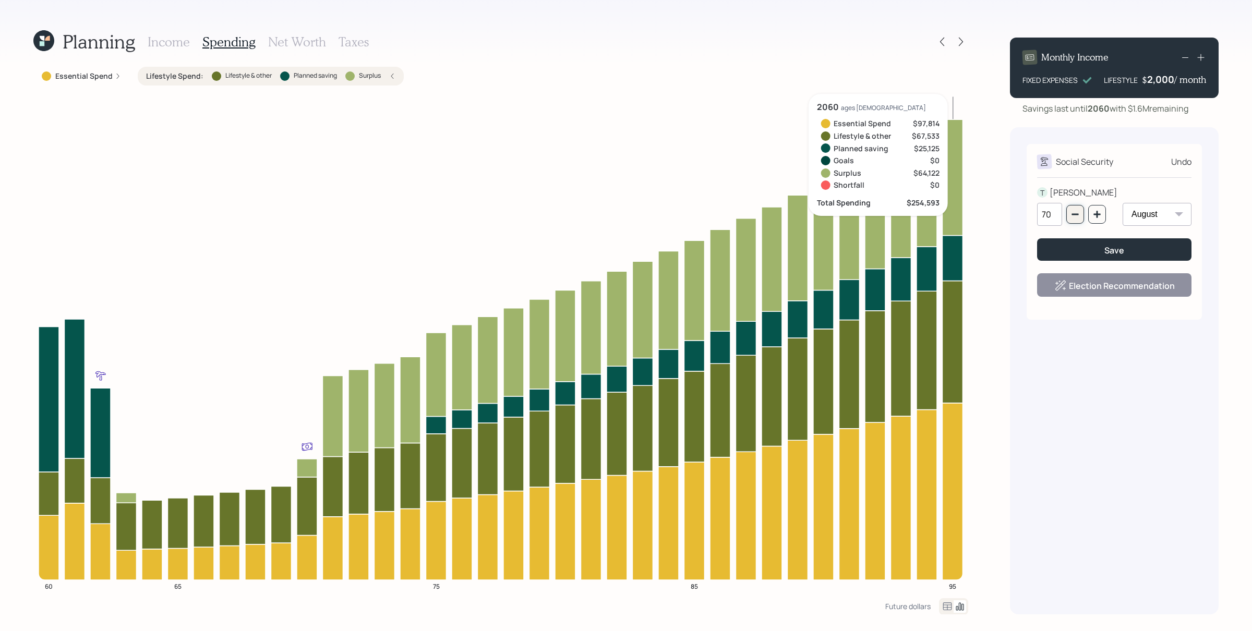
click at [1001, 214] on icon "button" at bounding box center [1075, 215] width 7 height 2
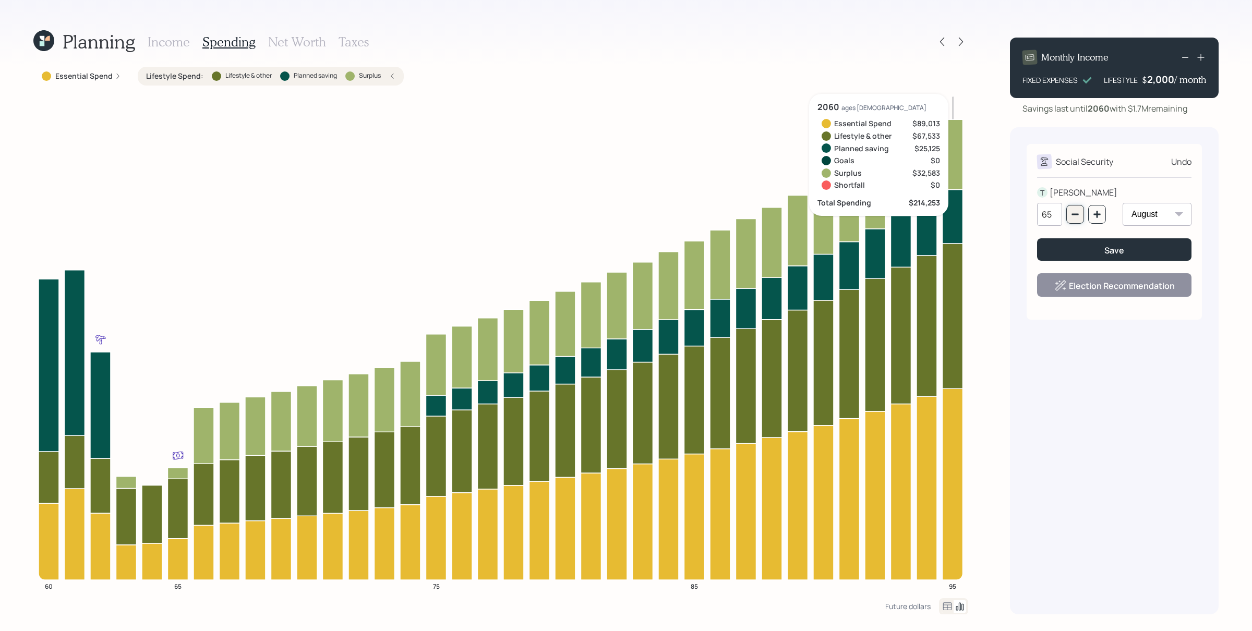
click at [1001, 212] on icon "button" at bounding box center [1075, 214] width 8 height 8
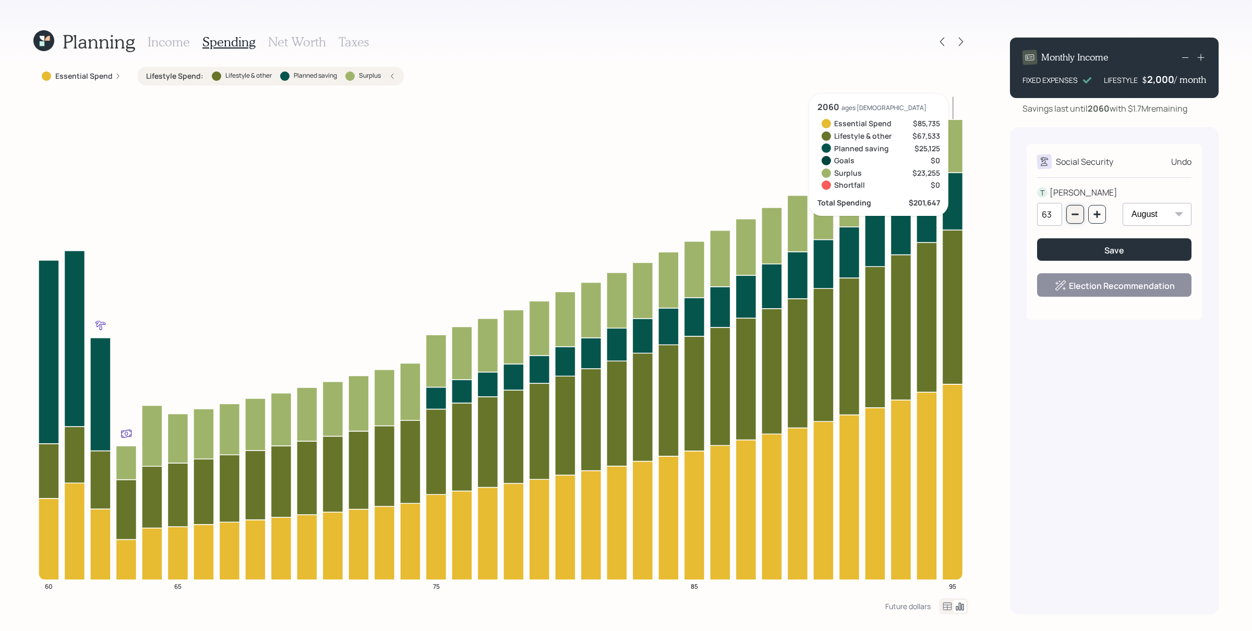
click at [1001, 212] on icon "button" at bounding box center [1075, 214] width 8 height 8
type input "62"
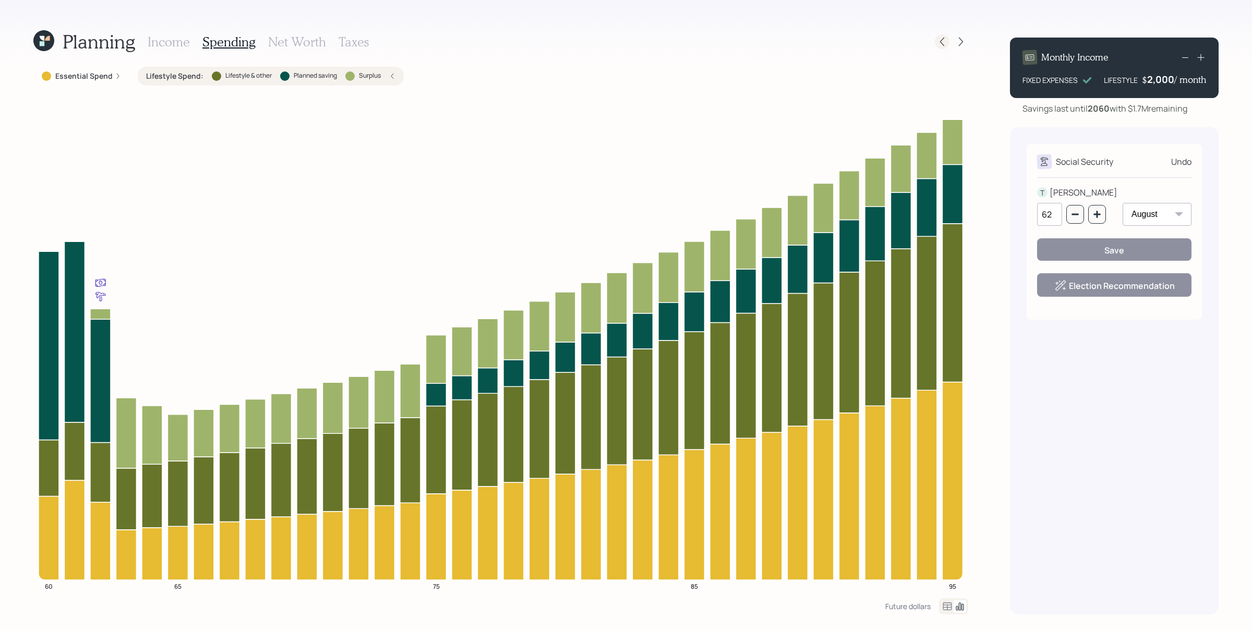
click at [941, 45] on icon at bounding box center [942, 42] width 10 height 10
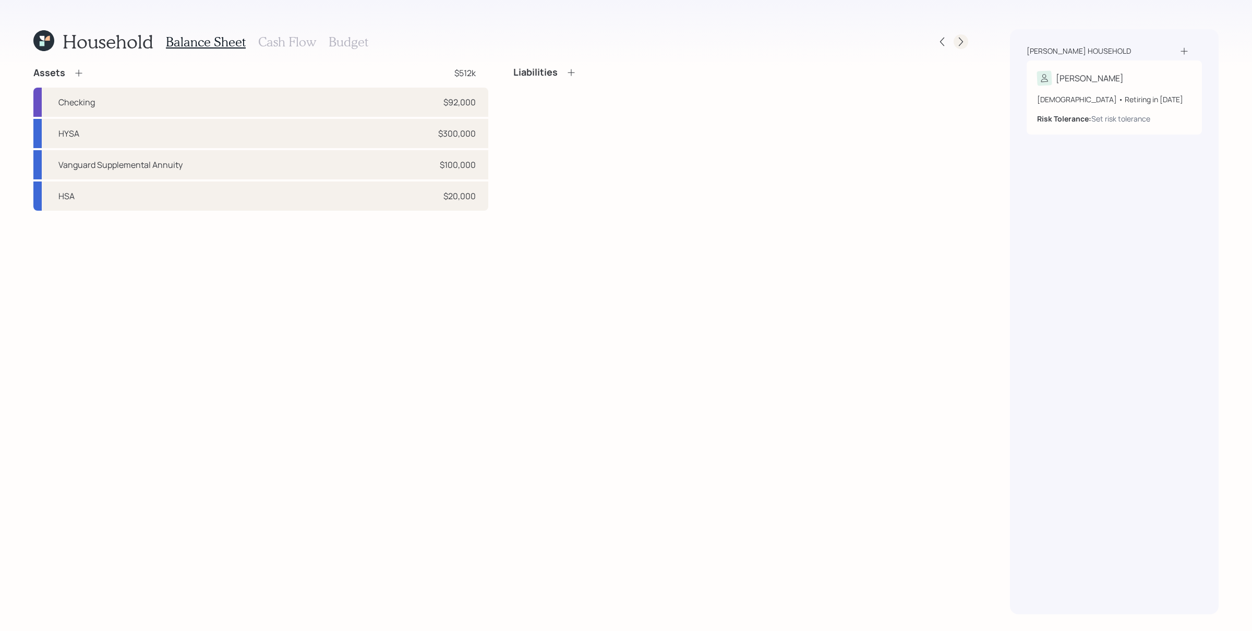
click at [961, 40] on icon at bounding box center [961, 42] width 10 height 10
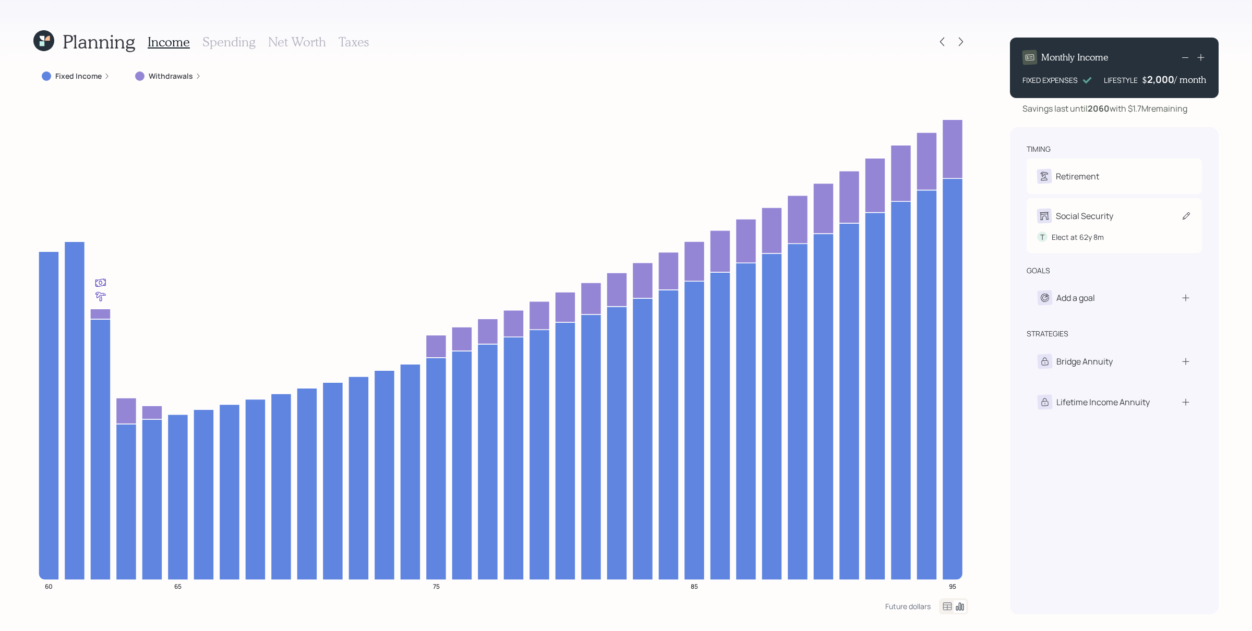
click at [1001, 210] on div "Social Security" at bounding box center [1084, 216] width 57 height 13
select select "8"
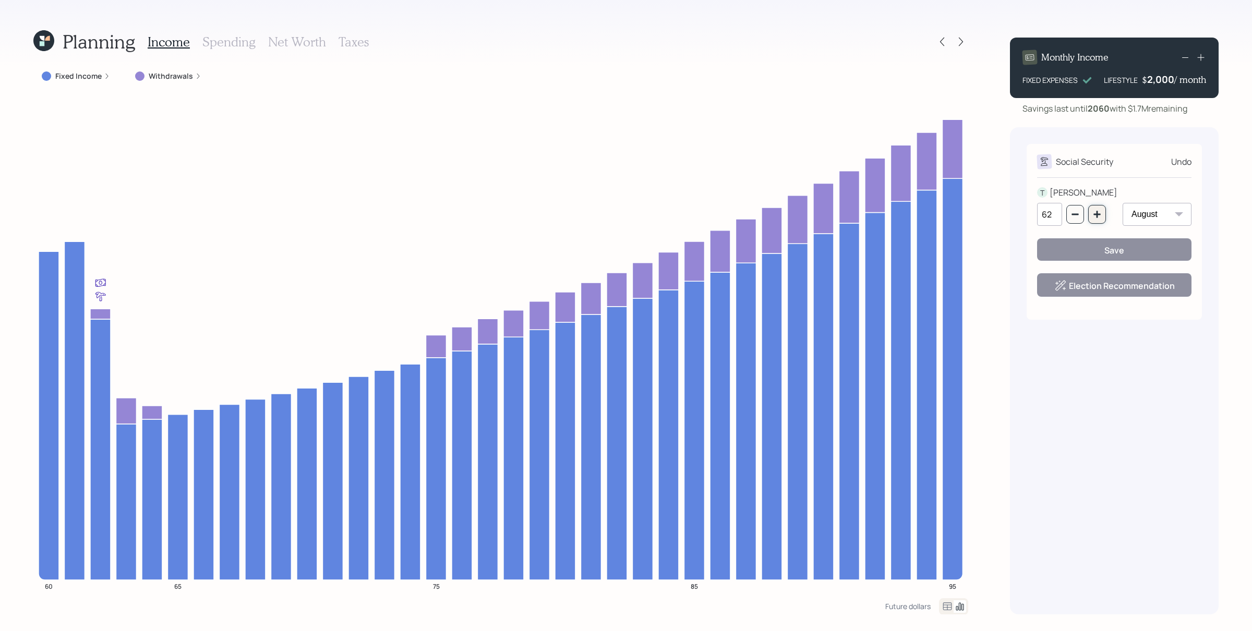
click at [1001, 214] on icon "button" at bounding box center [1096, 214] width 7 height 7
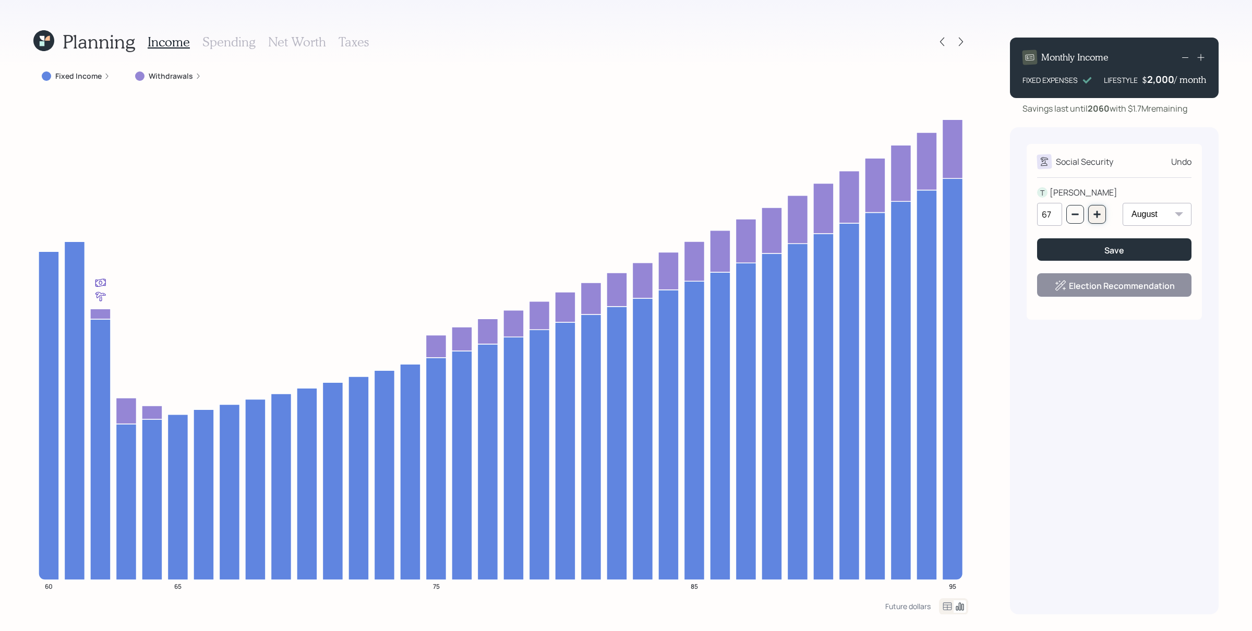
click at [1001, 214] on icon "button" at bounding box center [1096, 214] width 7 height 7
type input "70"
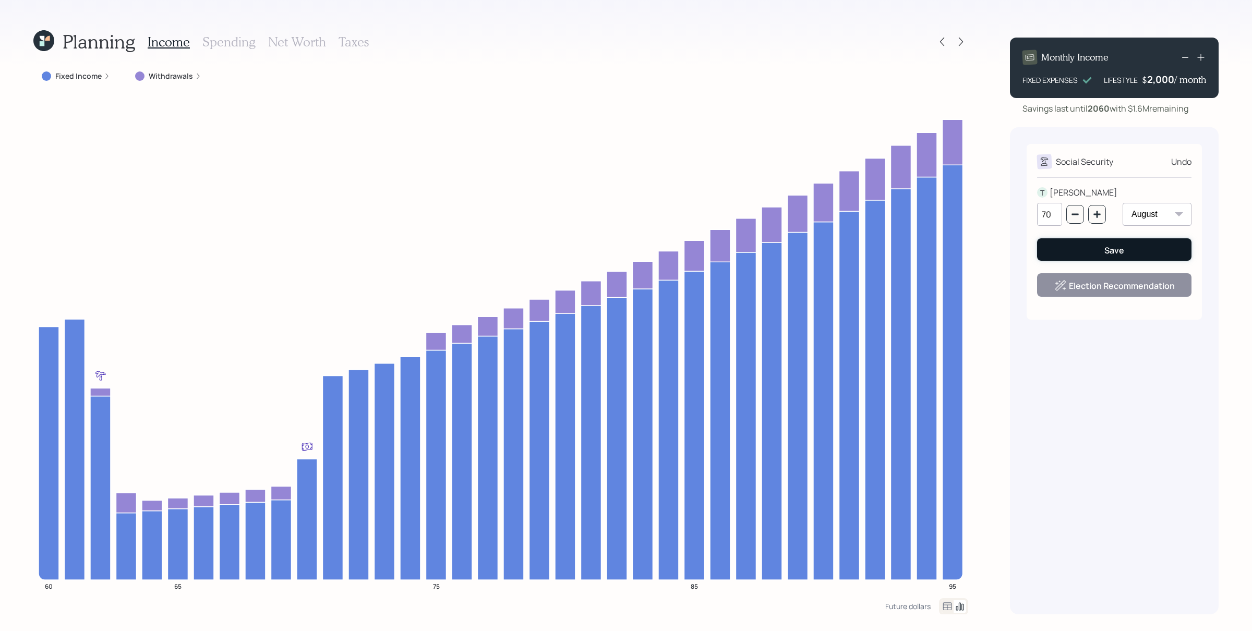
click at [1001, 245] on button "Save" at bounding box center [1114, 249] width 154 height 22
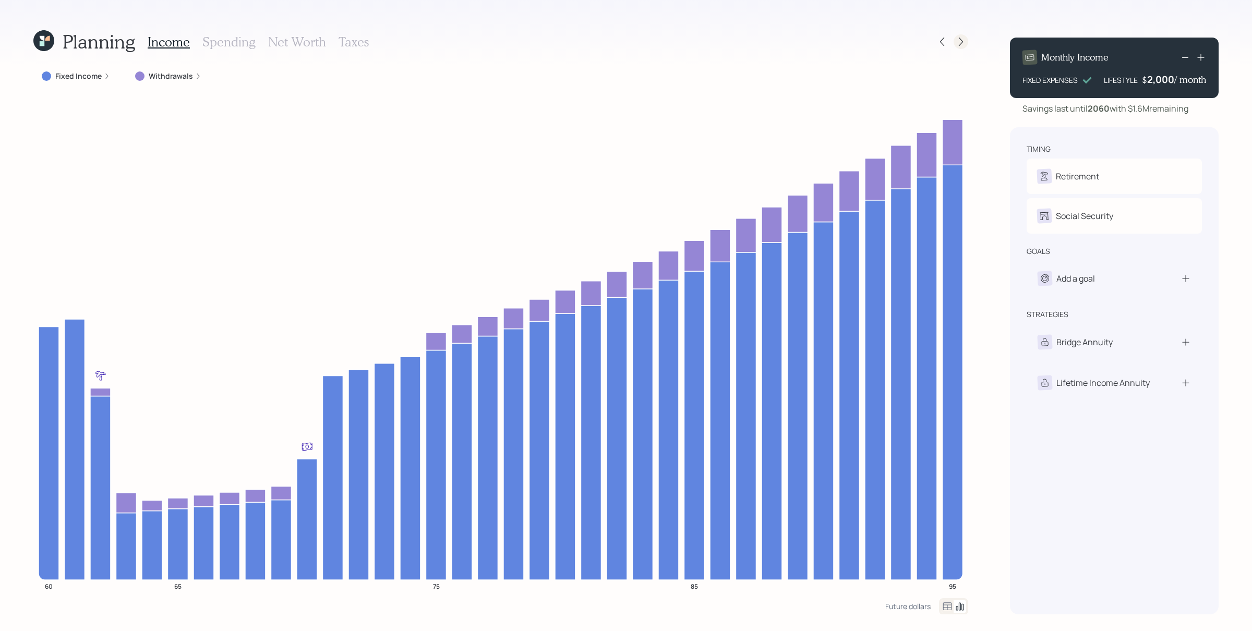
click at [959, 44] on icon at bounding box center [961, 42] width 10 height 10
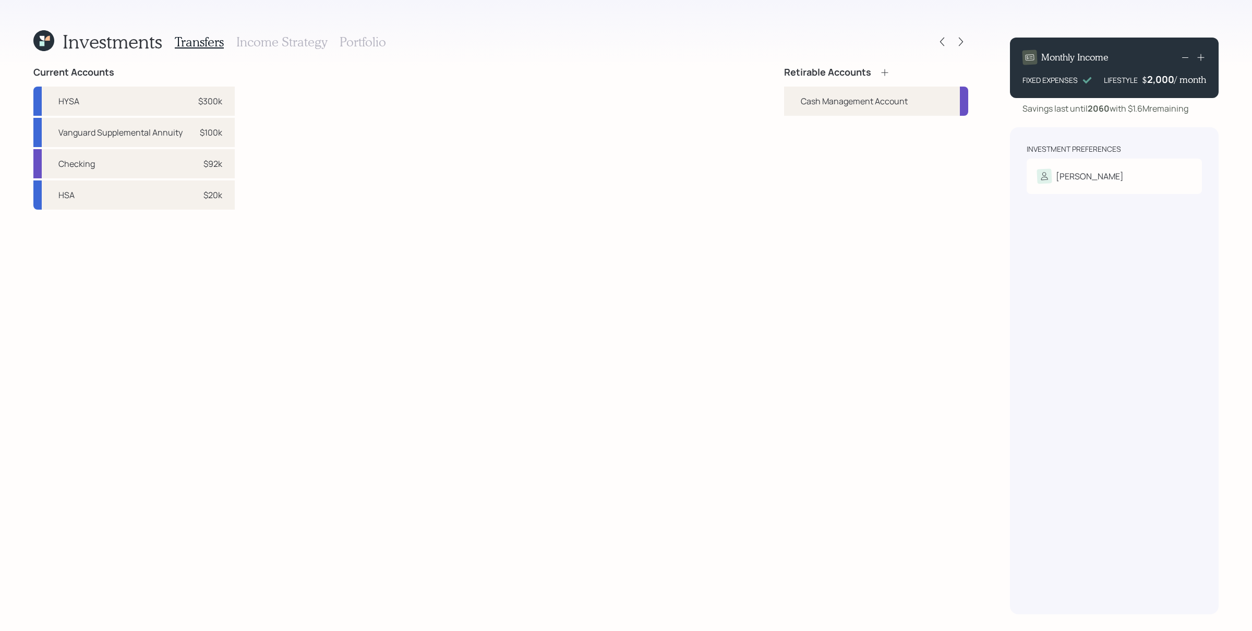
click at [811, 378] on div "Retirable Accounts Cash Management Account" at bounding box center [876, 341] width 184 height 548
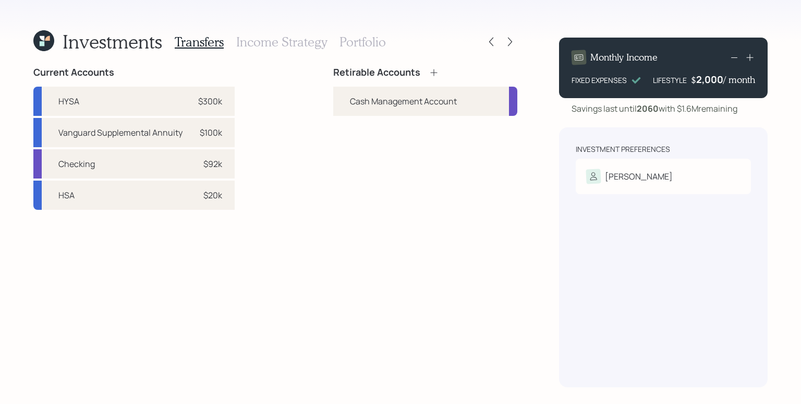
click at [420, 266] on div "Retirable Accounts Cash Management Account" at bounding box center [425, 227] width 184 height 320
click at [642, 176] on div "Timothy" at bounding box center [663, 176] width 154 height 15
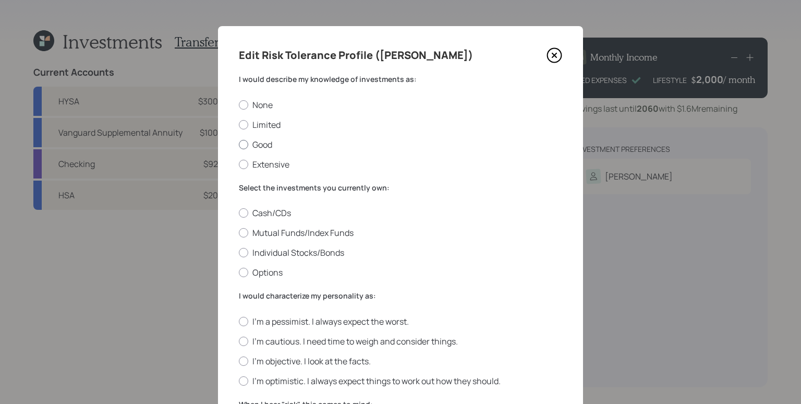
click at [258, 142] on label "Good" at bounding box center [400, 144] width 323 height 11
click at [239, 144] on input "Good" at bounding box center [238, 144] width 1 height 1
radio input "true"
click at [294, 253] on label "Individual Stocks/Bonds" at bounding box center [400, 252] width 323 height 11
click at [239, 253] on input "Individual Stocks/Bonds" at bounding box center [238, 252] width 1 height 1
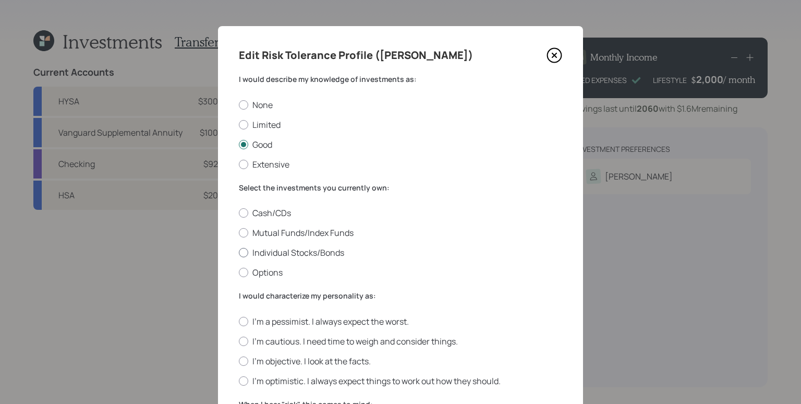
radio input "true"
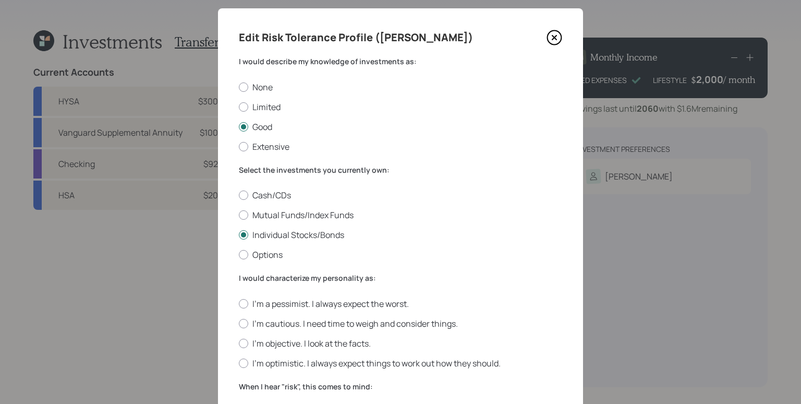
scroll to position [246, 0]
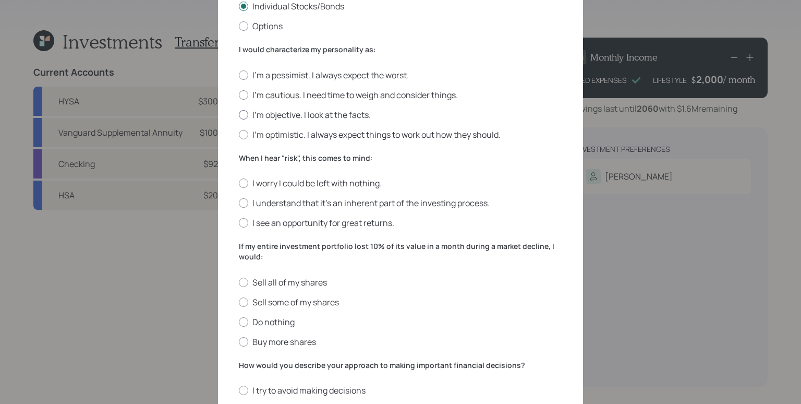
click at [280, 113] on label "I'm objective. I look at the facts." at bounding box center [400, 114] width 323 height 11
click at [239, 114] on input "I'm objective. I look at the facts." at bounding box center [238, 114] width 1 height 1
radio input "true"
click at [292, 218] on label "I see an opportunity for great returns." at bounding box center [400, 222] width 323 height 11
click at [239, 223] on input "I see an opportunity for great returns." at bounding box center [238, 223] width 1 height 1
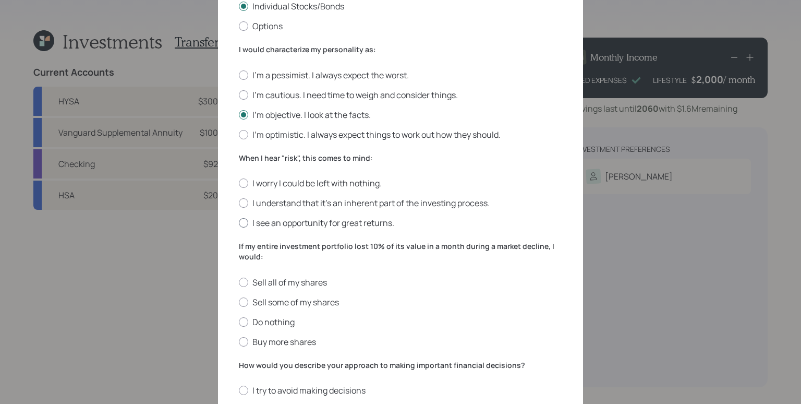
radio input "true"
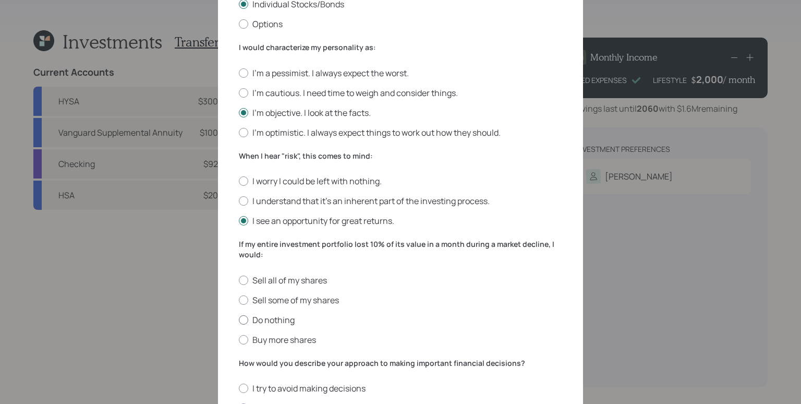
click at [266, 318] on label "Do nothing" at bounding box center [400, 319] width 323 height 11
click at [239, 319] on input "Do nothing" at bounding box center [238, 319] width 1 height 1
radio input "true"
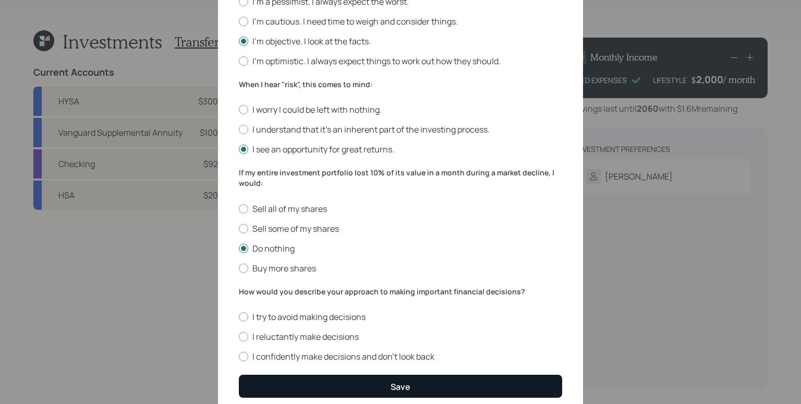
scroll to position [355, 0]
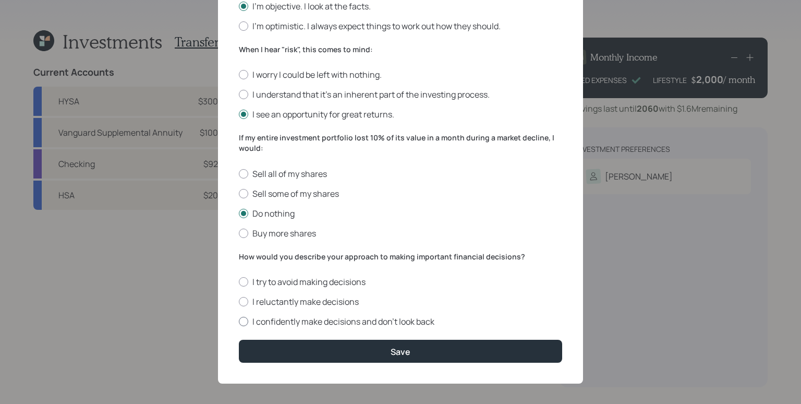
click at [282, 316] on label "I confidently make decisions and don’t look back" at bounding box center [400, 321] width 323 height 11
click at [239, 321] on input "I confidently make decisions and don’t look back" at bounding box center [238, 321] width 1 height 1
radio input "true"
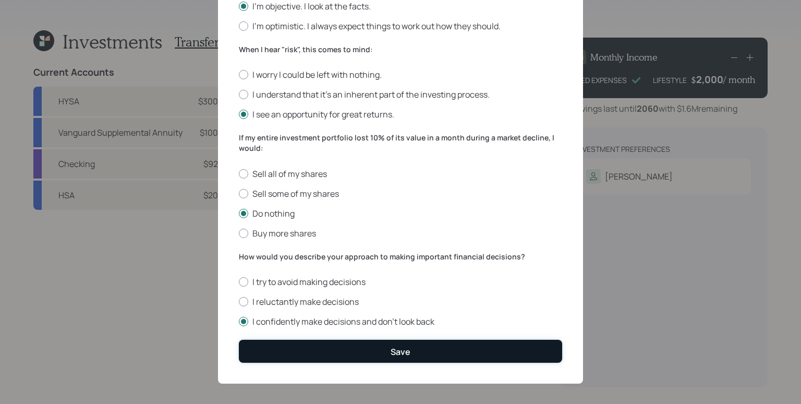
click at [302, 340] on button "Save" at bounding box center [400, 351] width 323 height 22
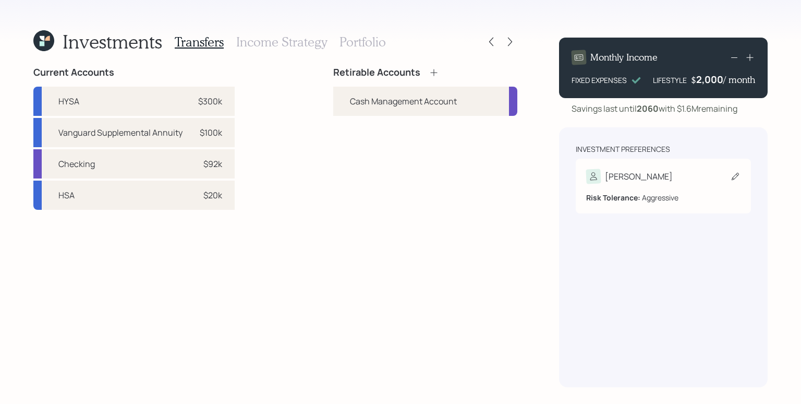
click at [705, 171] on div "Timothy" at bounding box center [663, 176] width 154 height 15
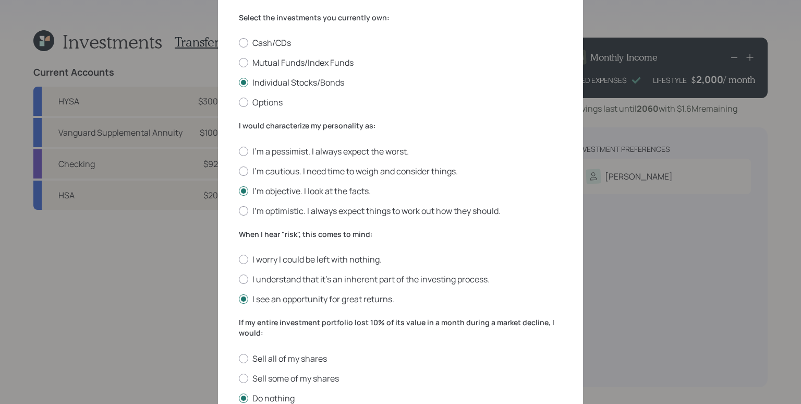
scroll to position [355, 0]
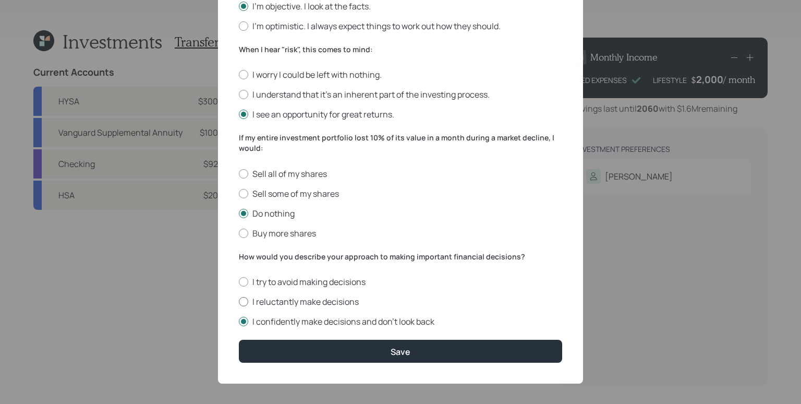
click at [263, 296] on label "I reluctantly make decisions" at bounding box center [400, 301] width 323 height 11
click at [239, 302] on input "I reluctantly make decisions" at bounding box center [238, 302] width 1 height 1
radio input "true"
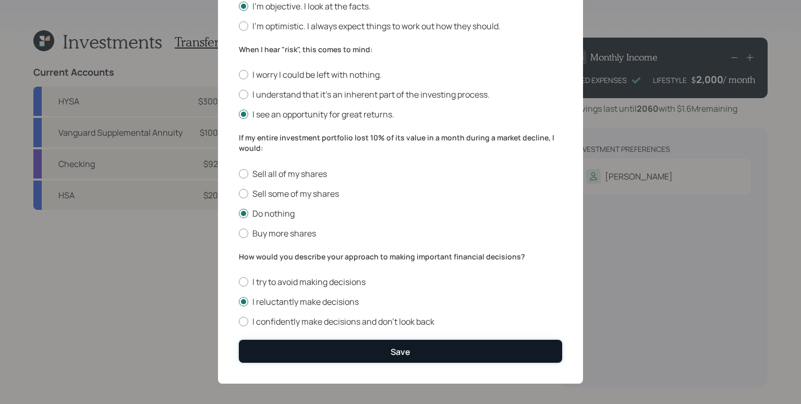
click at [322, 342] on button "Save" at bounding box center [400, 351] width 323 height 22
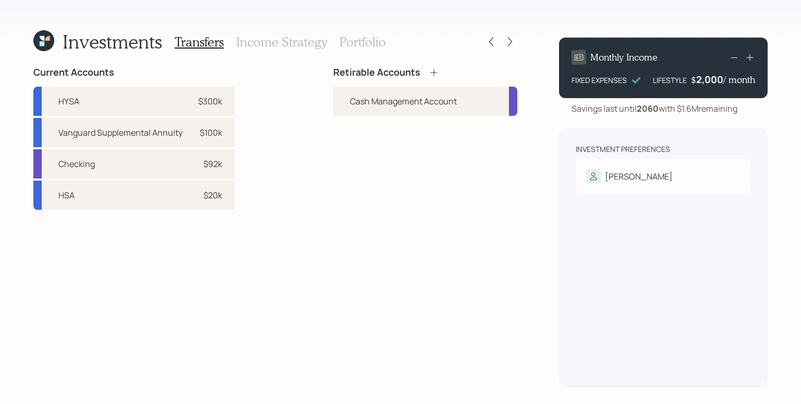
click at [455, 286] on div "Retirable Accounts Cash Management Account" at bounding box center [425, 227] width 184 height 320
click at [434, 71] on icon at bounding box center [434, 72] width 10 height 10
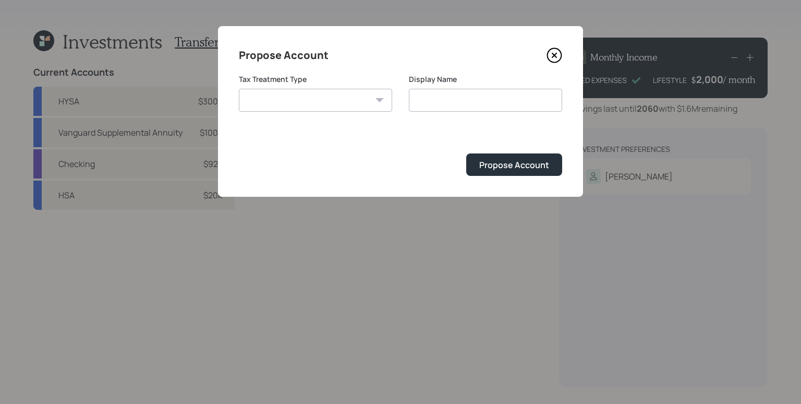
click at [335, 101] on select "Roth Taxable Traditional" at bounding box center [315, 100] width 153 height 23
select select "taxable"
click at [239, 89] on select "Roth Taxable Traditional" at bounding box center [315, 100] width 153 height 23
click at [482, 97] on input "Taxable" at bounding box center [485, 100] width 153 height 23
type input "Taxable Brokerage"
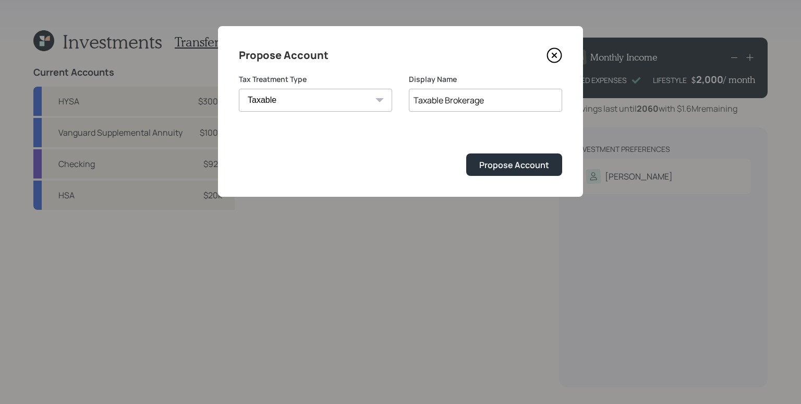
click at [466, 153] on button "Propose Account" at bounding box center [514, 164] width 96 height 22
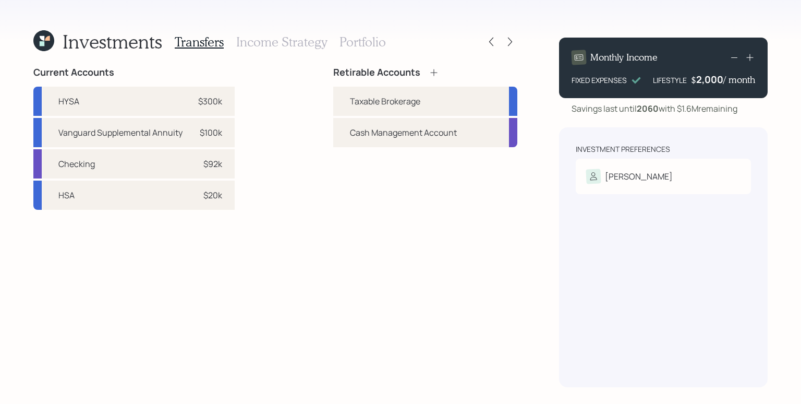
click at [440, 73] on div "Retirable Accounts" at bounding box center [425, 72] width 184 height 11
click at [434, 69] on icon at bounding box center [434, 72] width 10 height 10
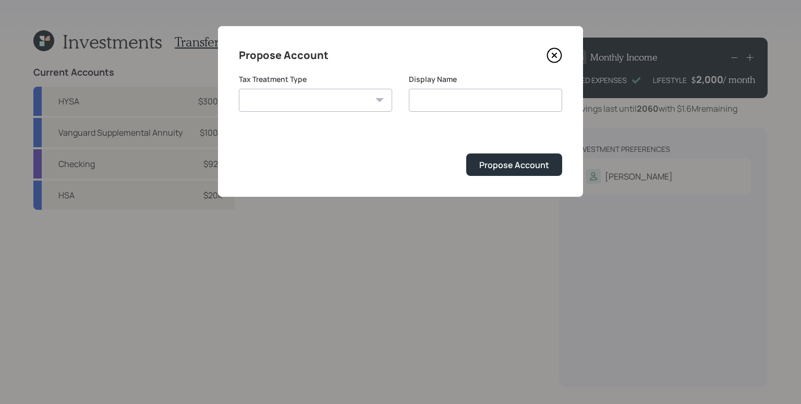
click at [329, 95] on select "Roth Taxable Traditional" at bounding box center [315, 100] width 153 height 23
select select "roth"
click at [239, 89] on select "Roth Taxable Traditional" at bounding box center [315, 100] width 153 height 23
click at [521, 101] on input "Roth" at bounding box center [485, 100] width 153 height 23
click at [506, 102] on input "Roth" at bounding box center [485, 100] width 153 height 23
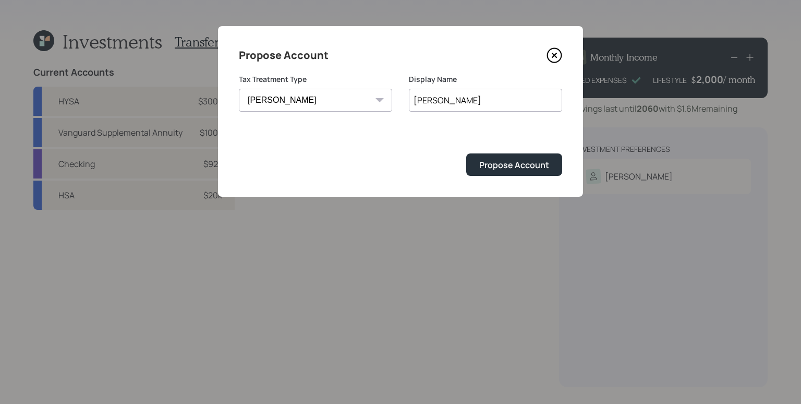
type input "Roth IRA"
click at [466, 153] on button "Propose Account" at bounding box center [514, 164] width 96 height 22
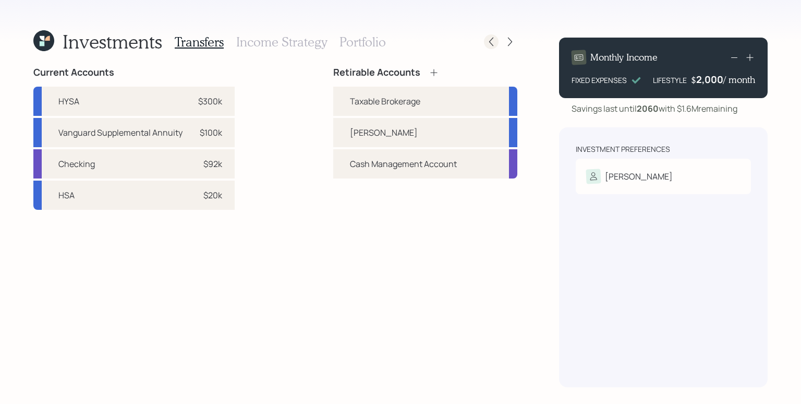
click at [491, 44] on icon at bounding box center [491, 42] width 4 height 9
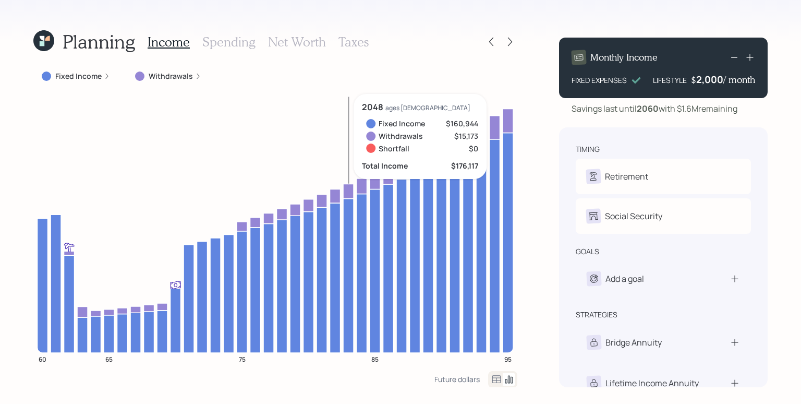
click at [348, 46] on h3 "Taxes" at bounding box center [354, 41] width 30 height 15
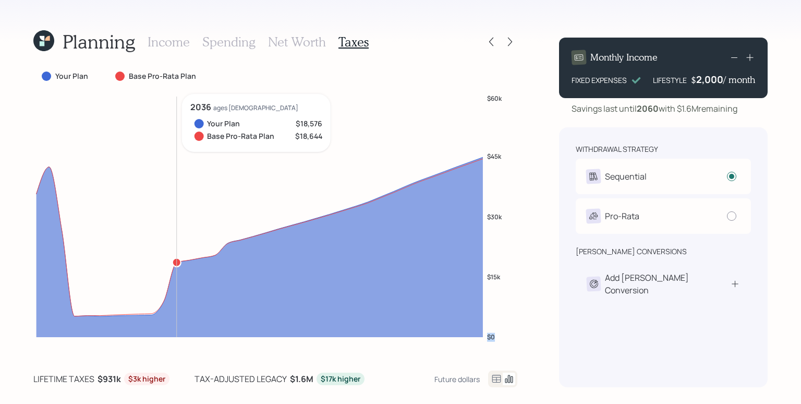
click at [153, 310] on icon "$0 $15k $30k $45k $60k" at bounding box center [275, 224] width 484 height 261
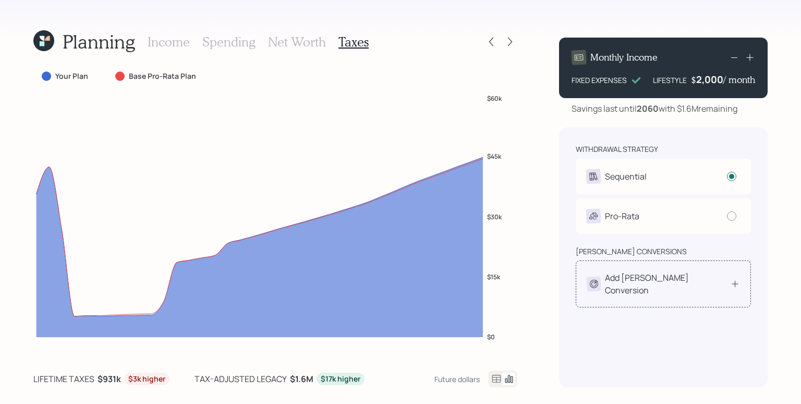
click at [667, 276] on div "Add Roth Conversion" at bounding box center [667, 283] width 125 height 25
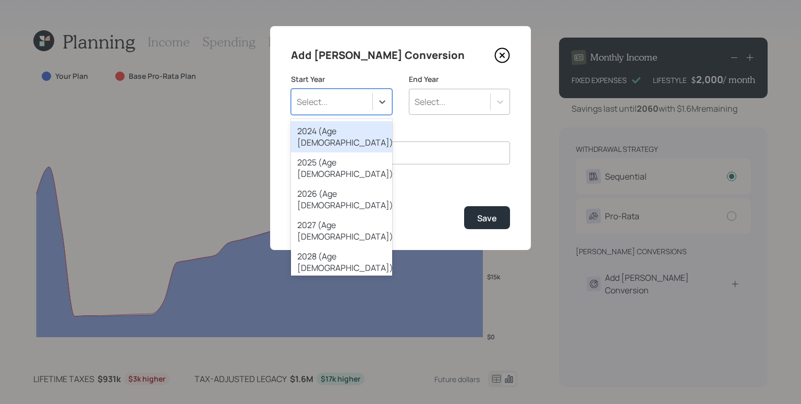
click at [357, 100] on div "Select..." at bounding box center [332, 102] width 81 height 18
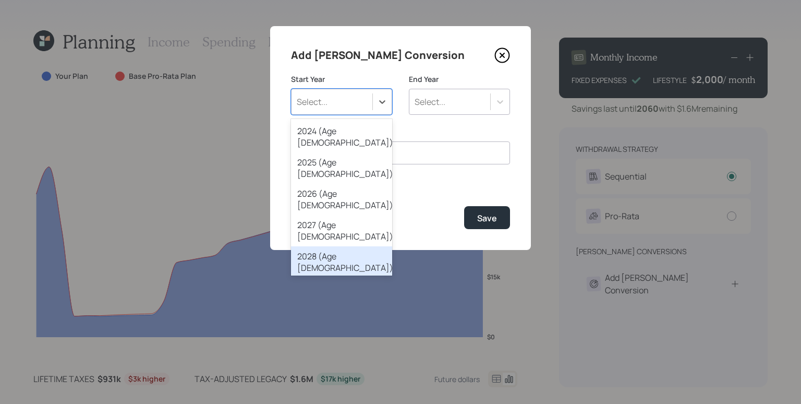
click at [353, 246] on div "2028 (Age 63)" at bounding box center [341, 261] width 101 height 31
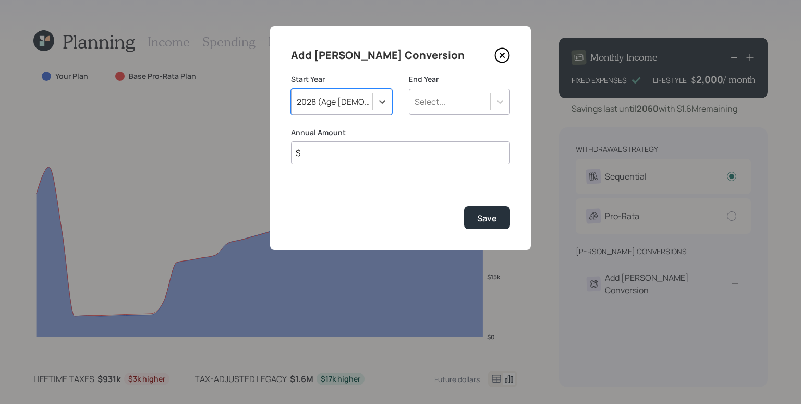
click at [450, 104] on div "Select..." at bounding box center [450, 102] width 81 height 18
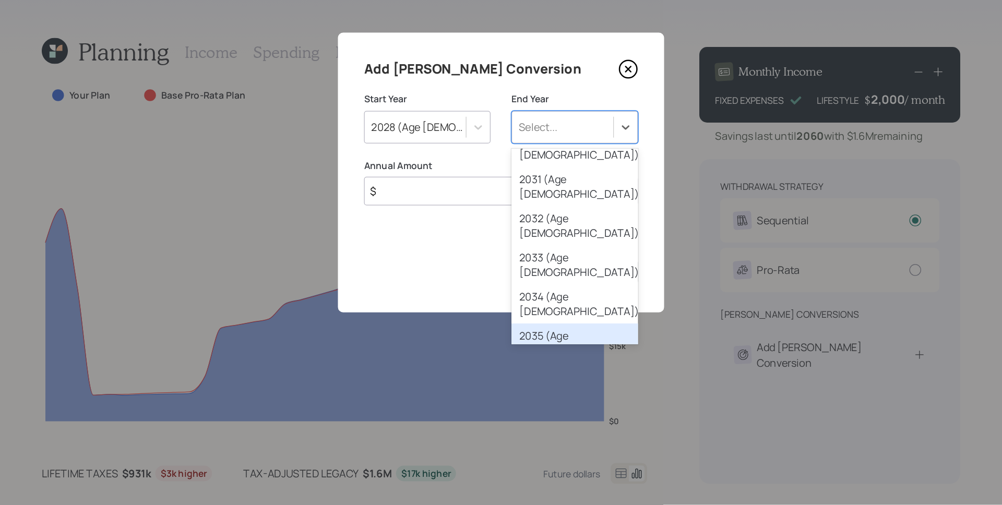
scroll to position [198, 0]
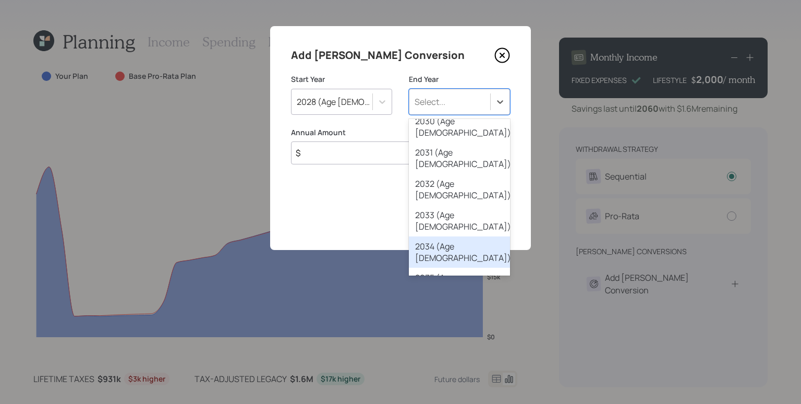
click at [473, 236] on div "2034 (Age 69)" at bounding box center [459, 251] width 101 height 31
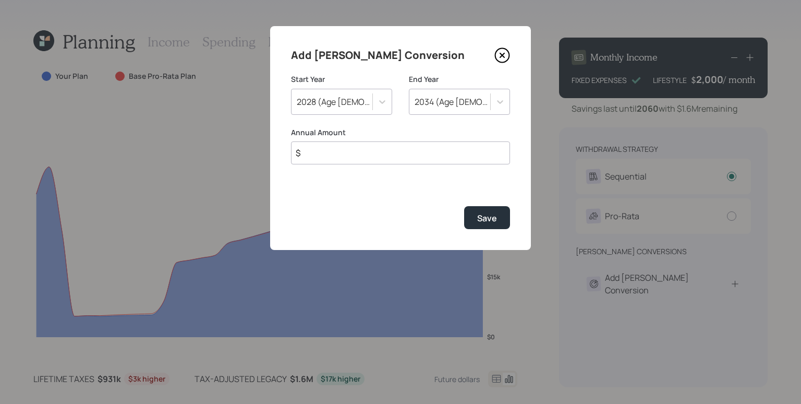
click at [428, 156] on input "$" at bounding box center [400, 152] width 219 height 23
type input "$ 10,000"
click at [425, 201] on div "Add Roth Conversion Start Year 2028 (Age 63) End Year 2034 (Age 69) Annual Amou…" at bounding box center [400, 138] width 261 height 224
click at [484, 214] on div "Save" at bounding box center [487, 217] width 20 height 11
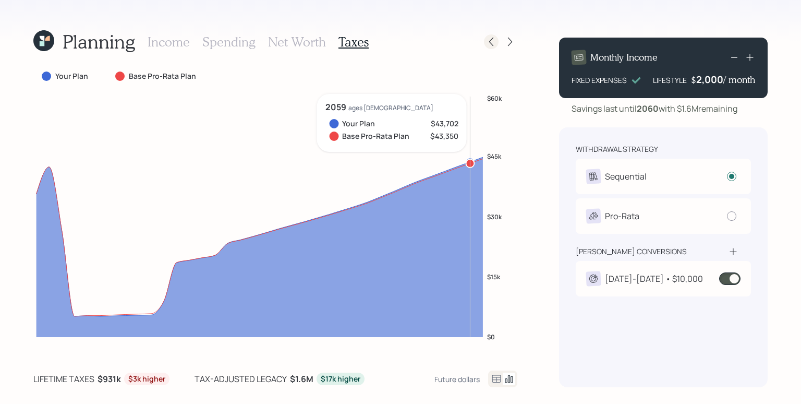
click at [491, 47] on div "Planning Income Spending Net Worth Taxes" at bounding box center [275, 41] width 484 height 25
click at [491, 47] on div at bounding box center [491, 41] width 15 height 15
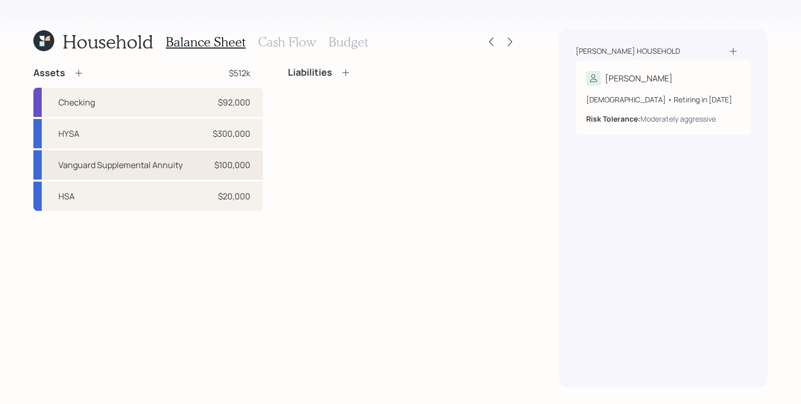
click at [119, 157] on div "Vanguard Supplemental Annuity $100,000" at bounding box center [148, 164] width 230 height 29
select select "public_school_sponsored"
select select "balanced"
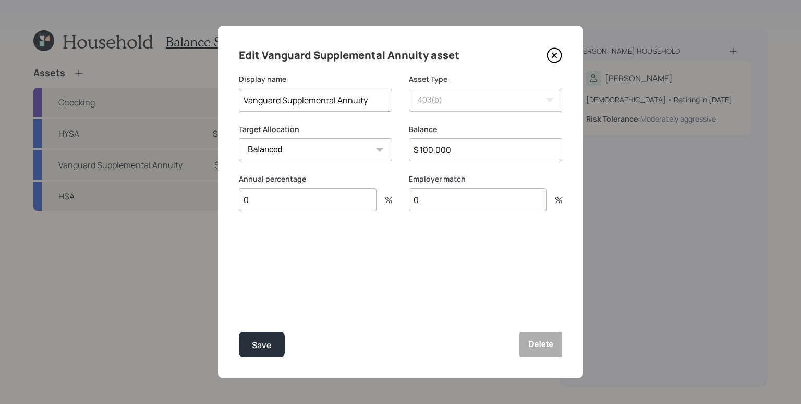
click at [310, 87] on div "Display name Vanguard Supplemental Annuity" at bounding box center [315, 93] width 153 height 38
click at [322, 102] on input "Vanguard Supplemental Annuity" at bounding box center [315, 100] width 153 height 23
click at [552, 344] on button "Delete" at bounding box center [541, 344] width 43 height 25
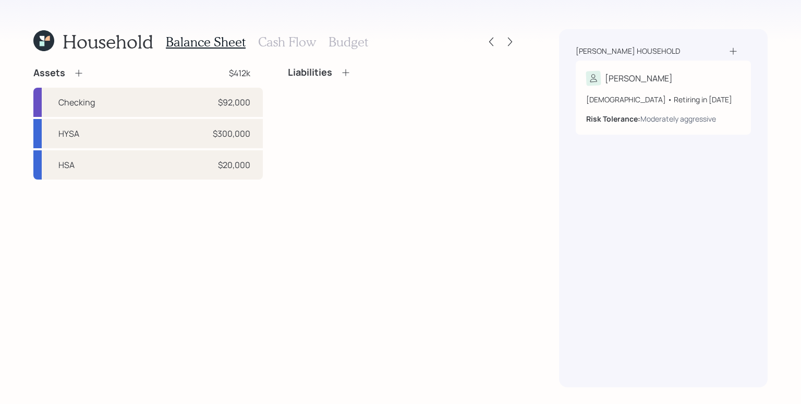
click at [79, 69] on icon at bounding box center [79, 73] width 10 height 10
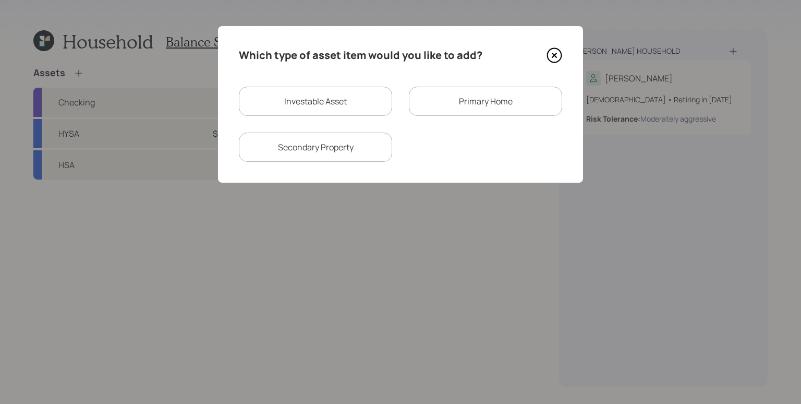
click at [288, 90] on div "Investable Asset" at bounding box center [315, 101] width 153 height 29
select select "taxable"
select select "balanced"
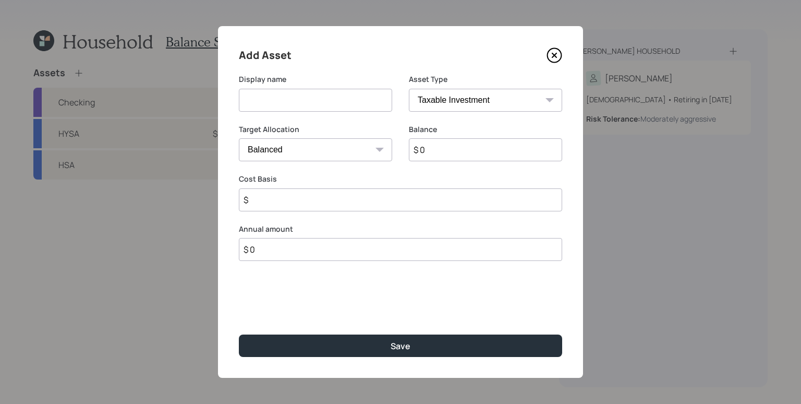
click at [461, 101] on select "SEP IRA IRA Roth IRA 401(k) Roth 401(k) 403(b) Roth 403(b) 457(b) Roth 457(b) H…" at bounding box center [485, 100] width 153 height 23
select select "ira"
click at [409, 89] on select "SEP IRA IRA Roth IRA 401(k) Roth 401(k) 403(b) Roth 403(b) 457(b) Roth 457(b) H…" at bounding box center [485, 100] width 153 height 23
type input "$"
click at [294, 100] on input at bounding box center [315, 100] width 153 height 23
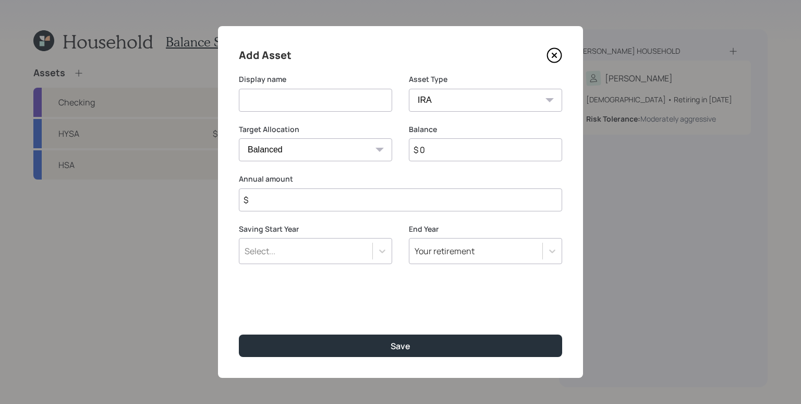
paste input "Vanguard Supplemental Annuity"
type input "Vanguard Supplemental Annuity"
click at [446, 152] on input "$ 0" at bounding box center [485, 149] width 153 height 23
type input "$ 100,000"
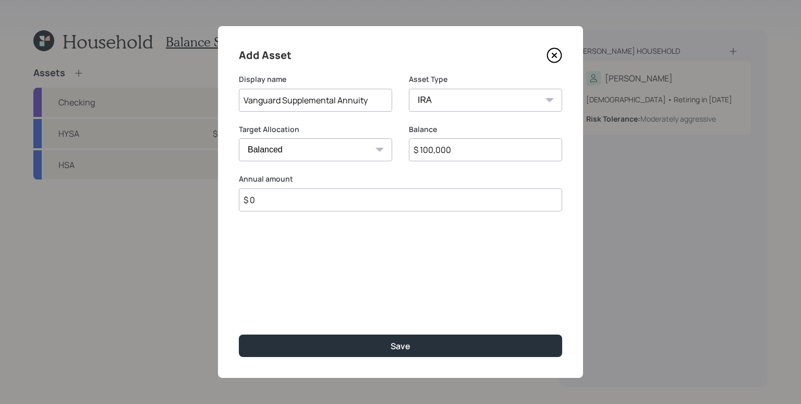
type input "$ 0"
click at [239, 334] on button "Save" at bounding box center [400, 345] width 323 height 22
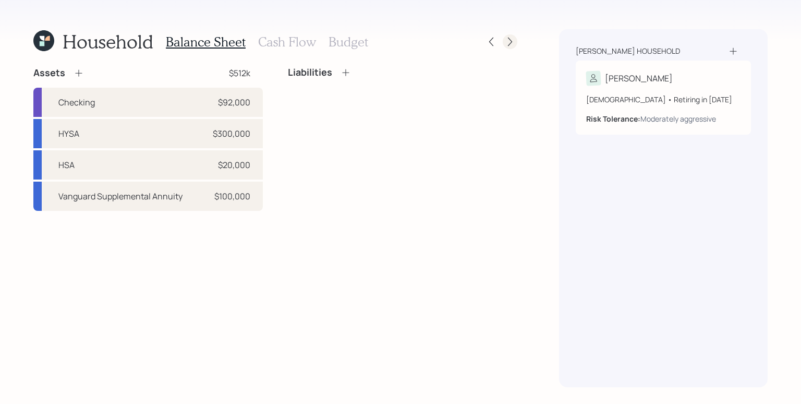
click at [512, 35] on div at bounding box center [510, 41] width 15 height 15
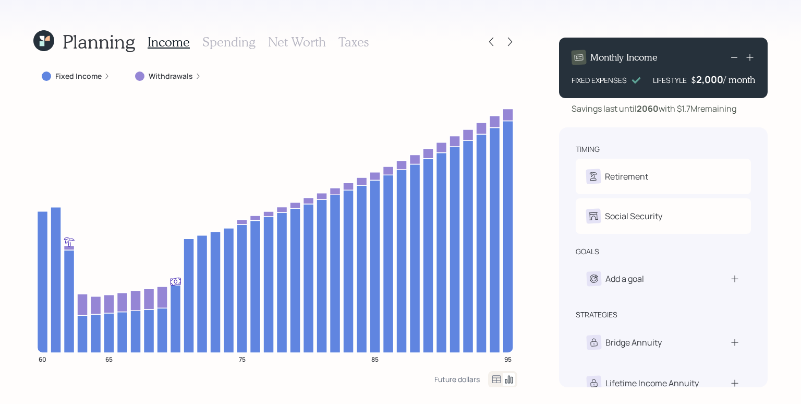
click at [341, 41] on h3 "Taxes" at bounding box center [354, 41] width 30 height 15
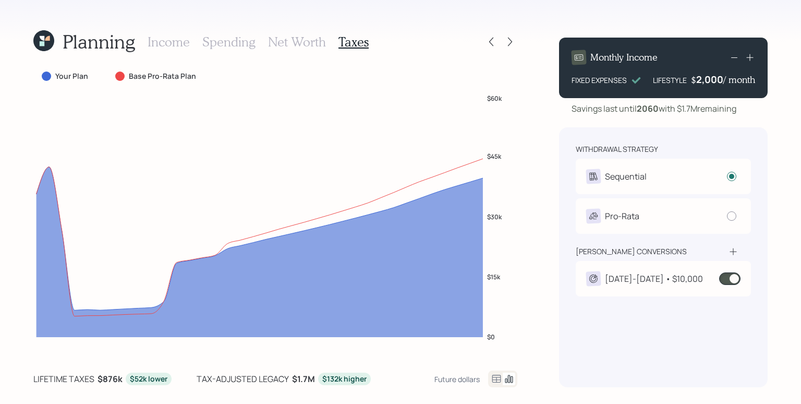
click at [737, 283] on span at bounding box center [729, 278] width 21 height 13
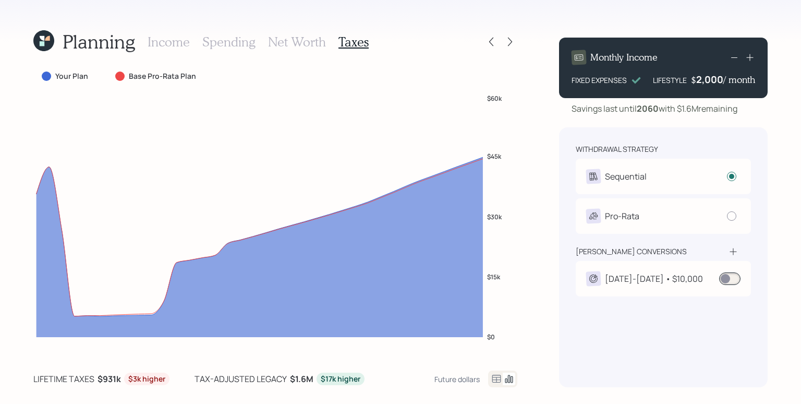
click at [546, 255] on div "Planning Income Spending Net Worth Taxes Your Plan Base Pro-Rata Plan $0 $15k $…" at bounding box center [400, 202] width 801 height 404
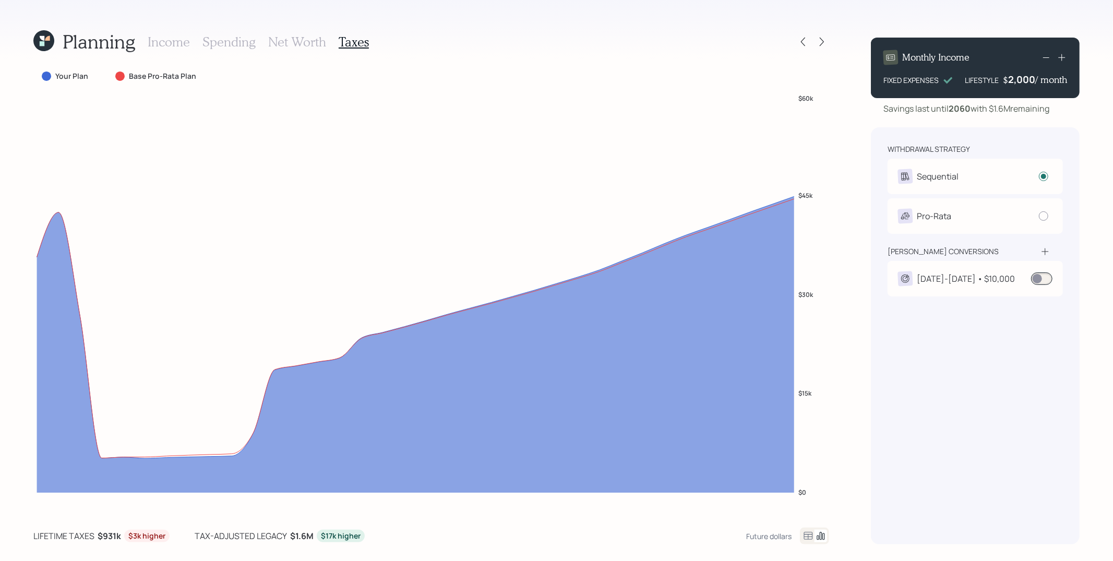
click at [1001, 274] on span at bounding box center [1041, 278] width 21 height 13
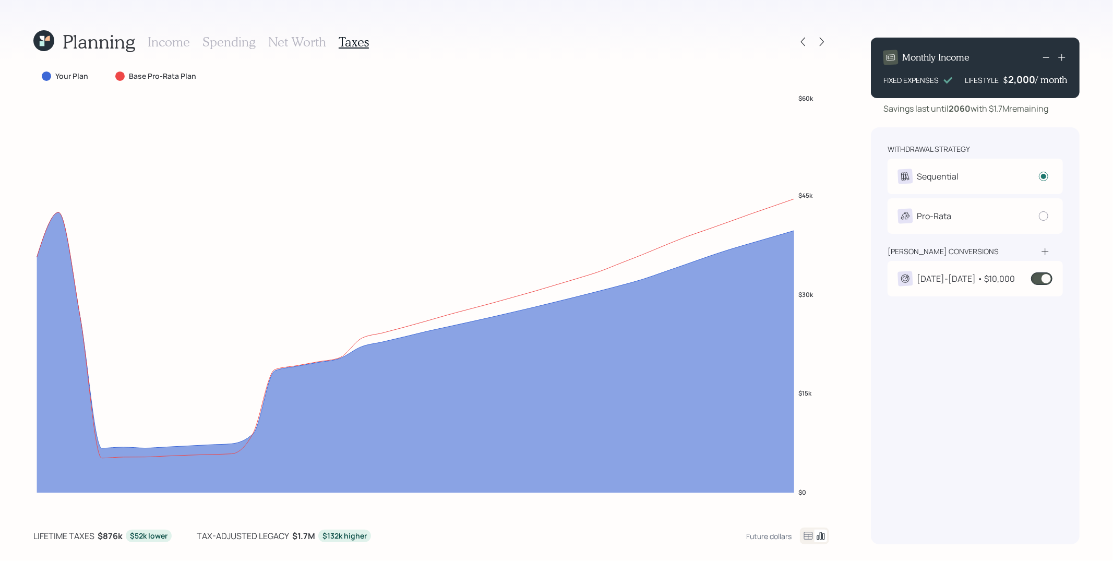
click at [997, 278] on div "2028-2034 • $10,000" at bounding box center [966, 278] width 98 height 13
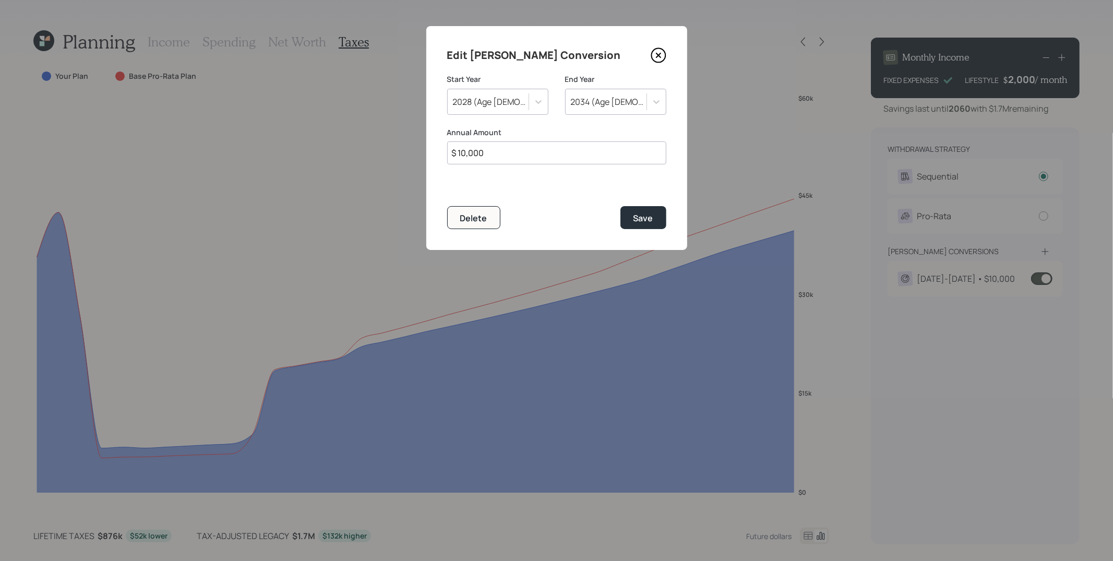
click at [489, 150] on input "$ 10,000" at bounding box center [556, 152] width 219 height 23
type input "$ 20,000"
click at [620, 206] on button "Save" at bounding box center [643, 217] width 46 height 22
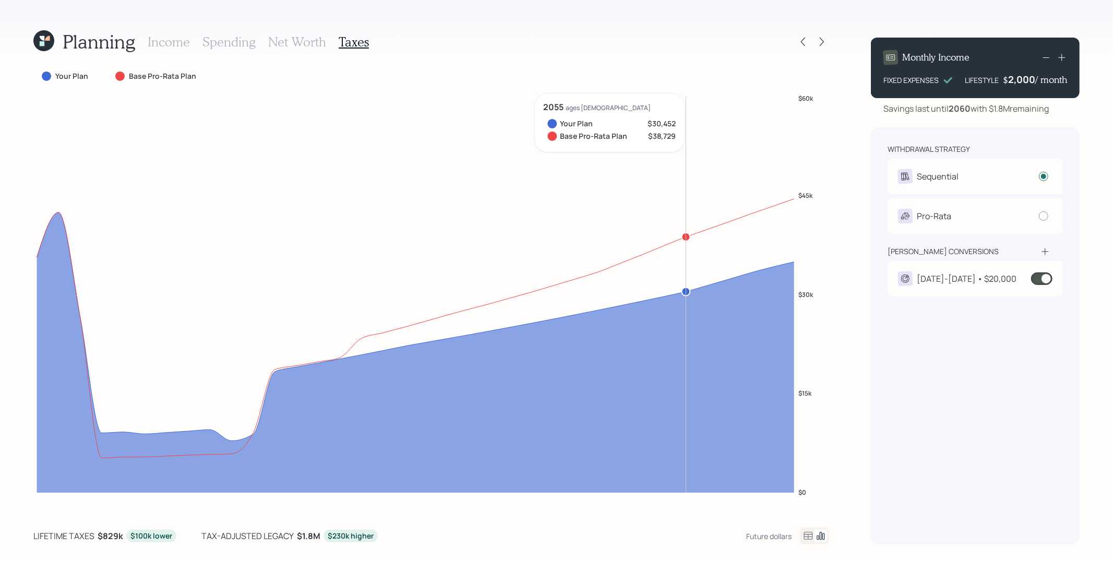
click at [177, 44] on h3 "Income" at bounding box center [169, 41] width 42 height 15
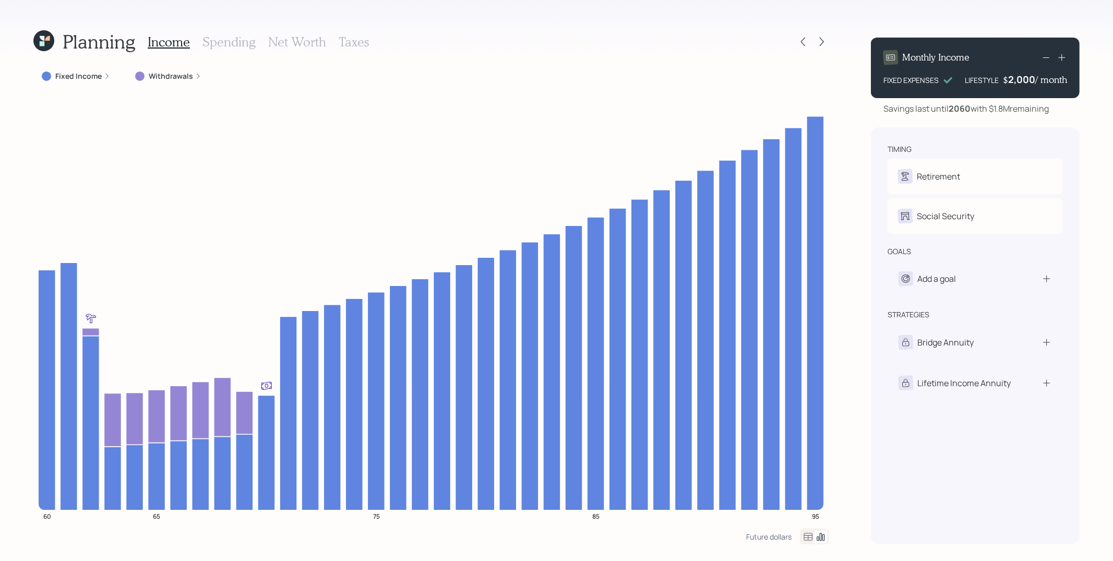
click at [360, 40] on h3 "Taxes" at bounding box center [354, 41] width 30 height 15
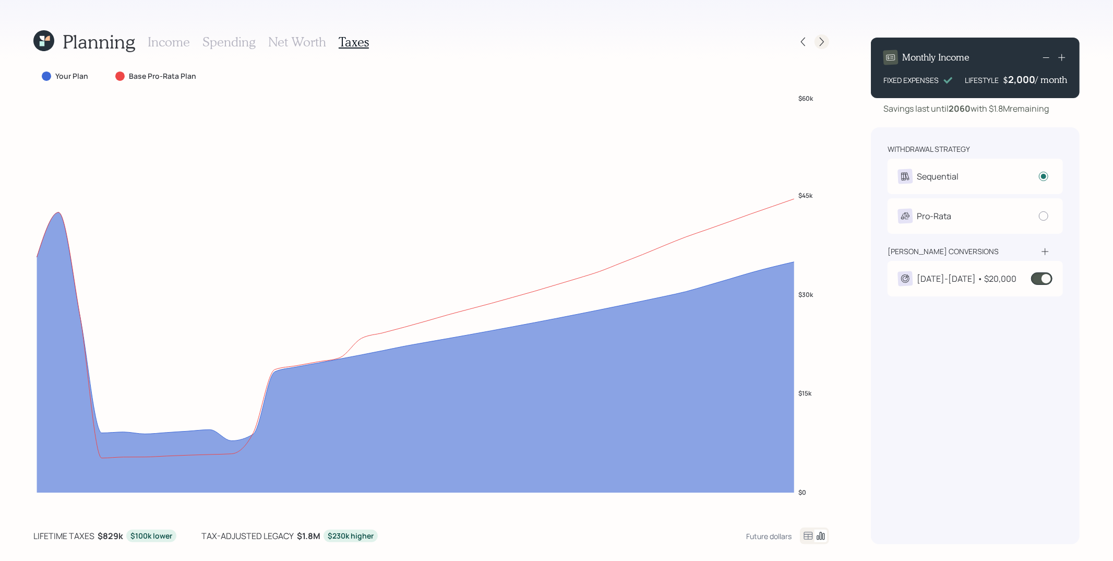
click at [823, 37] on icon at bounding box center [821, 42] width 10 height 10
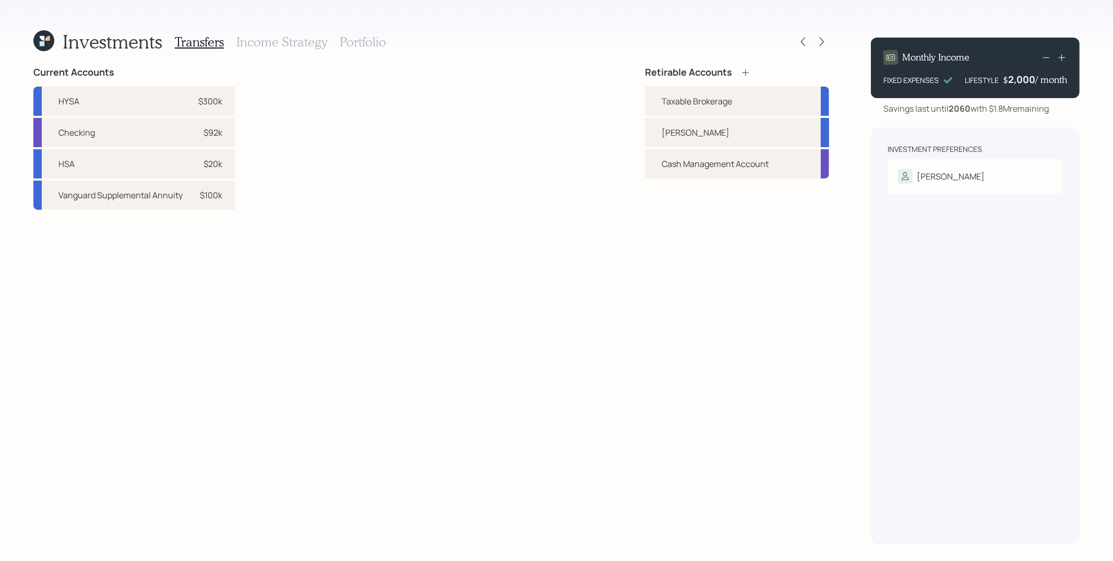
click at [392, 273] on div "Current Accounts HYSA $300k Checking $92k HSA $20k Vanguard Supplemental Annuit…" at bounding box center [431, 305] width 796 height 477
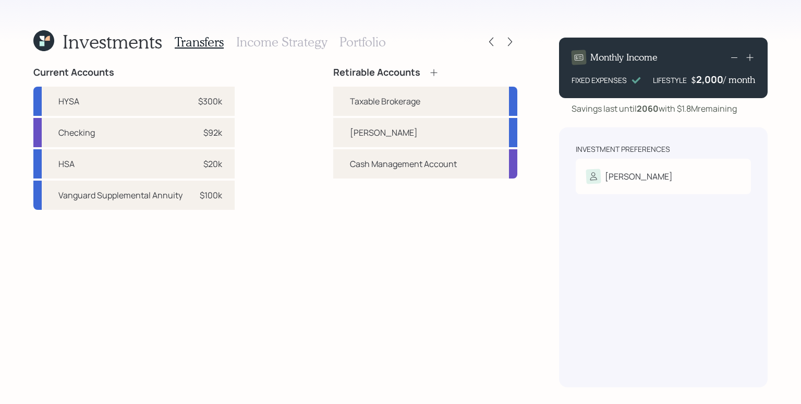
click at [282, 197] on div "Current Accounts HYSA $300k Checking $92k HSA $20k Vanguard Supplemental Annuit…" at bounding box center [275, 227] width 484 height 320
click at [210, 133] on div "$92k" at bounding box center [212, 132] width 19 height 13
click at [358, 103] on div "Taxable Brokerage" at bounding box center [385, 101] width 70 height 13
select select "9e1efbd7-6c45-443c-99c7-f4f88a88ac47"
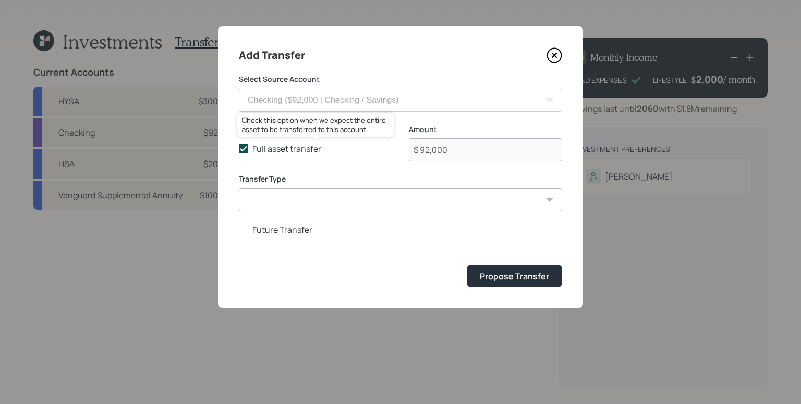
drag, startPoint x: 284, startPoint y: 152, endPoint x: 385, endPoint y: 148, distance: 101.3
click at [284, 152] on label "Full asset transfer" at bounding box center [315, 148] width 153 height 11
click at [239, 149] on input "Full asset transfer" at bounding box center [238, 149] width 1 height 1
checkbox input "false"
click at [472, 143] on input "$ 92,000" at bounding box center [485, 149] width 153 height 23
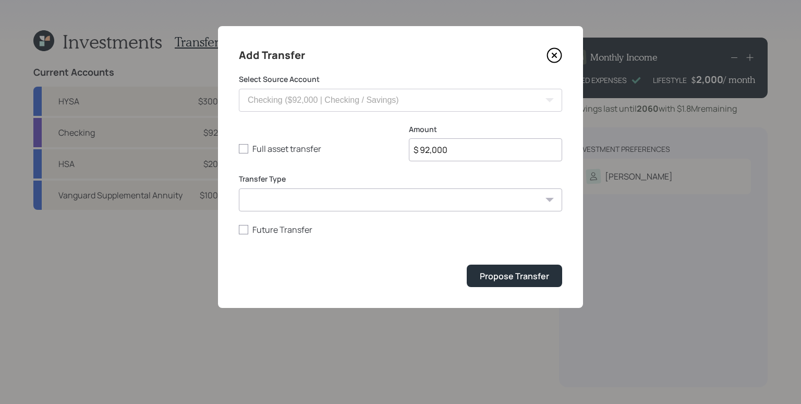
click at [473, 150] on input "$ 92,000" at bounding box center [485, 149] width 153 height 23
type input "$ 90,000"
click at [467, 264] on button "Propose Transfer" at bounding box center [514, 275] width 95 height 22
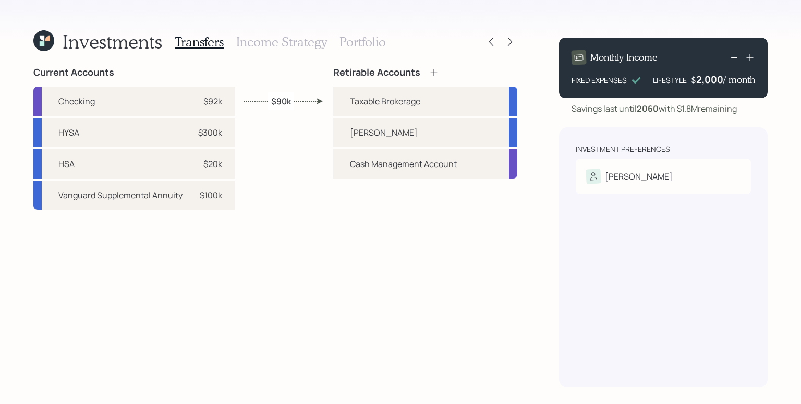
click at [284, 102] on label "$90k" at bounding box center [281, 100] width 20 height 11
select select "9e1efbd7-6c45-443c-99c7-f4f88a88ac47"
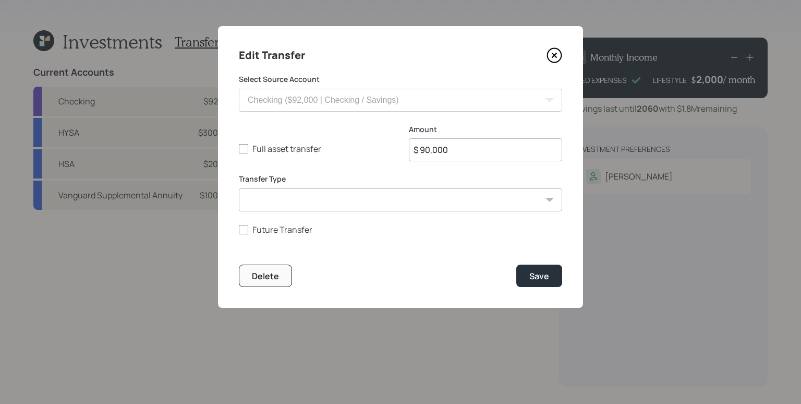
click at [461, 150] on input "$ 90,000" at bounding box center [485, 149] width 153 height 23
type input "$ 82,000"
click at [516, 264] on button "Save" at bounding box center [539, 275] width 46 height 22
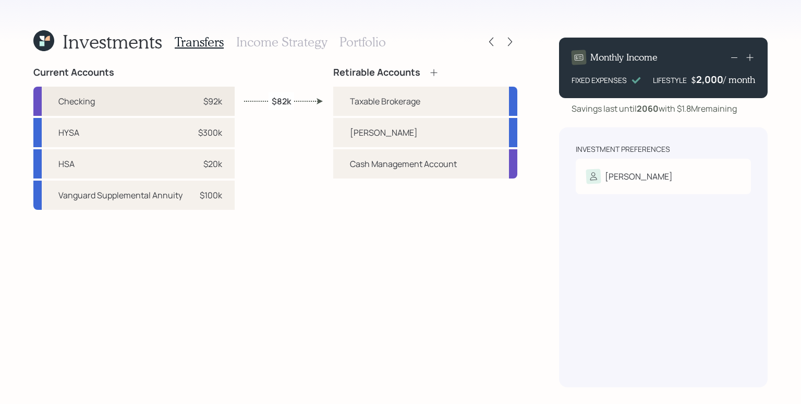
click at [203, 101] on div "$92k" at bounding box center [212, 101] width 19 height 13
click at [393, 138] on div "Roth IRA" at bounding box center [425, 132] width 184 height 29
select select "9e1efbd7-6c45-443c-99c7-f4f88a88ac47"
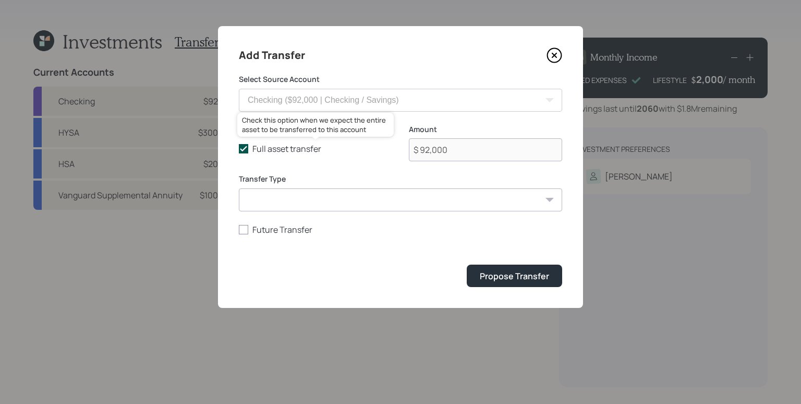
click at [262, 147] on label "Full asset transfer" at bounding box center [315, 148] width 153 height 11
click at [239, 149] on input "Full asset transfer" at bounding box center [238, 149] width 1 height 1
checkbox input "false"
click at [502, 152] on input "$ 92,000" at bounding box center [485, 149] width 153 height 23
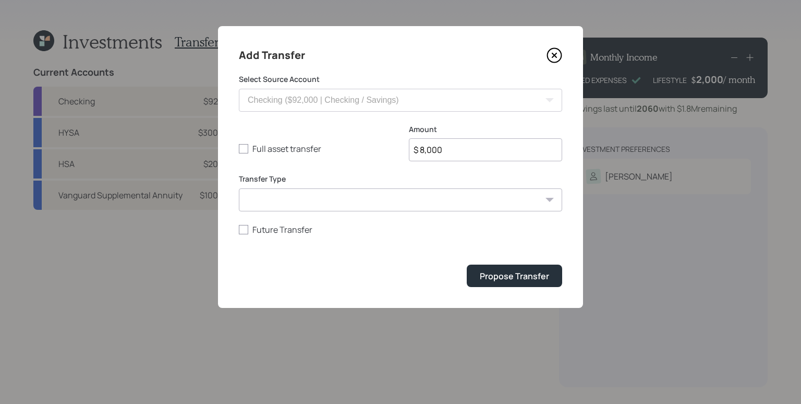
type input "$ 8,000"
click at [467, 264] on button "Propose Transfer" at bounding box center [514, 275] width 95 height 22
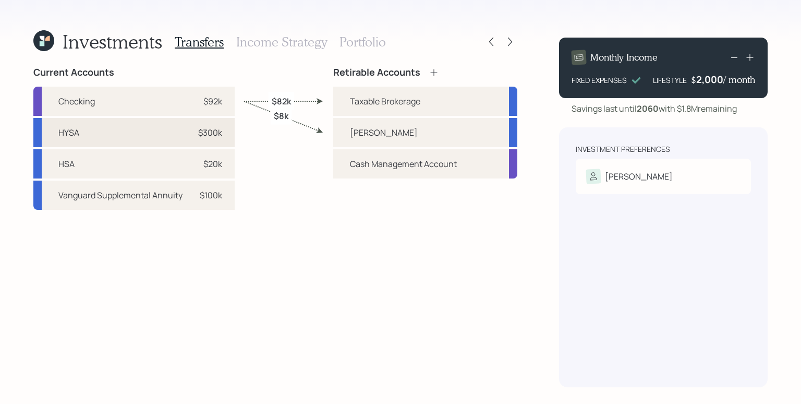
click at [221, 129] on div "$300k" at bounding box center [210, 132] width 24 height 13
click at [362, 98] on div "Taxable Brokerage" at bounding box center [385, 101] width 70 height 13
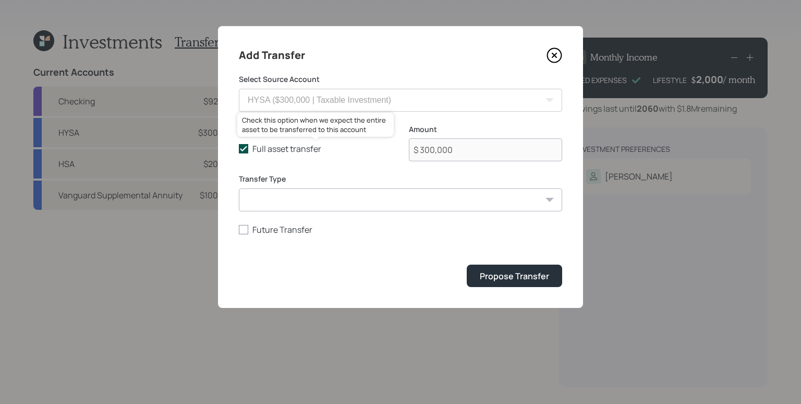
click at [313, 147] on label "Full asset transfer" at bounding box center [315, 148] width 153 height 11
click at [239, 149] on input "Full asset transfer" at bounding box center [238, 149] width 1 height 1
checkbox input "false"
click at [514, 160] on input "$ 300,000" at bounding box center [485, 149] width 153 height 23
click at [513, 159] on input "$ 300,000" at bounding box center [485, 149] width 153 height 23
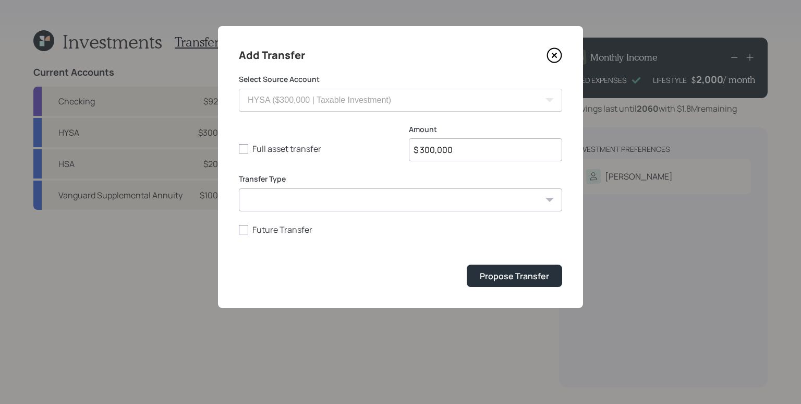
click at [513, 159] on input "$ 300,000" at bounding box center [485, 149] width 153 height 23
type input "$ 150,000"
click at [467, 264] on button "Propose Transfer" at bounding box center [514, 275] width 95 height 22
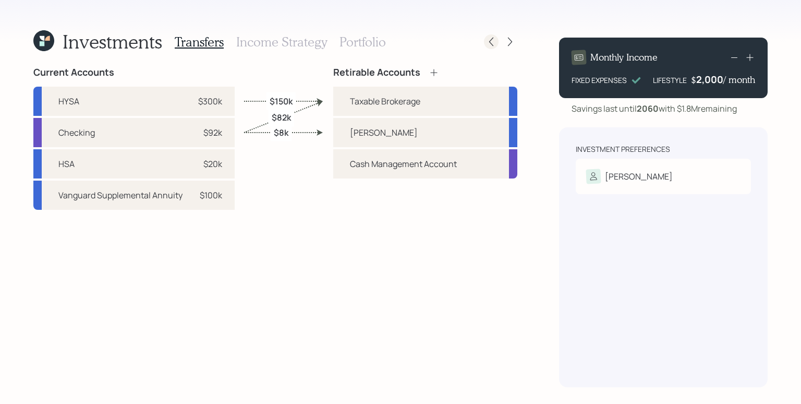
click at [489, 44] on icon at bounding box center [491, 42] width 10 height 10
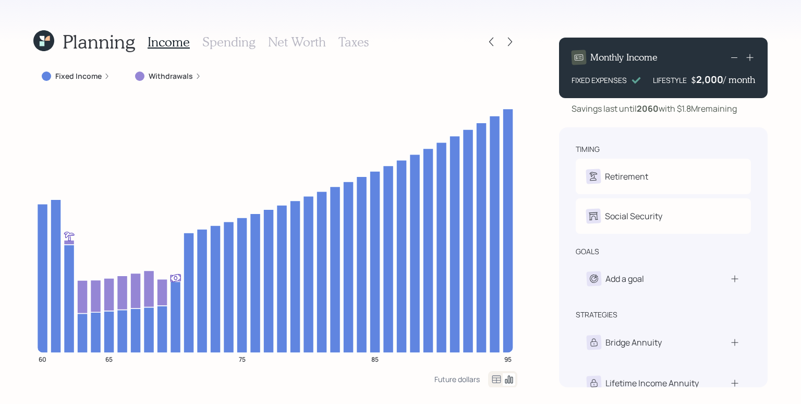
click at [370, 43] on div "Planning Income Spending Net Worth Taxes" at bounding box center [275, 41] width 484 height 25
click at [348, 40] on h3 "Taxes" at bounding box center [354, 41] width 30 height 15
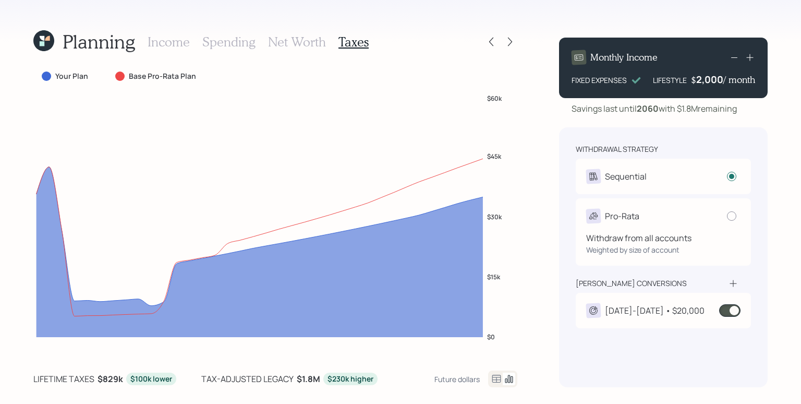
click at [658, 230] on div "Withdraw from all accounts Weighted by size of account" at bounding box center [663, 239] width 154 height 32
radio input "false"
radio input "true"
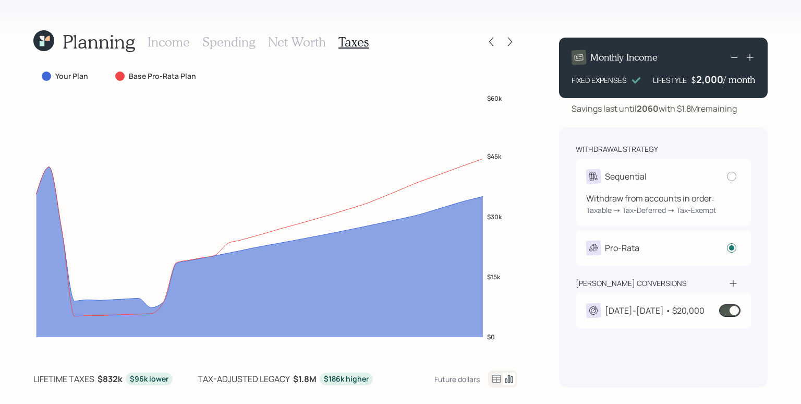
click at [677, 174] on div "Sequential" at bounding box center [663, 176] width 154 height 15
radio input "true"
radio input "false"
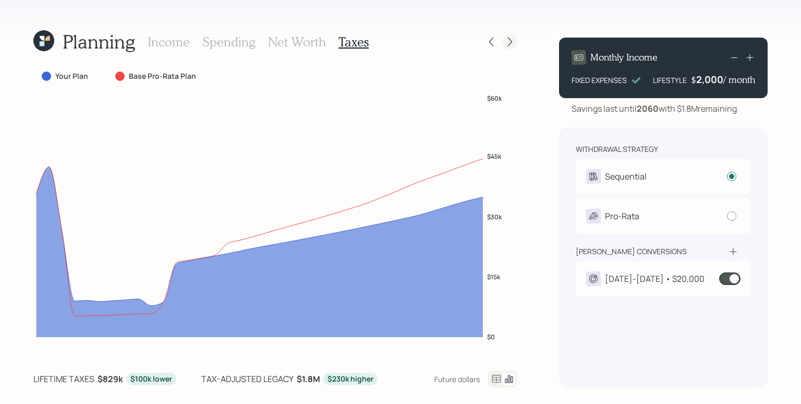
click at [508, 46] on icon at bounding box center [510, 42] width 10 height 10
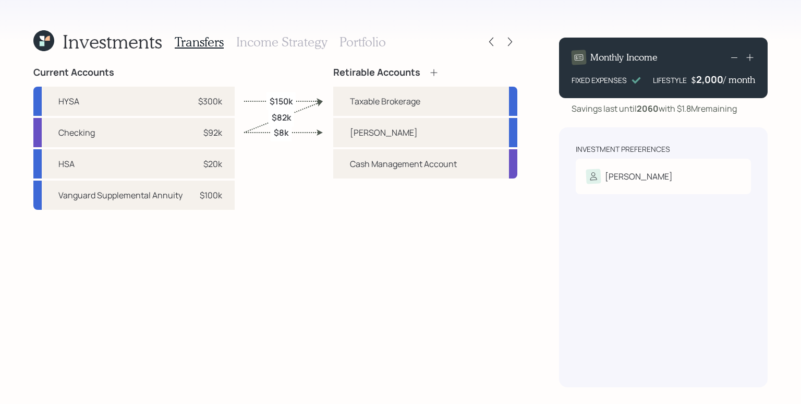
click at [321, 274] on div "Current Accounts HYSA $300k Checking $92k HSA $20k Vanguard Supplemental Annuit…" at bounding box center [275, 227] width 484 height 320
click at [290, 37] on h3 "Income Strategy" at bounding box center [281, 41] width 91 height 15
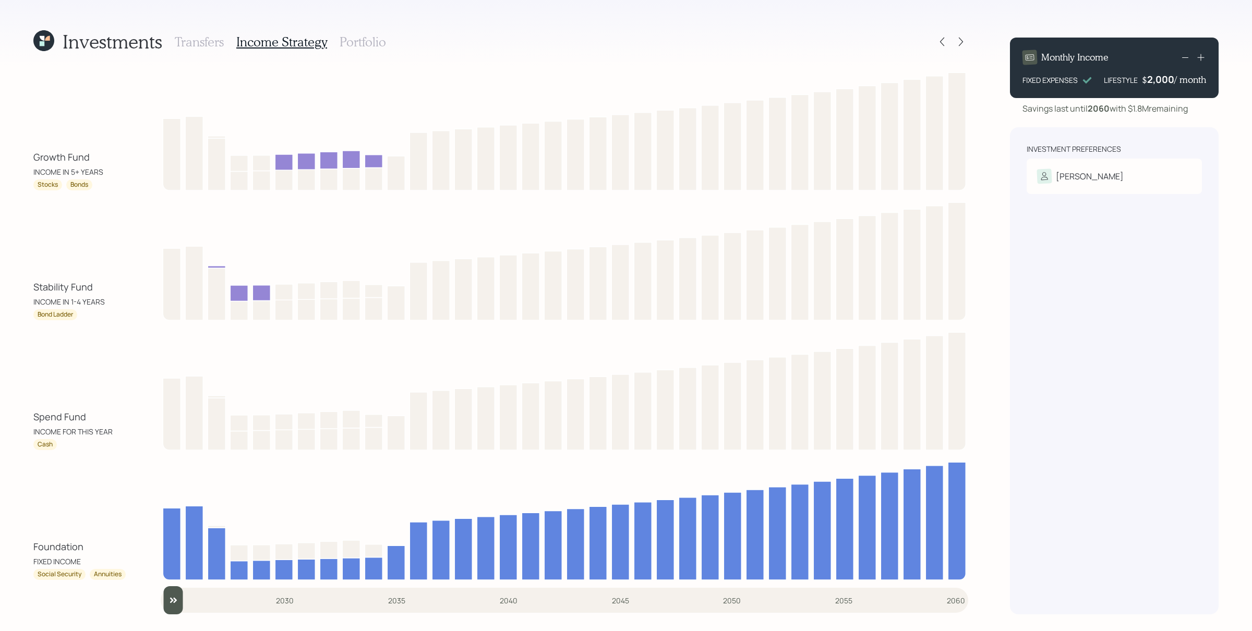
drag, startPoint x: 34, startPoint y: 173, endPoint x: 97, endPoint y: 170, distance: 62.2
click at [95, 169] on div "INCOME IN 5+ YEARS" at bounding box center [68, 171] width 70 height 11
drag, startPoint x: 107, startPoint y: 170, endPoint x: 10, endPoint y: 166, distance: 97.1
click at [10, 166] on div "Investments Transfers Income Strategy Portfolio Growth Fund INCOME IN 5+ YEARS …" at bounding box center [626, 315] width 1252 height 631
click at [55, 155] on div "Growth Fund" at bounding box center [61, 157] width 56 height 14
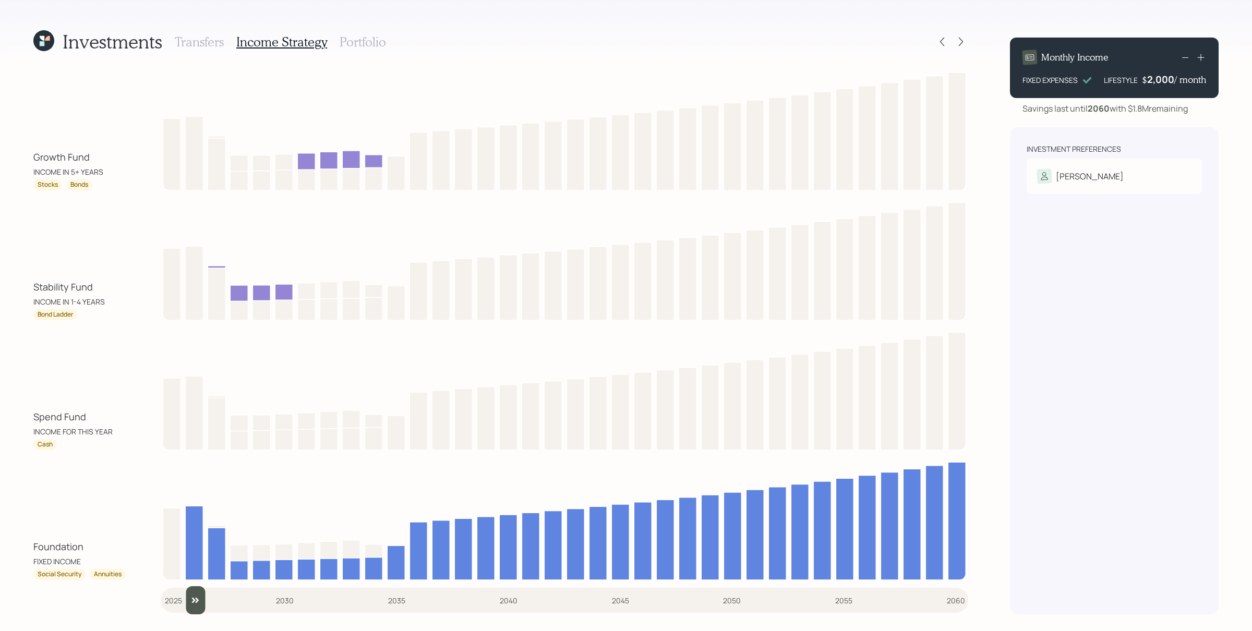
drag, startPoint x: 174, startPoint y: 600, endPoint x: 194, endPoint y: 596, distance: 20.8
type input "2026"
click at [194, 504] on input "slider" at bounding box center [565, 600] width 808 height 28
click at [372, 40] on h3 "Portfolio" at bounding box center [363, 41] width 46 height 15
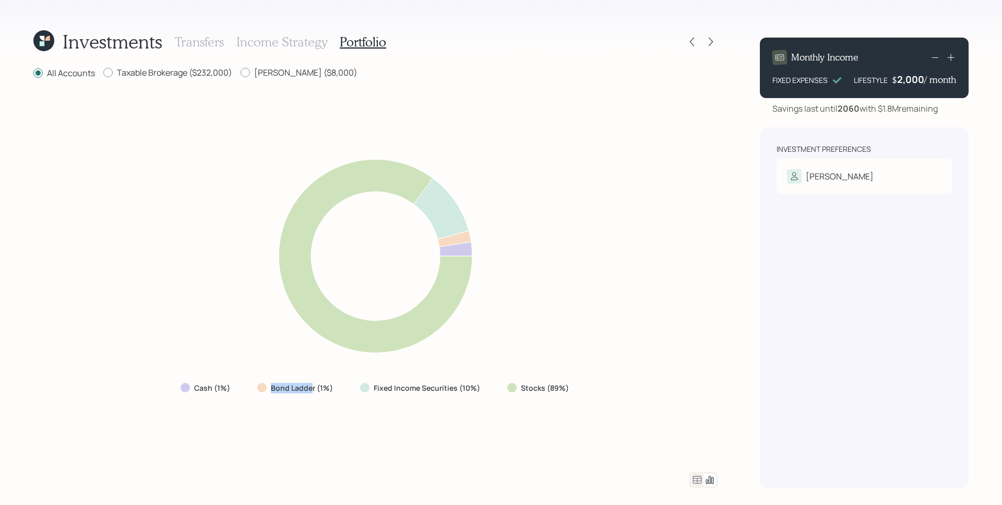
drag, startPoint x: 272, startPoint y: 390, endPoint x: 311, endPoint y: 392, distance: 39.2
click at [311, 392] on label "Bond Ladder (1%)" at bounding box center [302, 388] width 62 height 10
drag, startPoint x: 463, startPoint y: 238, endPoint x: 437, endPoint y: 245, distance: 26.8
click at [437, 245] on icon at bounding box center [375, 256] width 411 height 220
drag, startPoint x: 188, startPoint y: 392, endPoint x: 228, endPoint y: 392, distance: 40.2
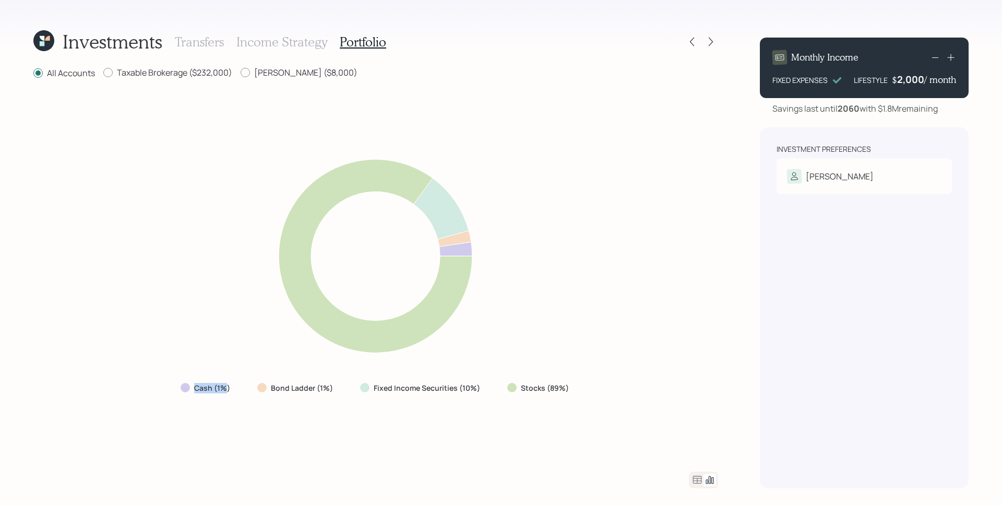
click at [228, 392] on div "Cash (1%)" at bounding box center [207, 388] width 52 height 10
click at [247, 420] on div "Cash (1%) Bond Ladder (1%) Fixed Income Securities (10%) Stocks (89%)" at bounding box center [375, 275] width 684 height 367
click at [272, 75] on label "Roth IRA ($8,000)" at bounding box center [298, 72] width 117 height 11
click at [240, 73] on input "Roth IRA ($8,000)" at bounding box center [240, 73] width 1 height 1
radio input "true"
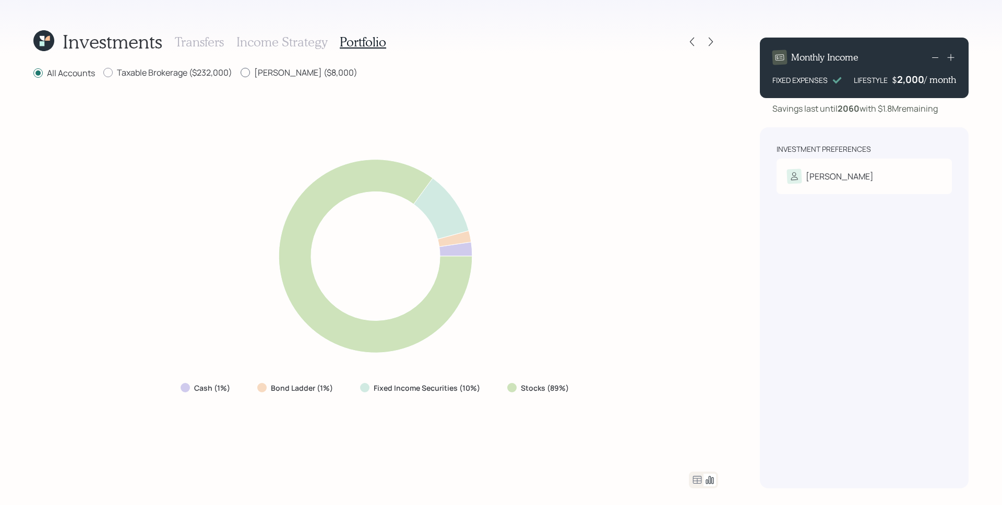
radio input "false"
click at [170, 68] on label "Taxable Brokerage ($232,000)" at bounding box center [167, 72] width 129 height 11
click at [103, 73] on input "Taxable Brokerage ($232,000)" at bounding box center [103, 73] width 1 height 1
radio input "true"
click at [276, 79] on div "Roth IRA ($8,000)" at bounding box center [298, 73] width 117 height 13
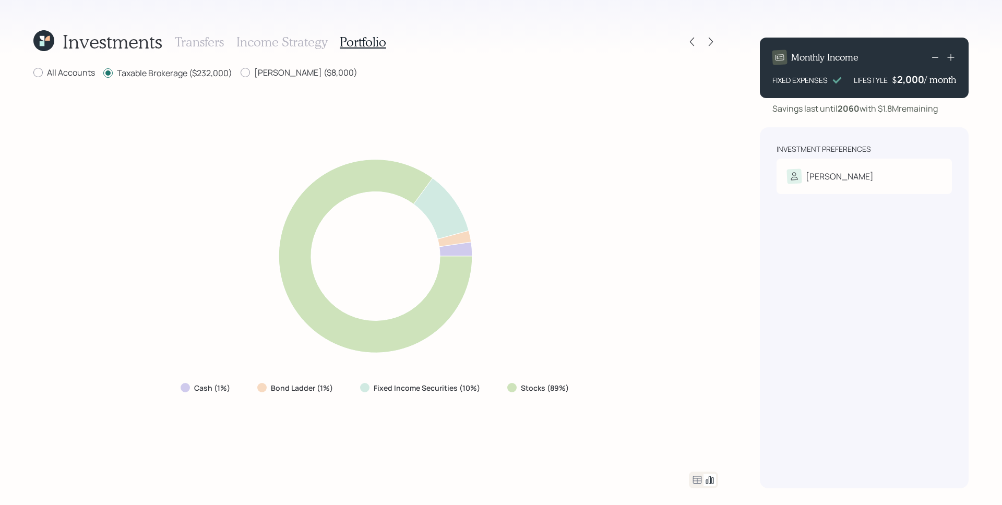
click at [319, 83] on div "All Accounts Taxable Brokerage ($232,000) Roth IRA ($8,000) Cash (1%) Bond Ladd…" at bounding box center [375, 278] width 684 height 422
click at [313, 76] on label "Roth IRA ($8,000)" at bounding box center [298, 72] width 117 height 11
click at [240, 73] on input "Roth IRA ($8,000)" at bounding box center [240, 73] width 1 height 1
radio input "true"
radio input "false"
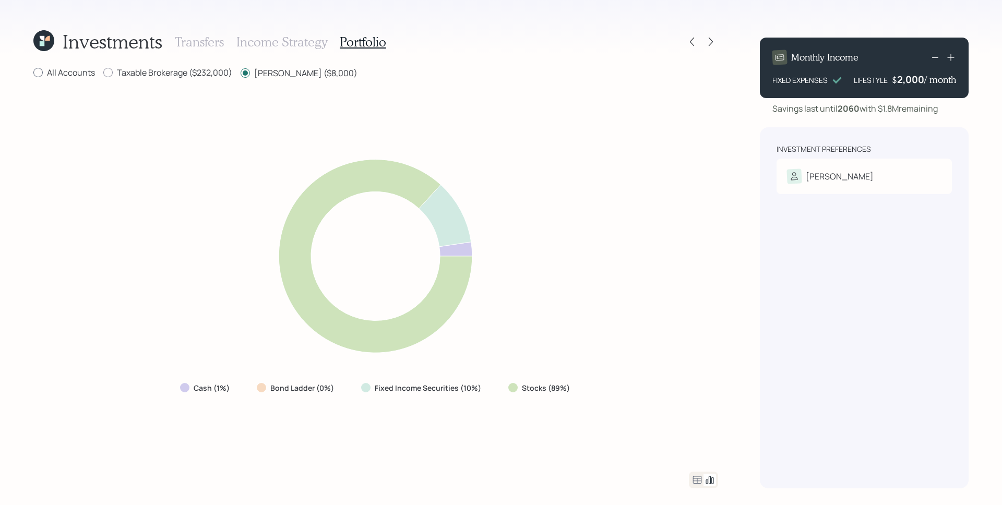
click at [52, 70] on label "All Accounts" at bounding box center [64, 72] width 62 height 11
click at [33, 73] on input "All Accounts" at bounding box center [33, 73] width 1 height 1
radio input "true"
radio input "false"
click at [697, 478] on icon at bounding box center [697, 480] width 13 height 13
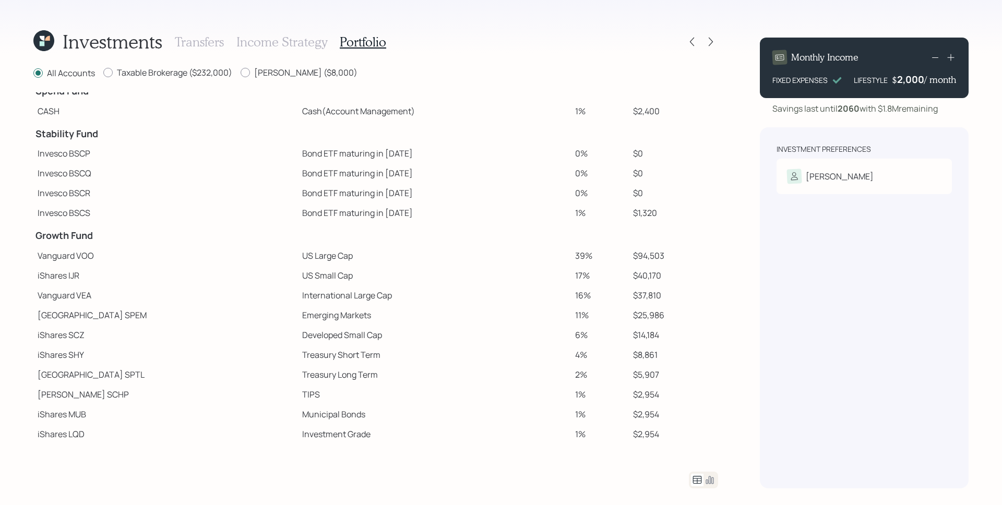
scroll to position [16, 0]
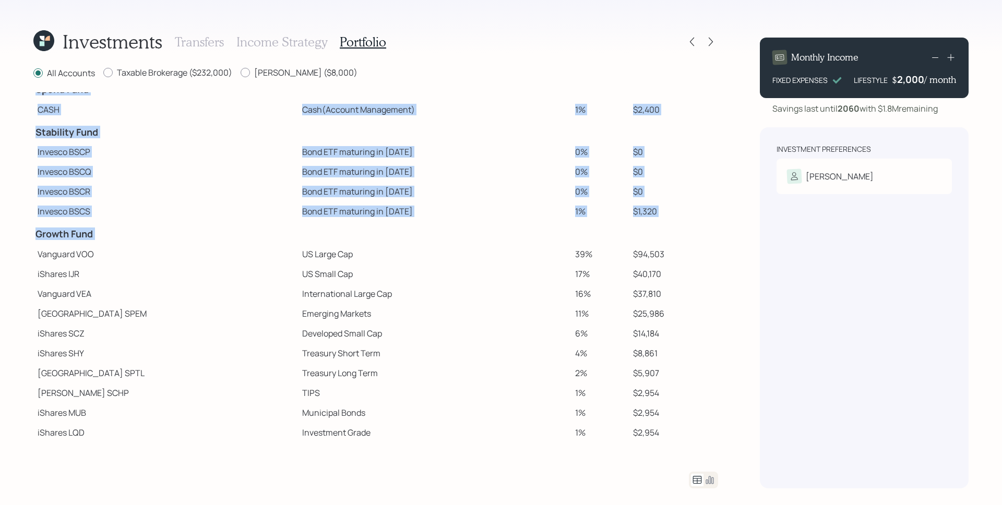
drag, startPoint x: 41, startPoint y: 254, endPoint x: 635, endPoint y: 447, distance: 624.8
click at [635, 447] on div "All Accounts Taxable Brokerage ($232,000) Roth IRA ($8,000) Spend Fund CASH Cas…" at bounding box center [375, 278] width 684 height 422
click at [441, 339] on td "Developed Small Cap" at bounding box center [434, 333] width 273 height 20
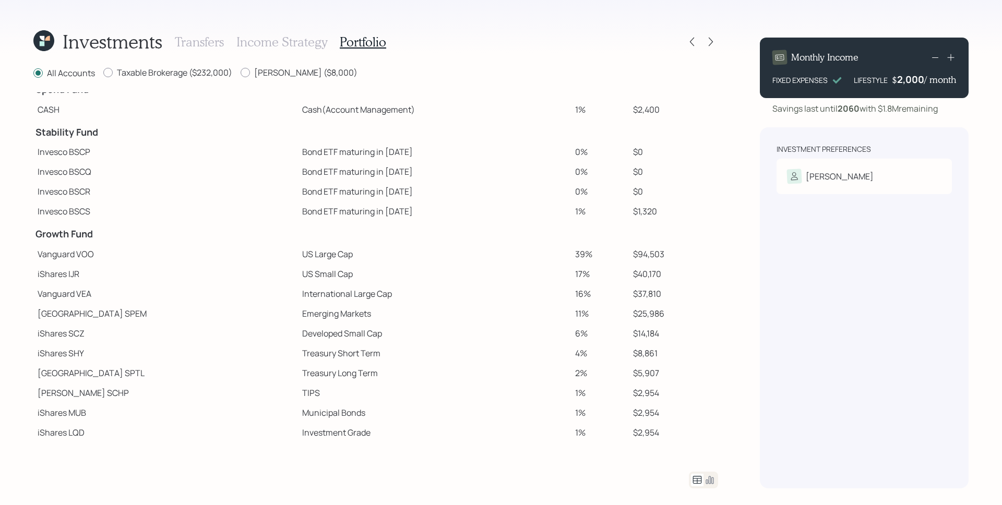
click at [713, 480] on icon at bounding box center [710, 480] width 8 height 8
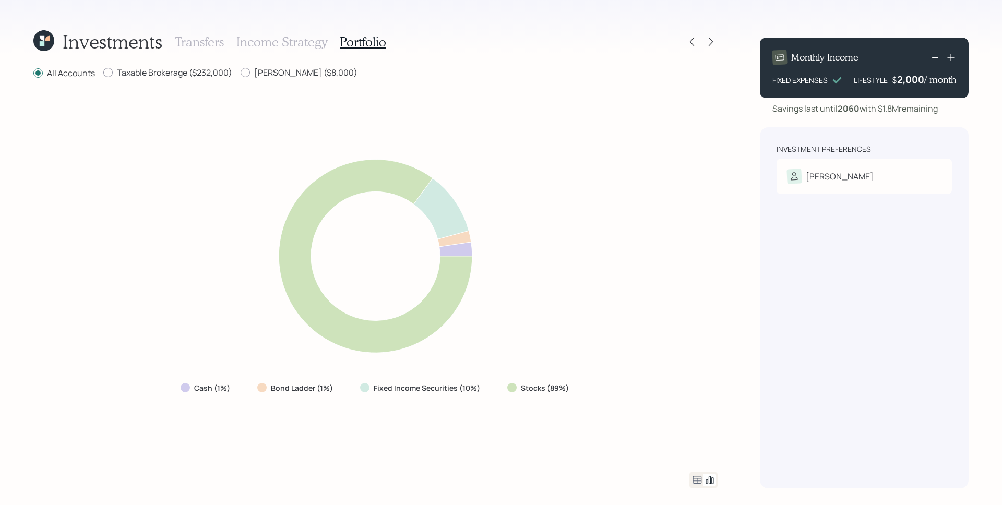
click at [652, 189] on div "Cash (1%) Bond Ladder (1%) Fixed Income Securities (10%) Stocks (89%)" at bounding box center [375, 275] width 684 height 367
click at [694, 485] on icon at bounding box center [697, 480] width 13 height 13
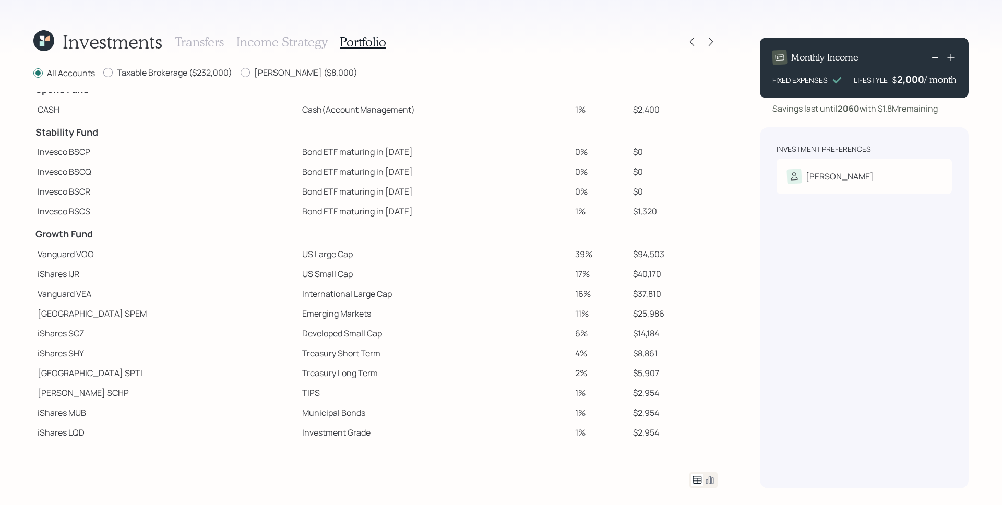
click at [714, 479] on icon at bounding box center [709, 480] width 13 height 13
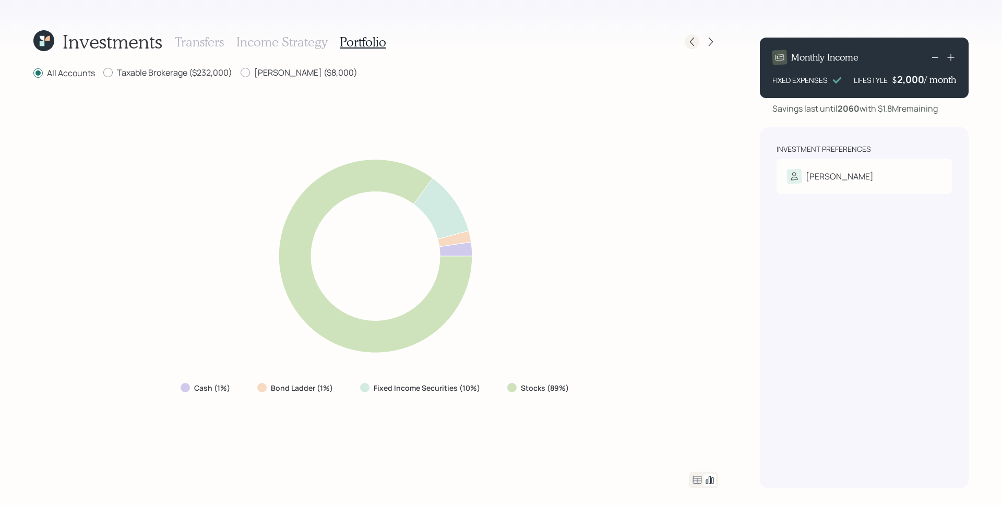
click at [691, 37] on icon at bounding box center [692, 42] width 10 height 10
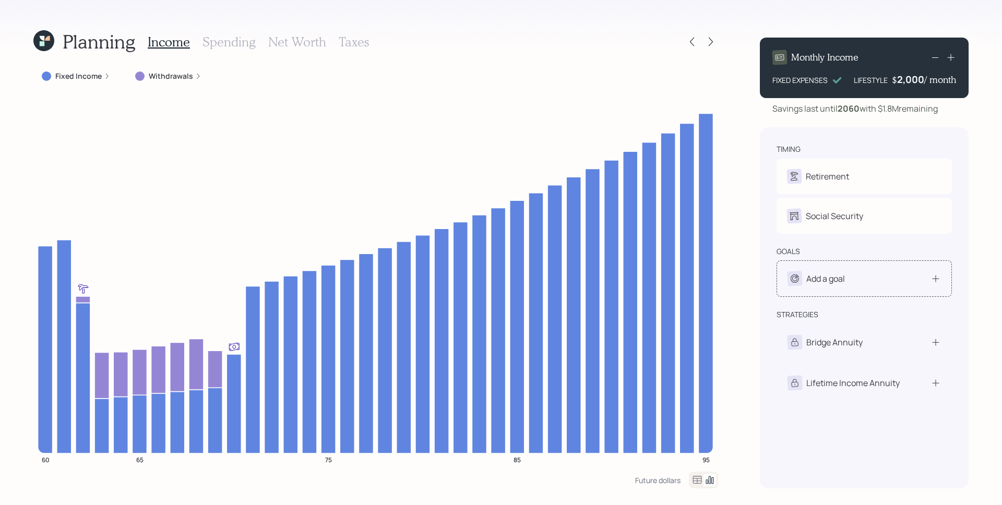
click at [856, 269] on div "Add a goal" at bounding box center [863, 278] width 175 height 37
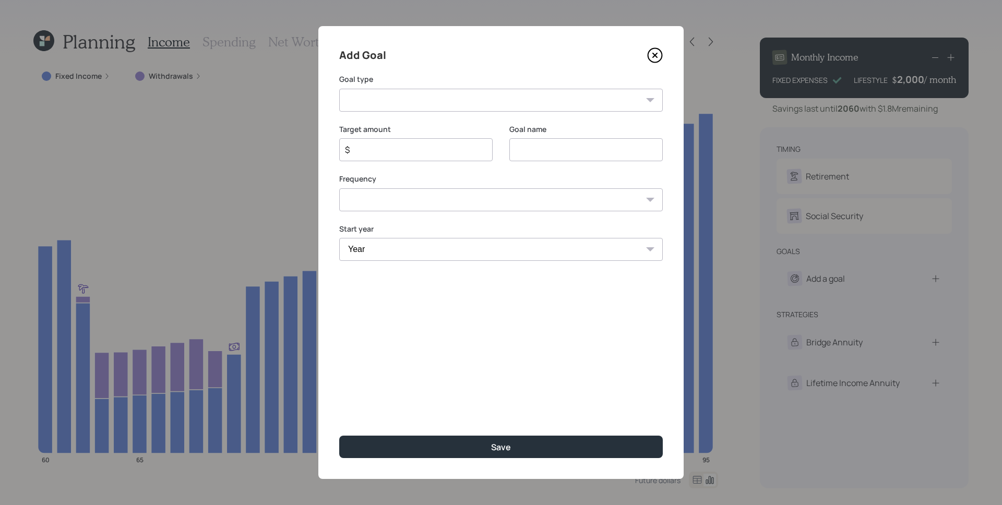
click at [394, 106] on select "Create an emergency fund Donate to charity Purchase a home Make a purchase Supp…" at bounding box center [500, 100] width 323 height 23
select select "car"
click at [339, 89] on select "Create an emergency fund Donate to charity Purchase a home Make a purchase Supp…" at bounding box center [500, 100] width 323 height 23
type input "Purchase a car"
click at [377, 152] on input "$" at bounding box center [412, 149] width 136 height 13
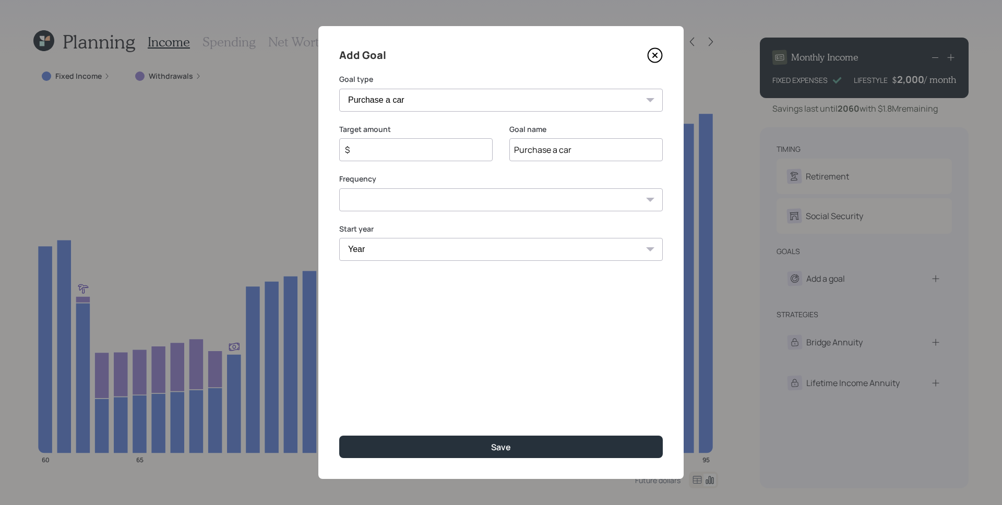
click at [377, 152] on input "$" at bounding box center [412, 149] width 136 height 13
click at [380, 149] on input "$" at bounding box center [412, 149] width 136 height 13
click at [574, 63] on div "Add Goal" at bounding box center [500, 55] width 323 height 17
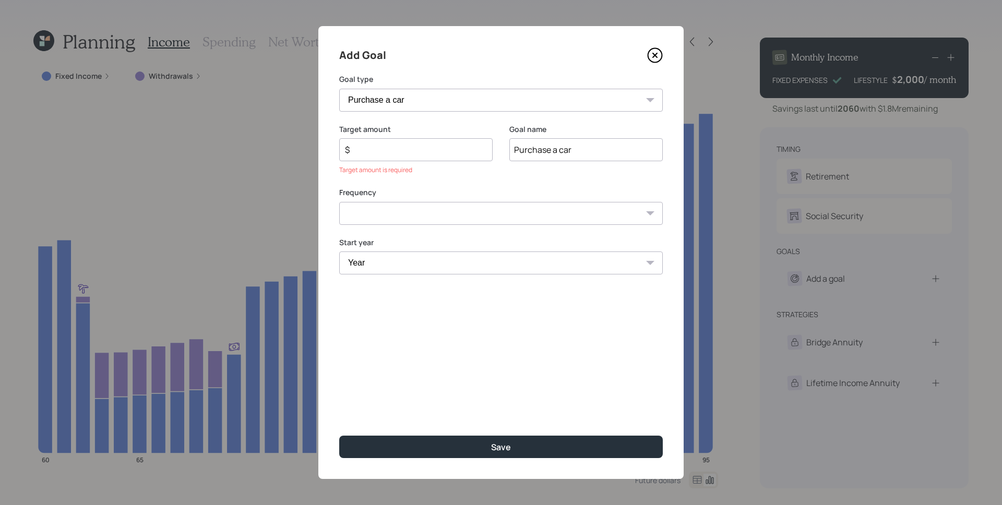
click at [414, 148] on input "$" at bounding box center [412, 149] width 136 height 13
type input "$ 40,000"
click at [489, 194] on select "One time Every 1 year Every 2 years Every 3 years Every 4 years Every 5 years E…" at bounding box center [500, 199] width 323 height 23
select select "0"
click at [339, 188] on select "One time Every 1 year Every 2 years Every 3 years Every 4 years Every 5 years E…" at bounding box center [500, 199] width 323 height 23
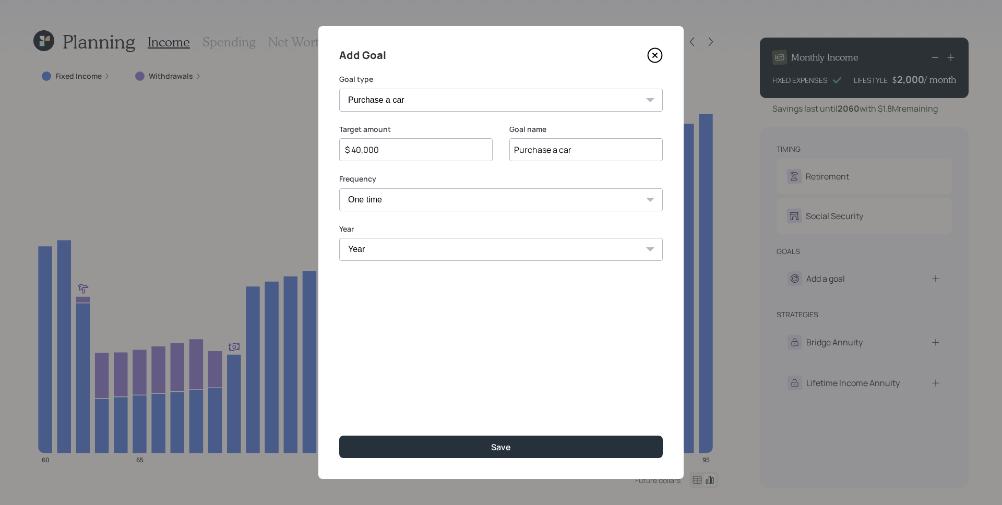
click at [437, 240] on select "Year 2025 2026 2027 2028 2029 2030 2031 2032 2033 2034 2035 2036 2037 2038 2039…" at bounding box center [500, 249] width 323 height 23
select select "2028"
click at [339, 238] on select "Year 2025 2026 2027 2028 2029 2030 2031 2032 2033 2034 2035 2036 2037 2038 2039…" at bounding box center [500, 249] width 323 height 23
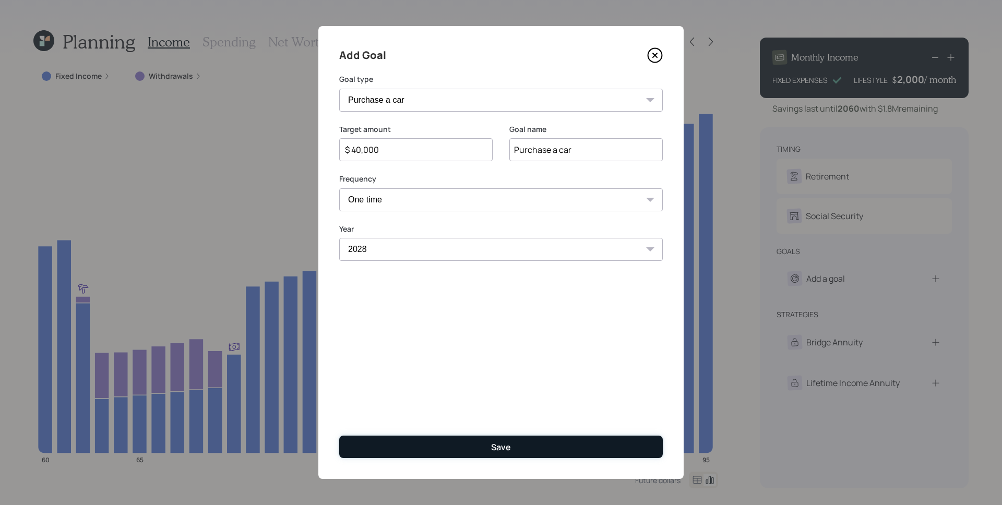
click at [425, 452] on button "Save" at bounding box center [500, 447] width 323 height 22
type input "$"
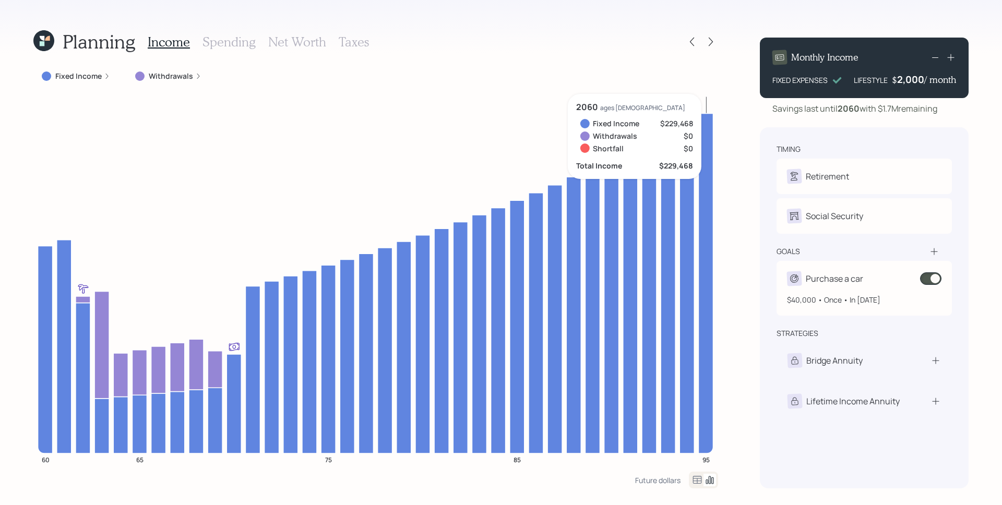
click at [869, 288] on div "$40,000 • Once • In 2028" at bounding box center [864, 295] width 154 height 19
select select "0"
select select "2028"
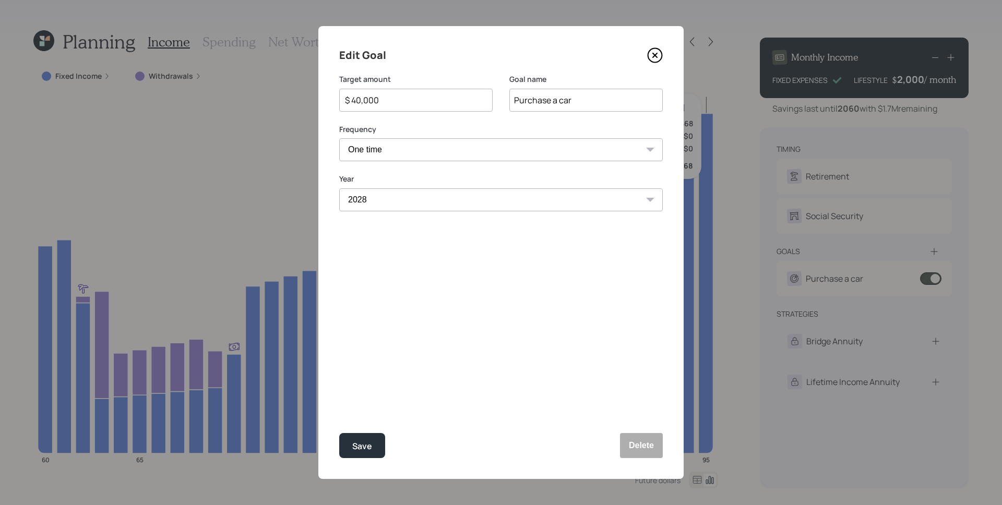
click at [659, 53] on icon at bounding box center [655, 55] width 16 height 16
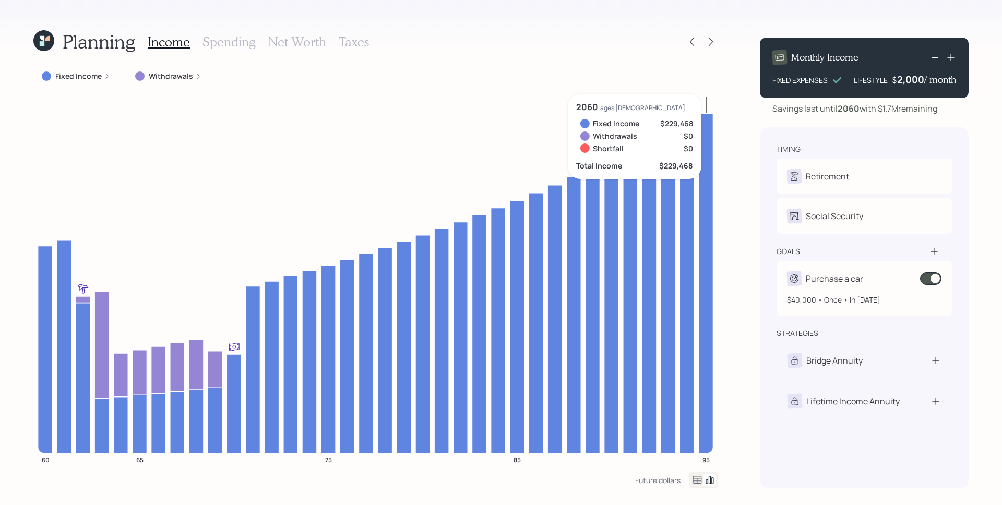
click at [868, 278] on div "Purchase a car" at bounding box center [864, 278] width 154 height 15
select select "0"
select select "2028"
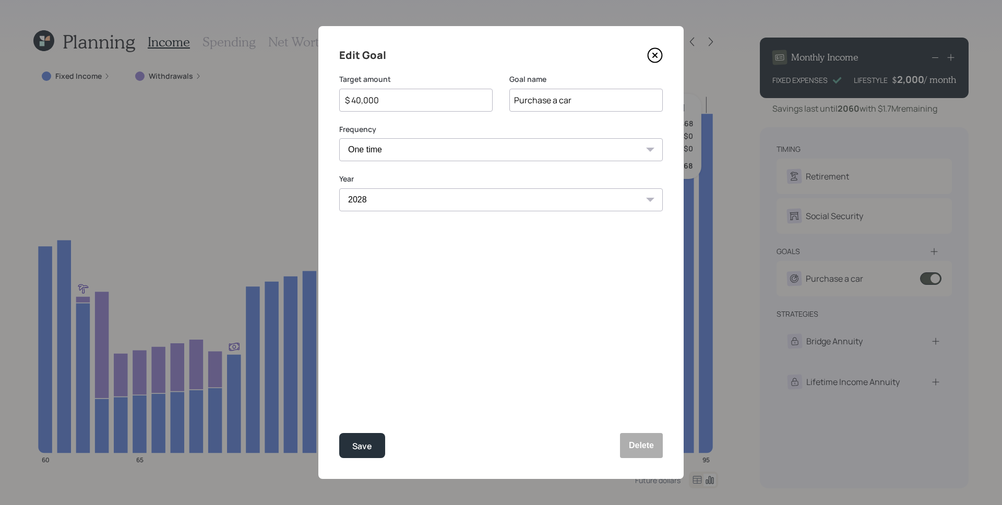
click at [413, 101] on input "$ 40,000" at bounding box center [412, 100] width 136 height 13
click at [656, 59] on icon at bounding box center [655, 55] width 16 height 16
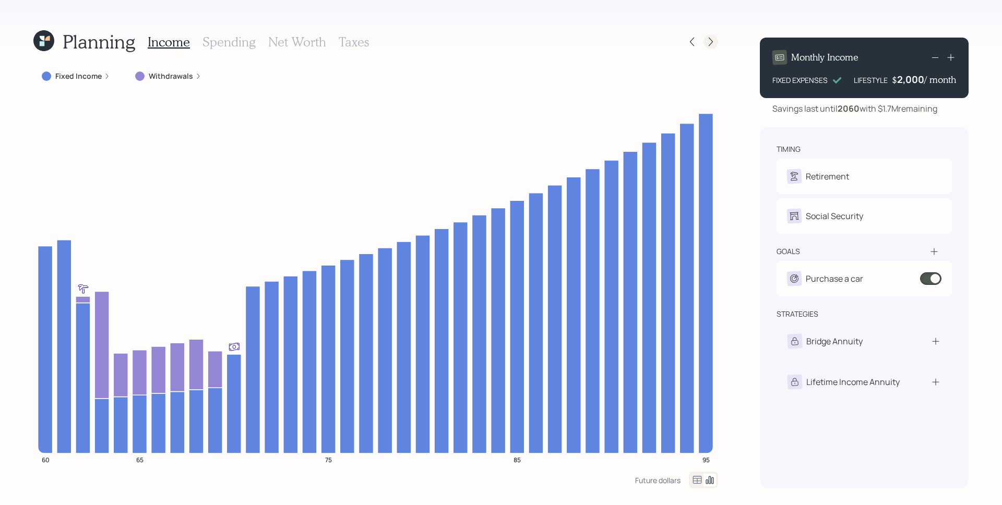
click at [713, 41] on icon at bounding box center [710, 42] width 10 height 10
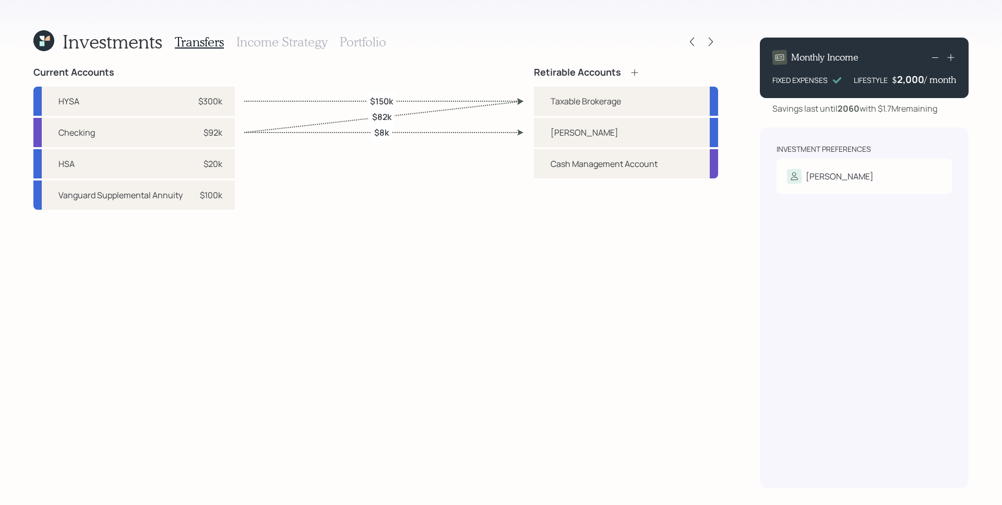
click at [368, 43] on h3 "Portfolio" at bounding box center [363, 41] width 46 height 15
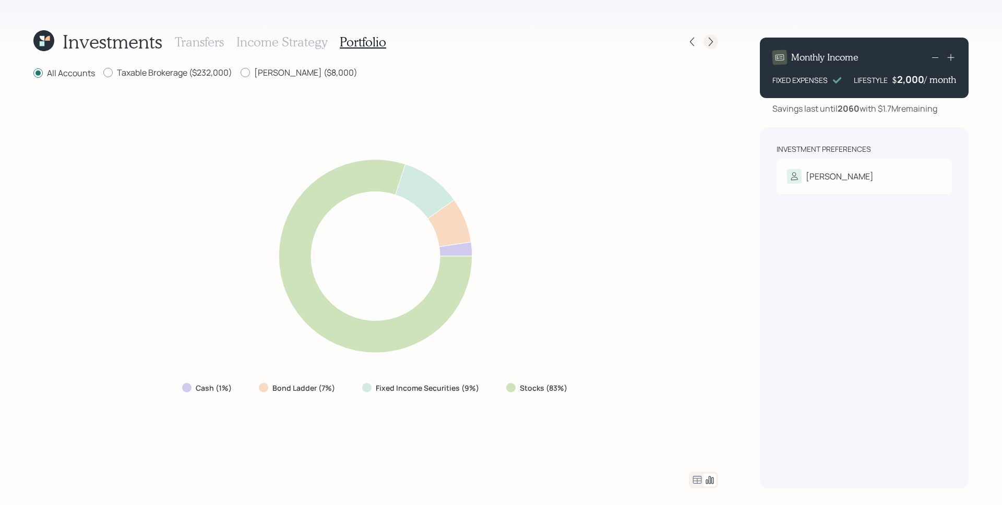
click at [708, 39] on icon at bounding box center [710, 42] width 10 height 10
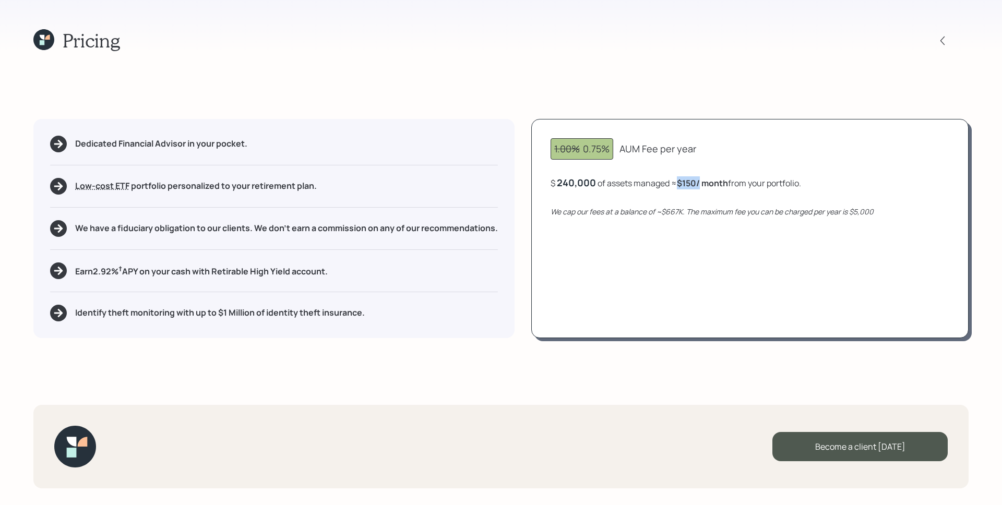
drag, startPoint x: 701, startPoint y: 185, endPoint x: 678, endPoint y: 184, distance: 23.5
click at [678, 184] on div "$ 240,000 of assets managed ≈ $150 / month from your portfolio ." at bounding box center [675, 182] width 250 height 13
click at [699, 224] on div "1.00% 0.75% AUM Fee per year $ 240,000 of assets managed ≈ $150 / month from yo…" at bounding box center [749, 228] width 437 height 219
click at [569, 184] on div "240000" at bounding box center [575, 182] width 37 height 13
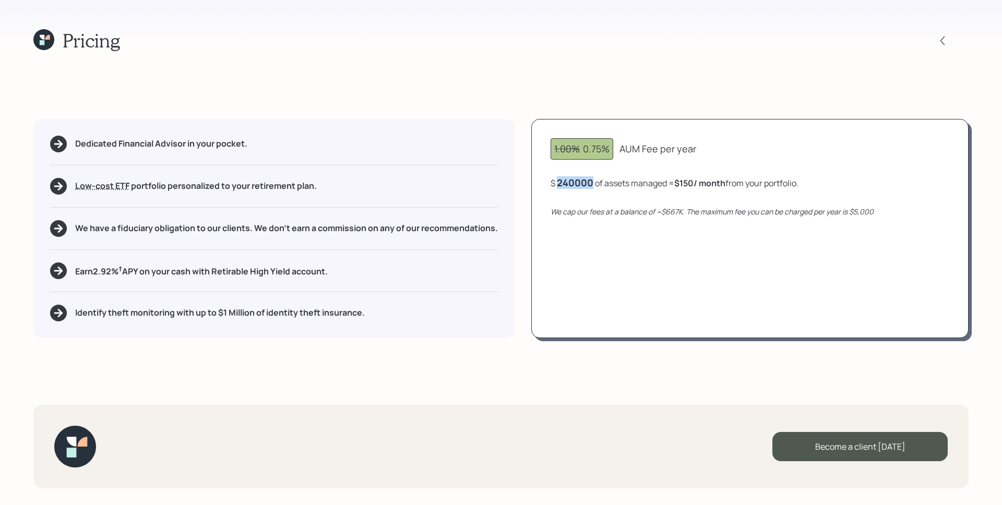
click at [569, 184] on div "240000" at bounding box center [575, 182] width 37 height 13
click at [679, 286] on div "1.00% 0.75% AUM Fee per year $ 350000 of assets managed ≈ $150 / month from you…" at bounding box center [749, 228] width 437 height 219
click at [565, 184] on div "350000" at bounding box center [575, 182] width 36 height 13
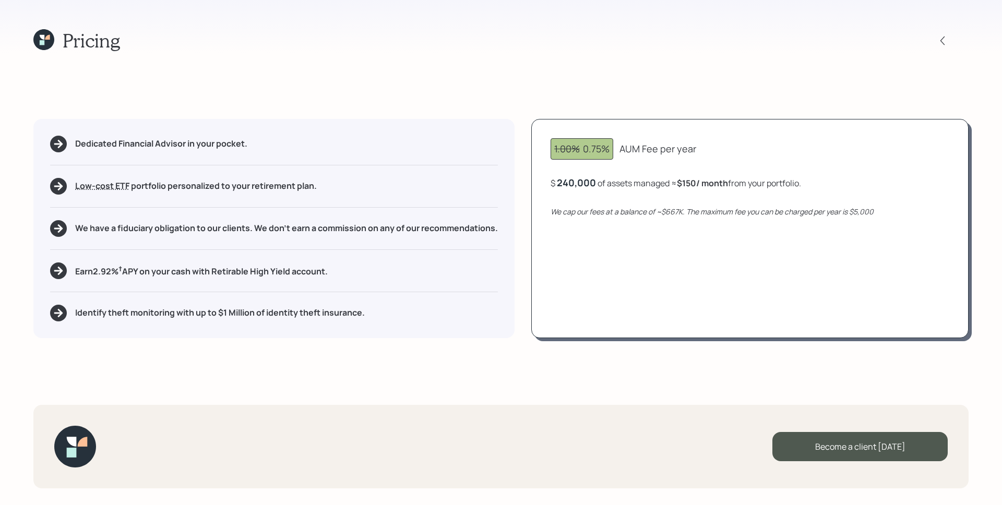
click at [675, 274] on div "1.00% 0.75% AUM Fee per year $ 240,000 of assets managed ≈ $150 / month from yo…" at bounding box center [749, 228] width 437 height 219
click at [589, 188] on div "240,000" at bounding box center [576, 182] width 39 height 13
click at [587, 186] on div "240000" at bounding box center [575, 182] width 37 height 13
click at [584, 184] on div "240000" at bounding box center [575, 182] width 37 height 13
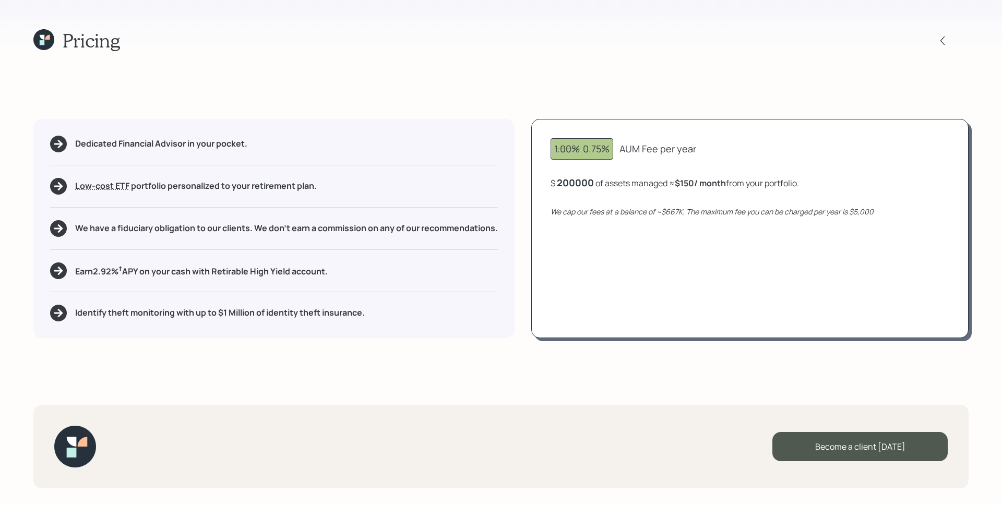
click at [682, 249] on div "1.00% 0.75% AUM Fee per year $ 200000 of assets managed ≈ $150 / month from you…" at bounding box center [749, 228] width 437 height 219
click at [571, 180] on div "200,000" at bounding box center [577, 182] width 40 height 13
click at [570, 180] on div "200000" at bounding box center [575, 182] width 37 height 13
click at [633, 279] on div "1.00% 0.75% AUM Fee per year $ 240,000 of assets managed ≈ $150 / month from yo…" at bounding box center [749, 228] width 437 height 219
drag, startPoint x: 665, startPoint y: 211, endPoint x: 681, endPoint y: 213, distance: 16.2
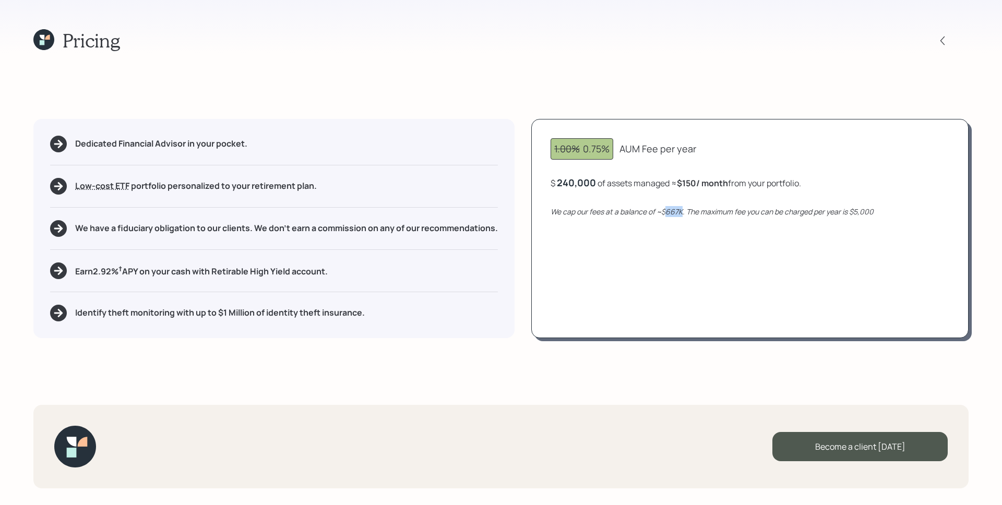
click at [681, 213] on icon "We cap our fees at a balance of ~$667K. The maximum fee you can be charged per …" at bounding box center [711, 212] width 323 height 10
click at [671, 284] on div "1.00% 0.75% AUM Fee per year $ 240,000 of assets managed ≈ $150 / month from yo…" at bounding box center [749, 228] width 437 height 219
click at [646, 240] on div "1.00% 0.75% AUM Fee per year $ 240,000 of assets managed ≈ $150 / month from yo…" at bounding box center [749, 228] width 437 height 219
click at [584, 184] on div "240,000" at bounding box center [576, 182] width 39 height 13
click at [584, 184] on div "240000" at bounding box center [575, 182] width 37 height 13
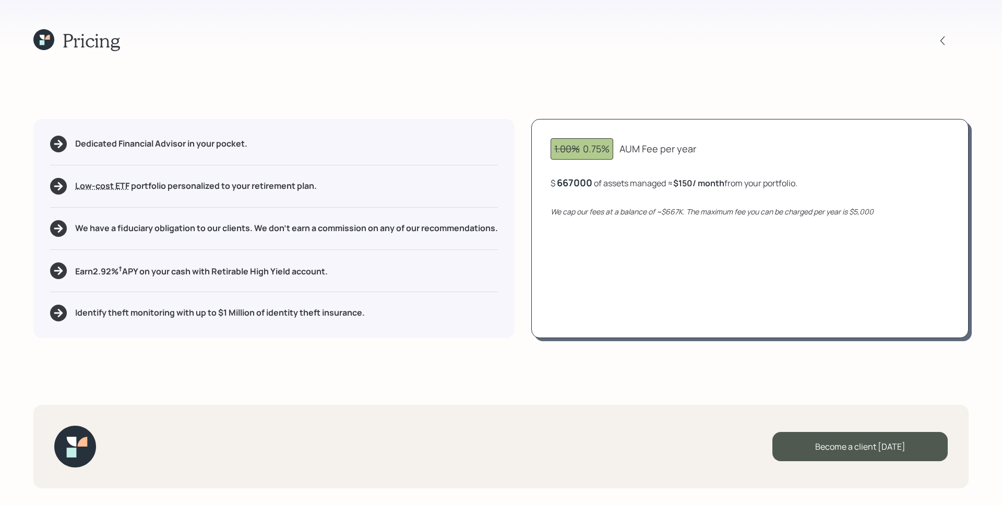
click at [686, 293] on div "1.00% 0.75% AUM Fee per year $ 667000 of assets managed ≈ $150 / month from you…" at bounding box center [749, 228] width 437 height 219
drag, startPoint x: 685, startPoint y: 184, endPoint x: 706, endPoint y: 185, distance: 20.9
click at [706, 185] on b "$417 / month" at bounding box center [701, 182] width 51 height 11
click at [746, 322] on div "1.00% 0.75% AUM Fee per year $ 667,000 of assets managed ≈ $417 / month from yo…" at bounding box center [749, 228] width 437 height 219
click at [583, 177] on div "667000" at bounding box center [574, 182] width 35 height 13
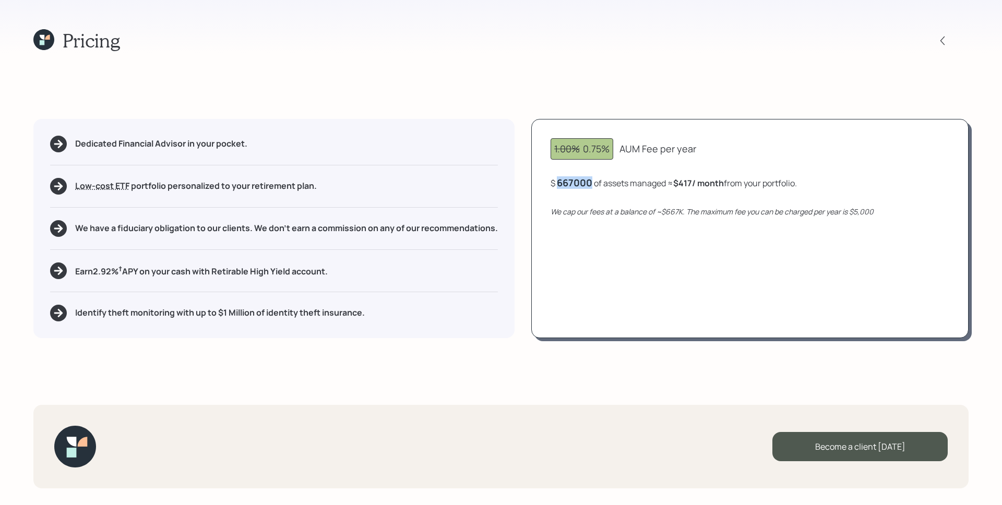
click at [583, 177] on div "667000" at bounding box center [574, 182] width 35 height 13
click at [647, 238] on div "1.00% 0.75% AUM Fee per year $ 750000 of assets managed ≈ $417 / month from you…" at bounding box center [749, 228] width 437 height 219
drag, startPoint x: 683, startPoint y: 182, endPoint x: 698, endPoint y: 180, distance: 14.7
click at [698, 180] on b "$417 / month" at bounding box center [701, 182] width 51 height 11
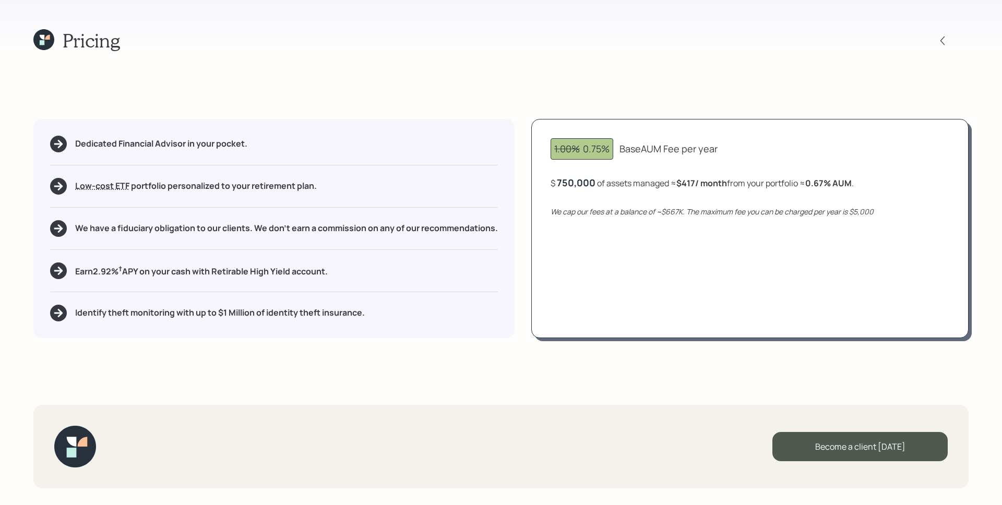
click at [734, 276] on div "1.00% 0.75% Base AUM Fee per year $ 750,000 of assets managed ≈ $417 / month fr…" at bounding box center [749, 228] width 437 height 219
click at [581, 174] on div "1.00% 0.75% Base AUM Fee per year $ 750,000 of assets managed ≈ $417 / month fr…" at bounding box center [749, 228] width 437 height 219
click at [582, 181] on div "750000" at bounding box center [575, 182] width 36 height 13
click at [626, 218] on div "1.00% 0.75% AUM Fee per year $ 240,000 of assets managed ≈ $150 / month from yo…" at bounding box center [749, 228] width 437 height 219
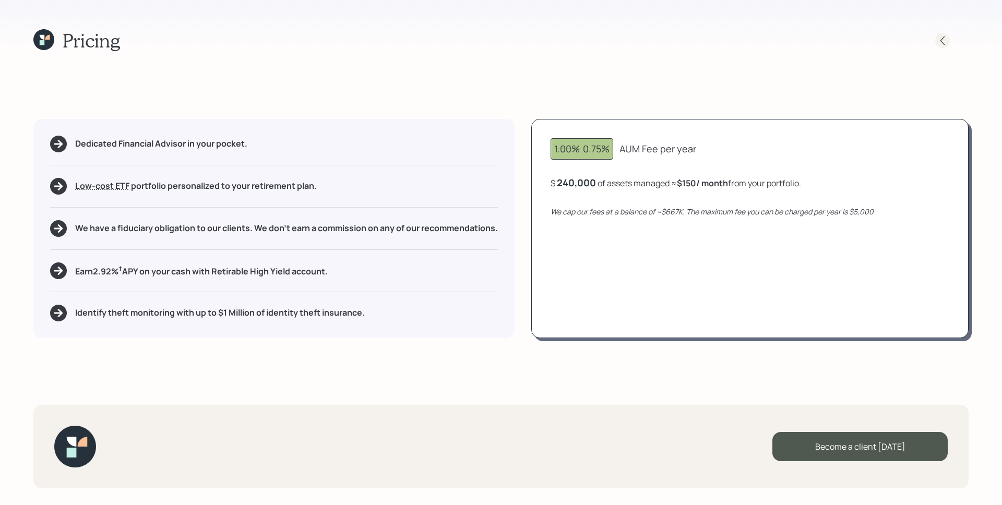
click at [941, 39] on icon at bounding box center [942, 40] width 10 height 10
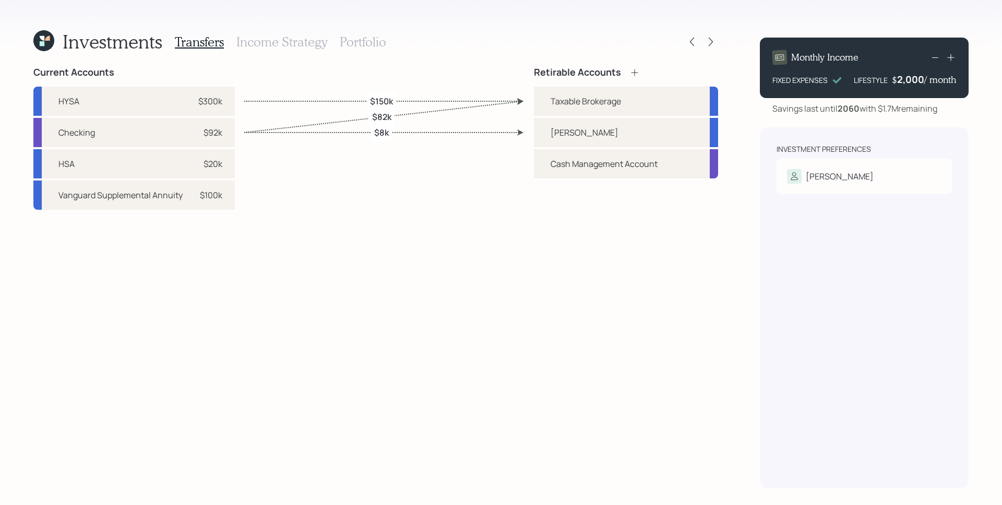
click at [360, 42] on h3 "Portfolio" at bounding box center [363, 41] width 46 height 15
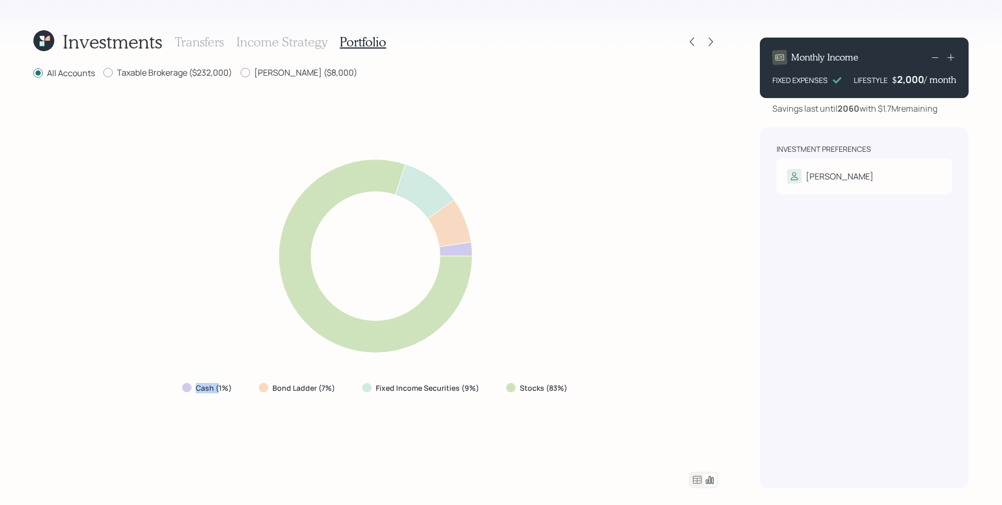
drag, startPoint x: 191, startPoint y: 391, endPoint x: 220, endPoint y: 388, distance: 28.3
click at [220, 388] on div "Cash (1%)" at bounding box center [208, 388] width 52 height 10
click at [237, 406] on div "Cash (1%) Bond Ladder (7%) Fixed Income Securities (9%) Stocks (83%)" at bounding box center [375, 275] width 684 height 367
click at [716, 41] on div at bounding box center [710, 41] width 15 height 15
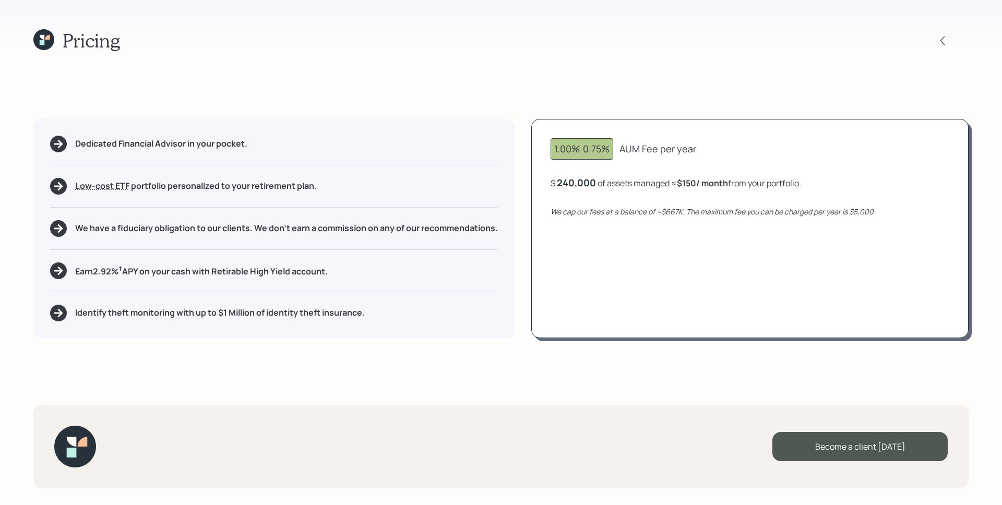
click at [498, 271] on div "Earn 2.92 % † APY on your cash with Retirable High Yield account." at bounding box center [274, 270] width 448 height 17
click at [448, 319] on div "Identify theft monitoring with up to $1 Million of identity theft insurance." at bounding box center [274, 313] width 448 height 17
click at [429, 345] on div "Pricing Dedicated Financial Advisor in your pocket. Low-cost ETF Retirable uses…" at bounding box center [501, 252] width 1002 height 505
click at [938, 41] on icon at bounding box center [942, 40] width 10 height 10
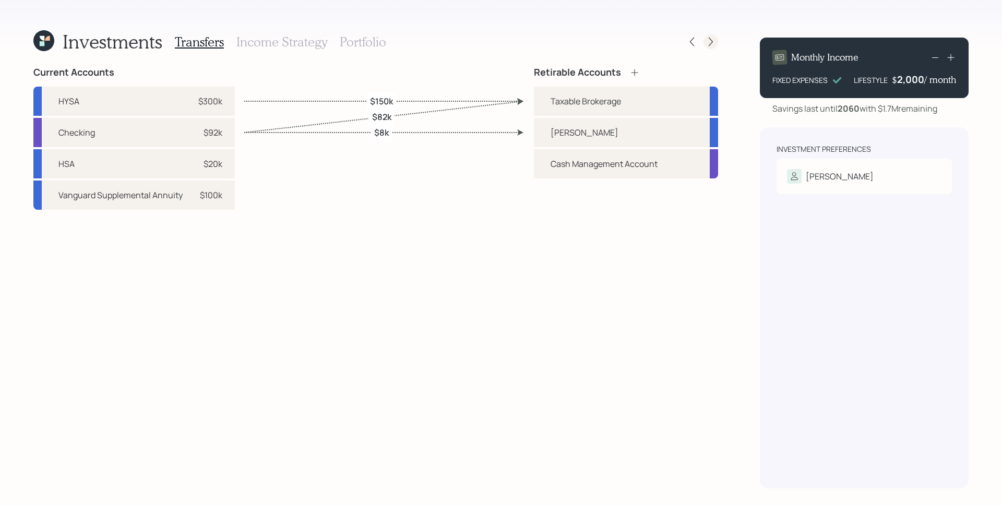
click at [710, 43] on icon at bounding box center [710, 42] width 10 height 10
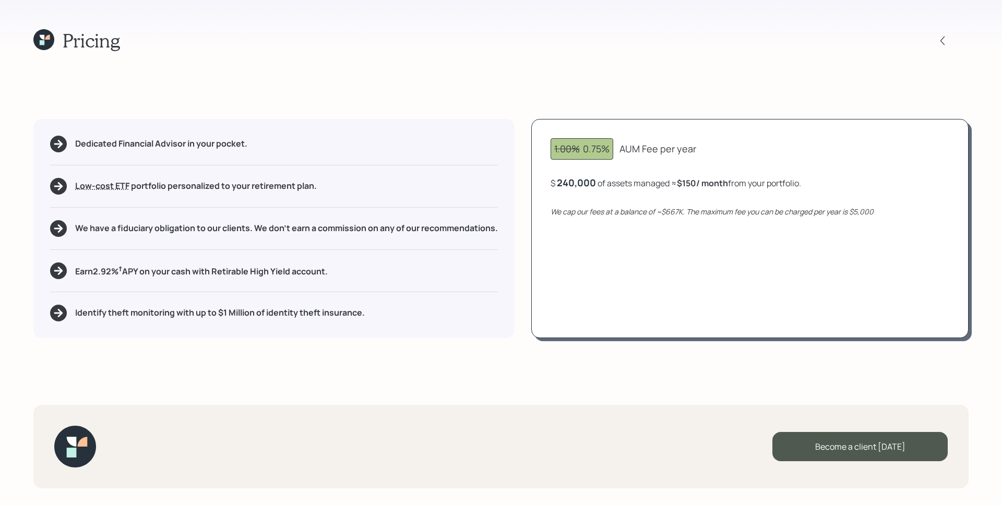
click at [46, 36] on icon at bounding box center [47, 37] width 5 height 5
